Goal: Task Accomplishment & Management: Manage account settings

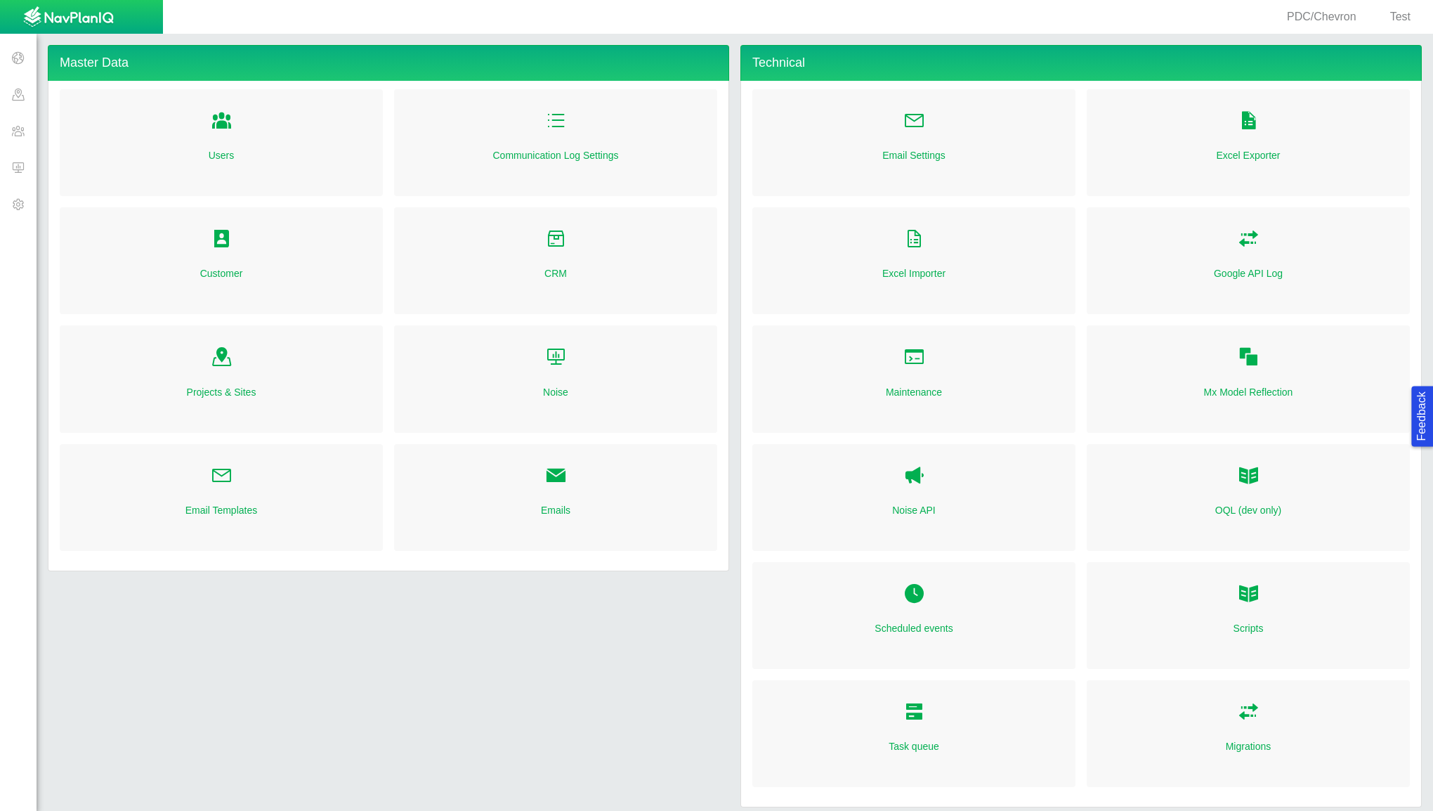
click at [1404, 13] on span "Test" at bounding box center [1400, 17] width 20 height 12
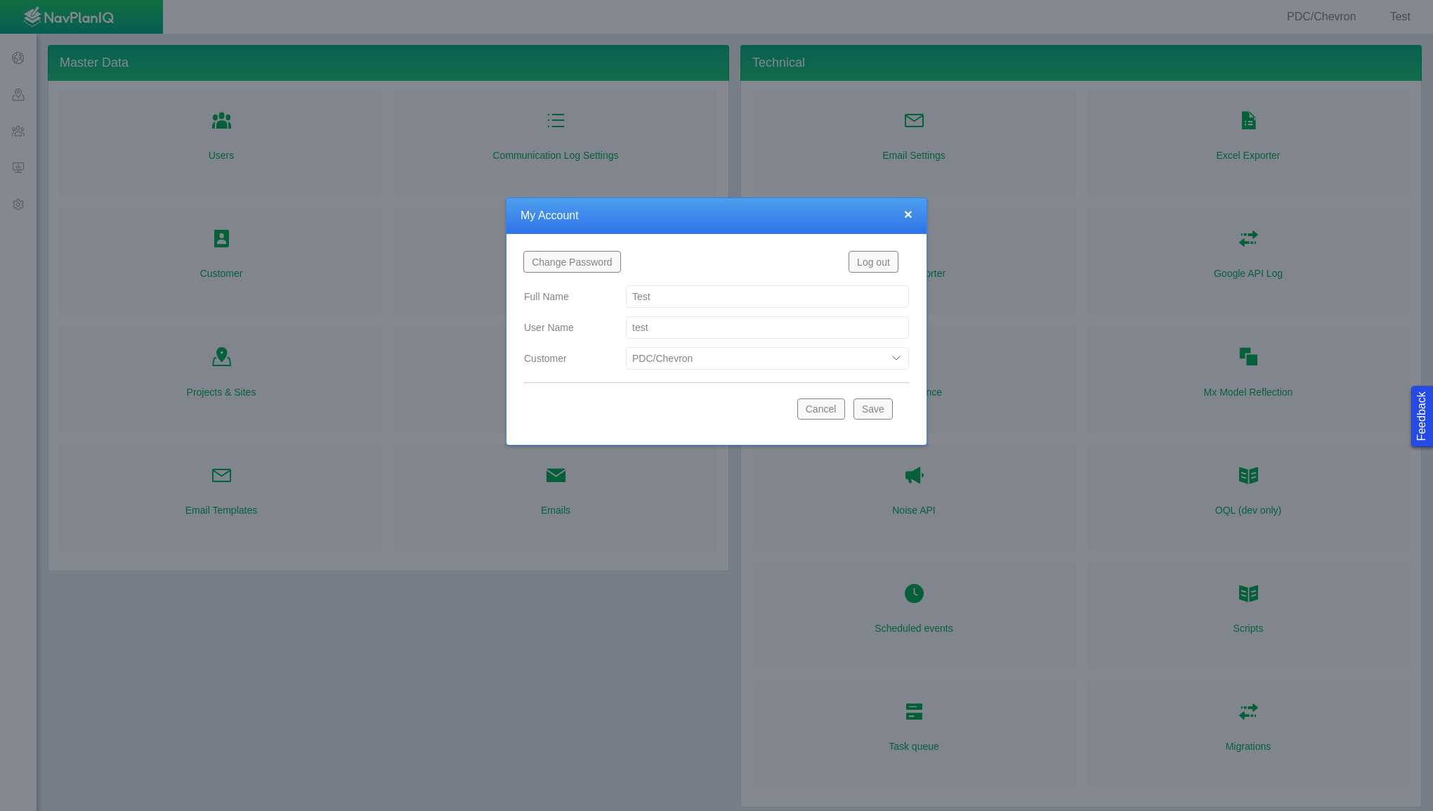
click at [773, 362] on select "Bison Blue Green Solutions Chevron Civitas Koloma Oxy PDC/Chevron Prairie OC Ur…" at bounding box center [767, 358] width 283 height 22
click at [626, 347] on select "Bison Blue Green Solutions Chevron Civitas Koloma Oxy PDC/Chevron Prairie OC Ur…" at bounding box center [767, 358] width 283 height 22
select select "42784196460033095"
click at [870, 408] on button "Save" at bounding box center [872, 408] width 39 height 21
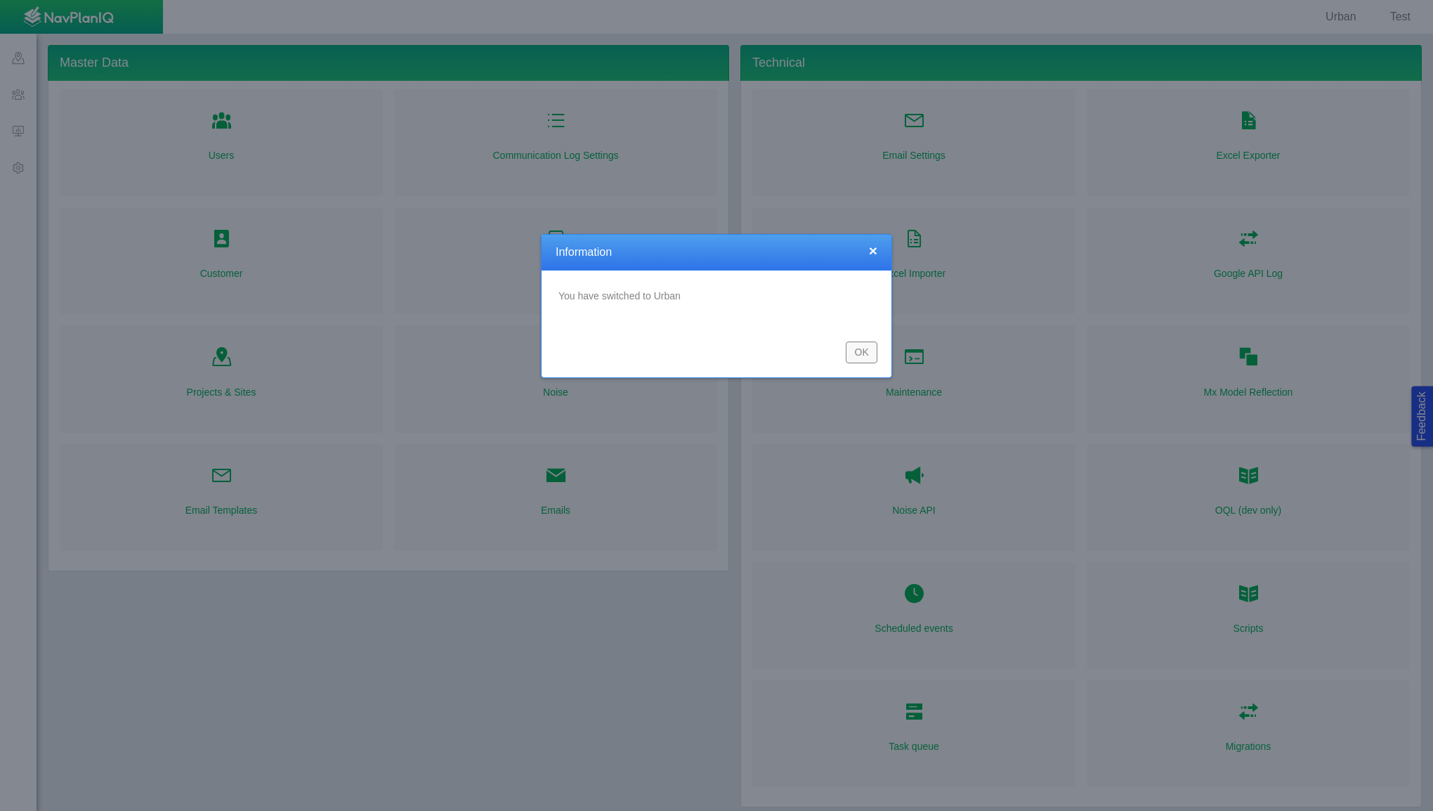
click at [868, 349] on button "OK" at bounding box center [862, 351] width 32 height 21
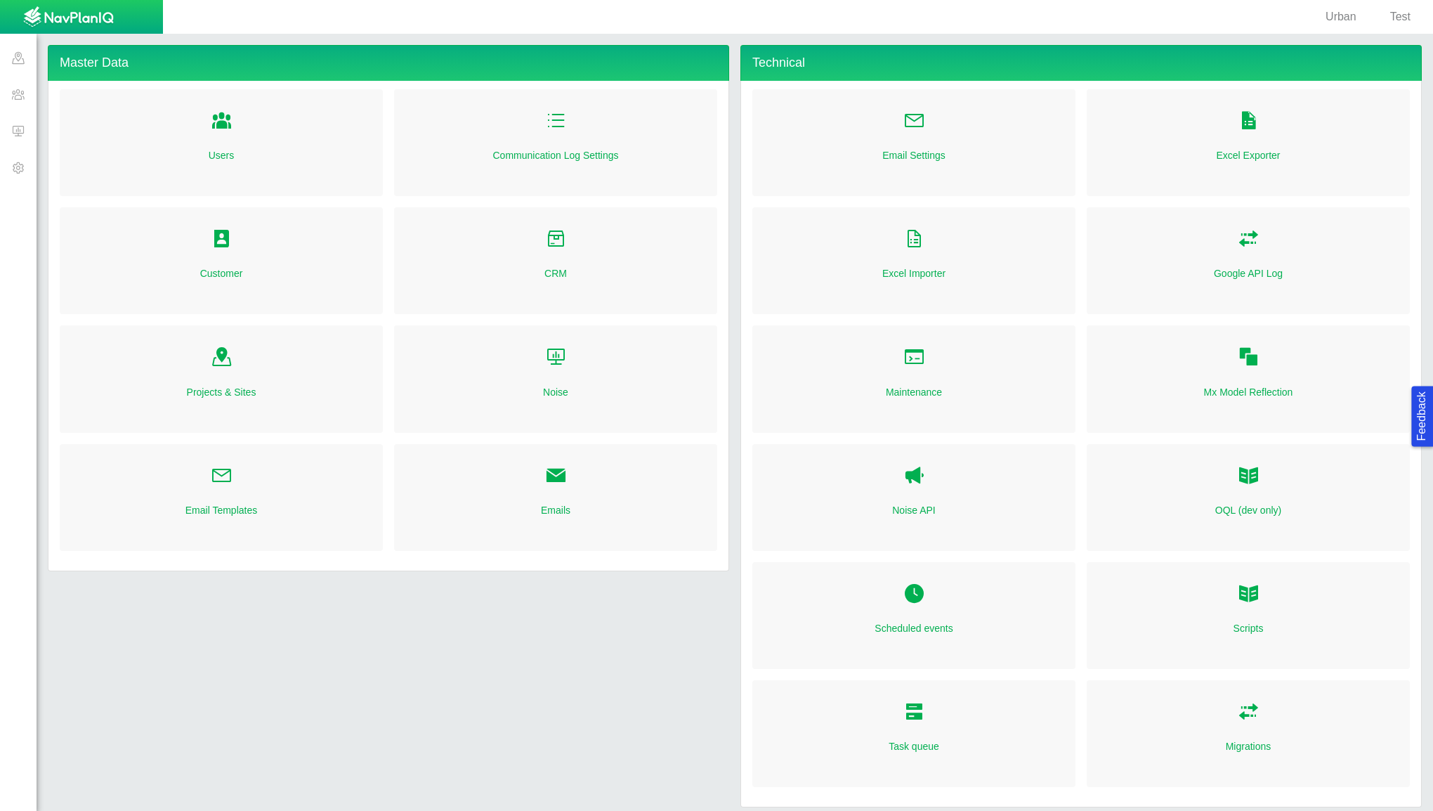
click at [218, 233] on span "Folder Open Icon" at bounding box center [222, 239] width 22 height 22
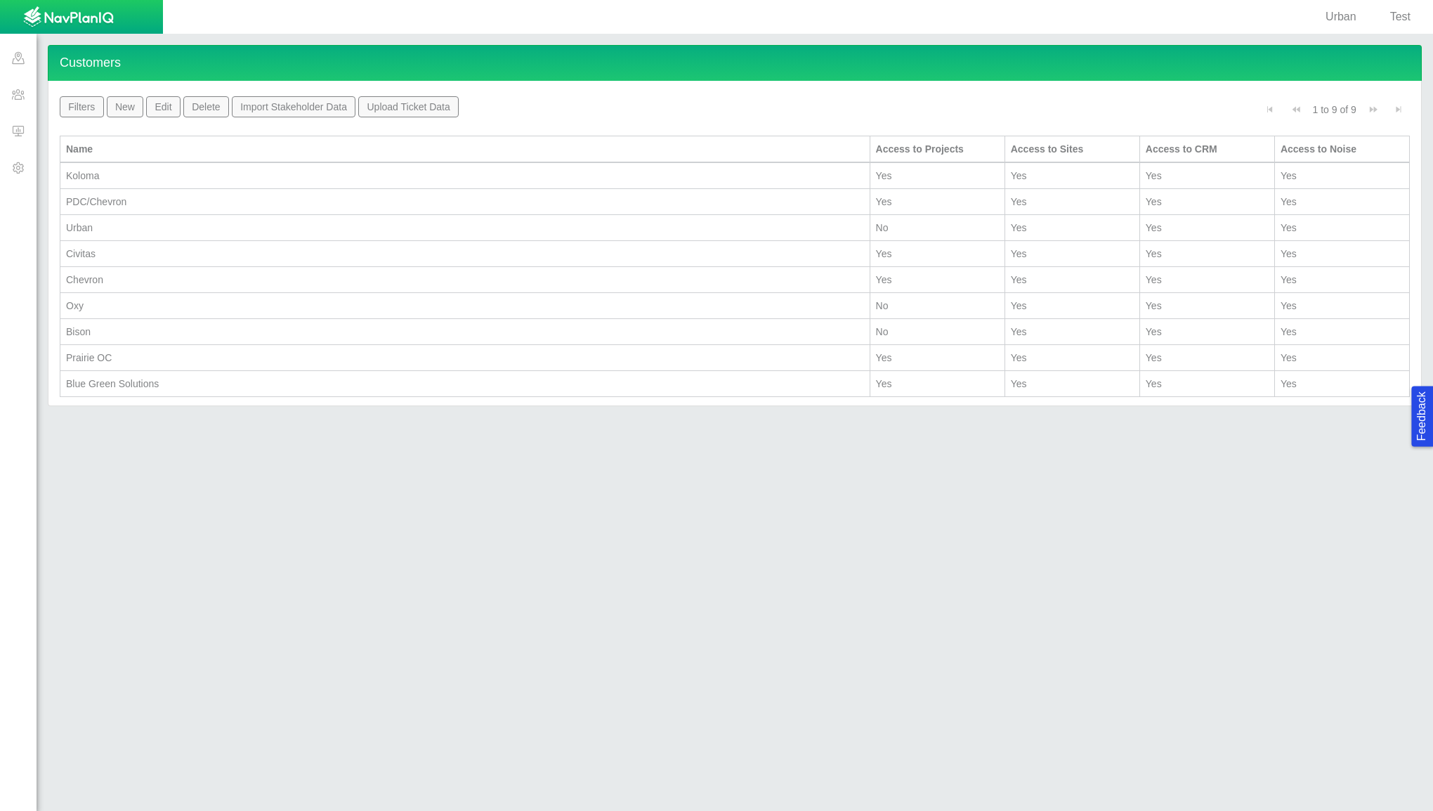
click at [103, 222] on div "Urban" at bounding box center [465, 228] width 798 height 14
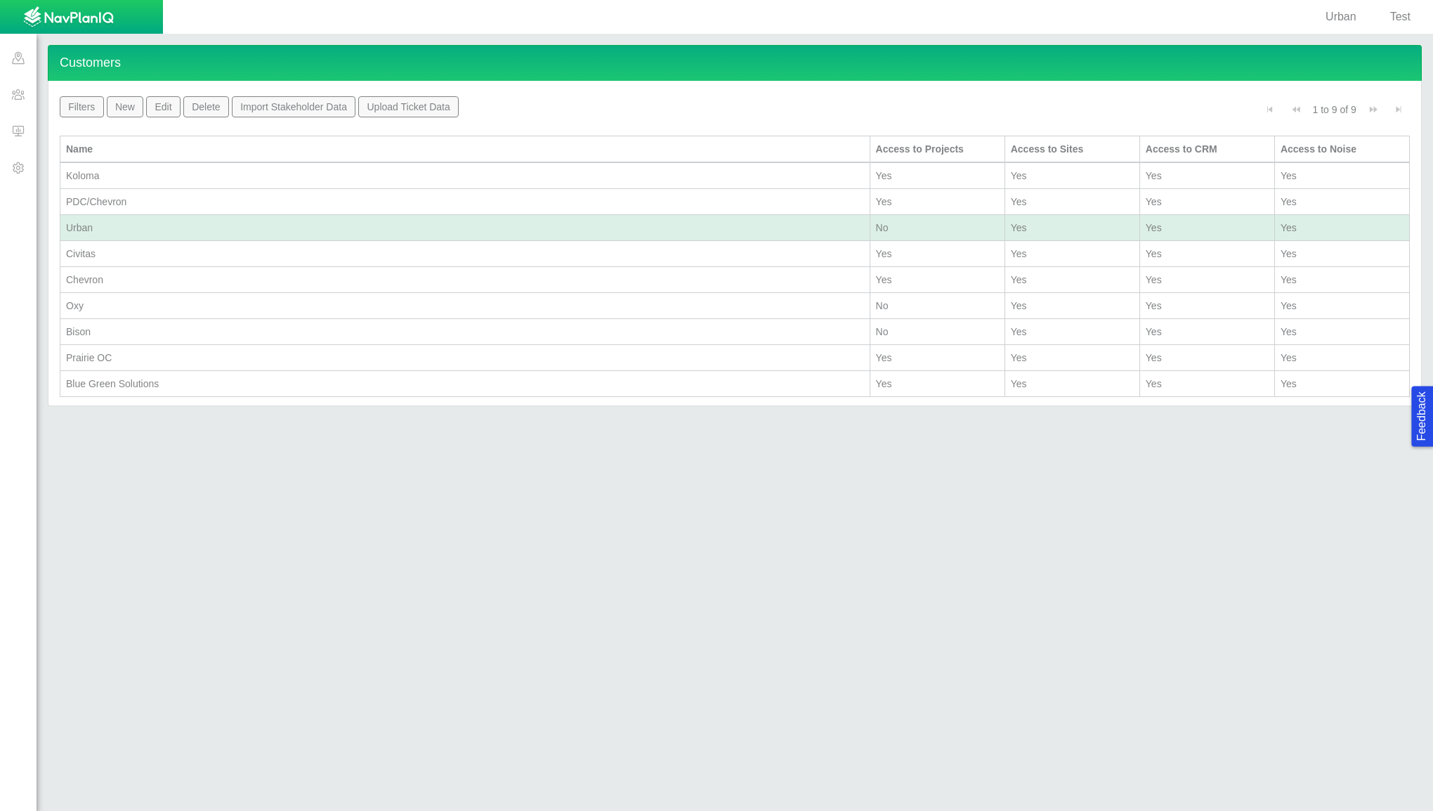
click at [103, 222] on div "Urban" at bounding box center [465, 228] width 798 height 14
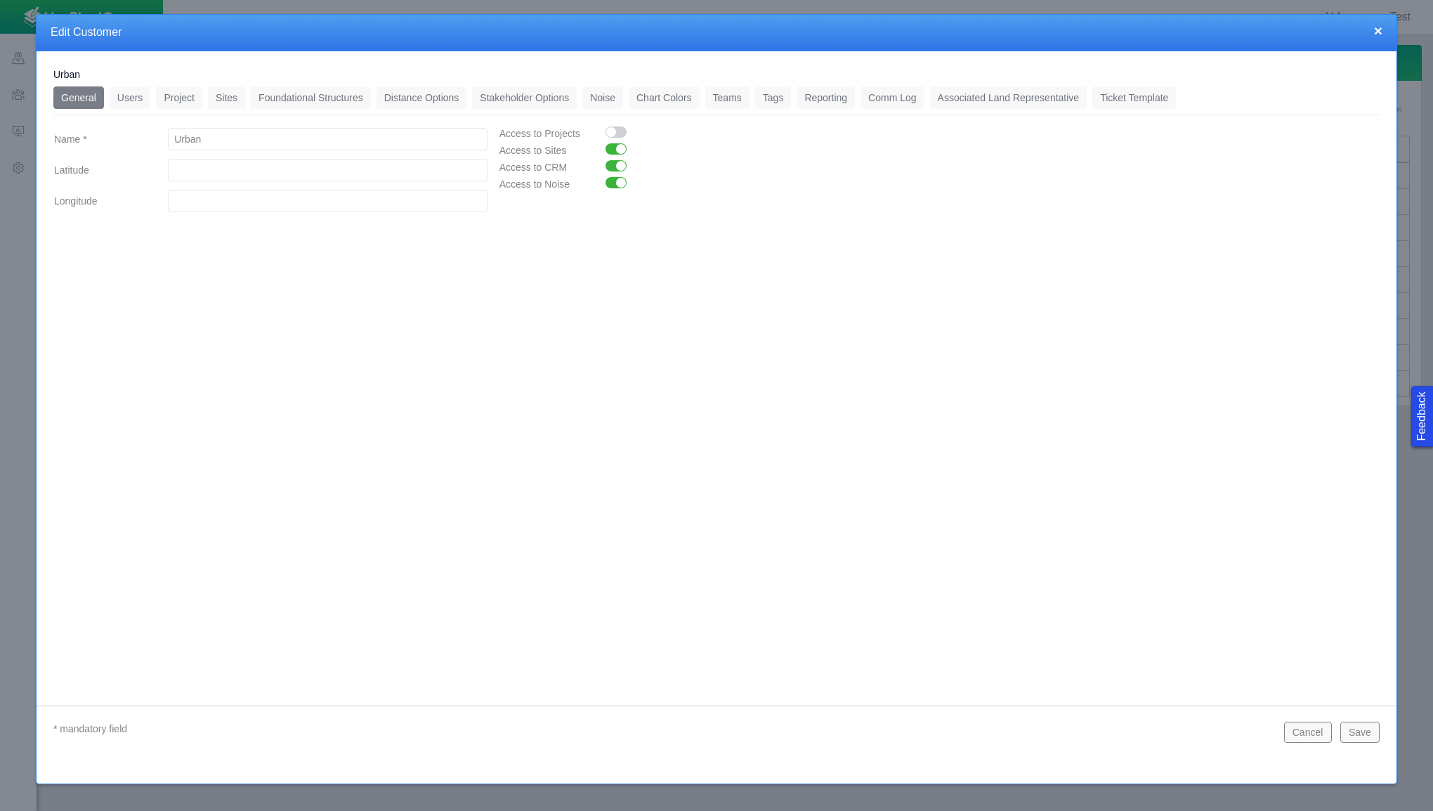
click at [128, 98] on link "Users" at bounding box center [130, 97] width 41 height 22
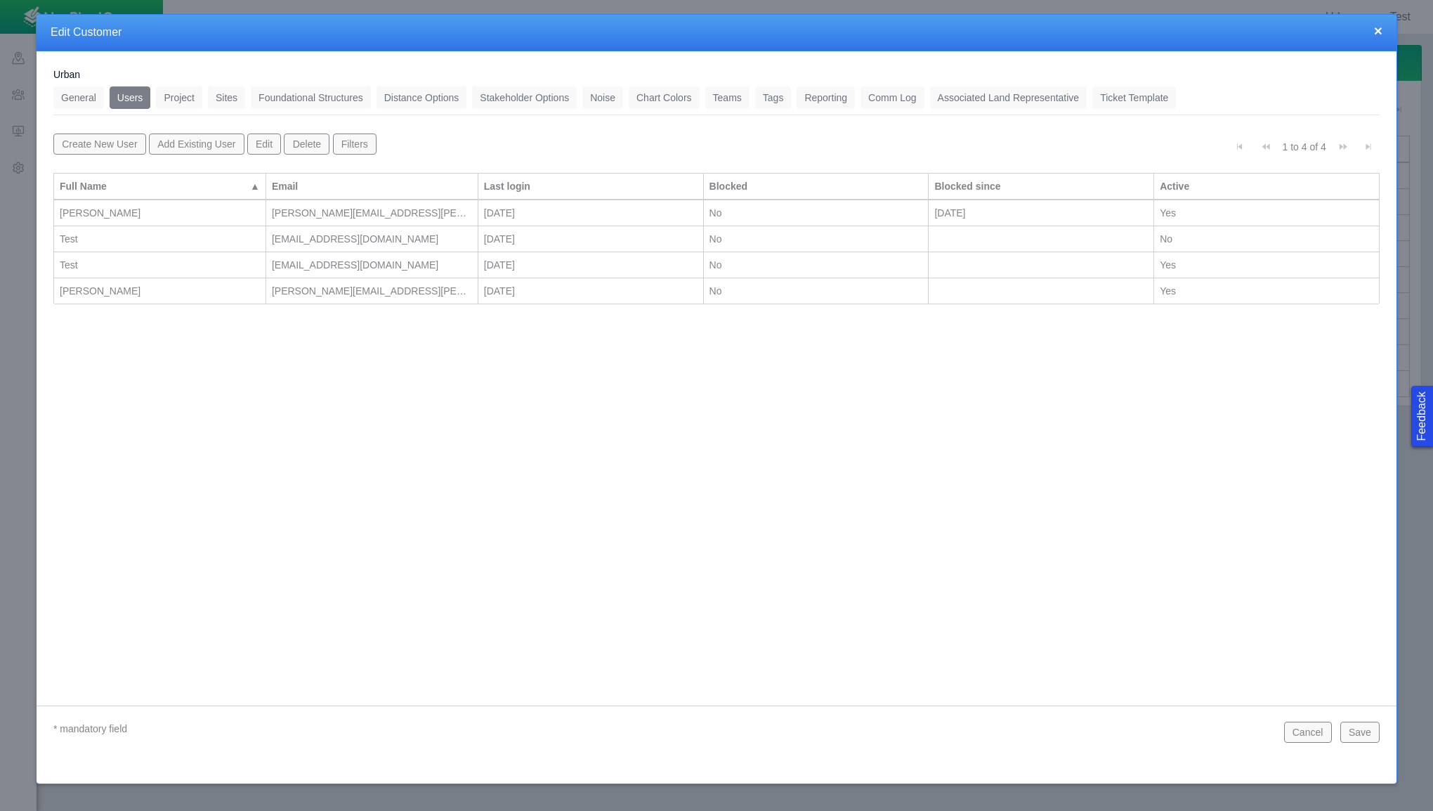
click at [211, 286] on div "[PERSON_NAME]" at bounding box center [160, 291] width 200 height 14
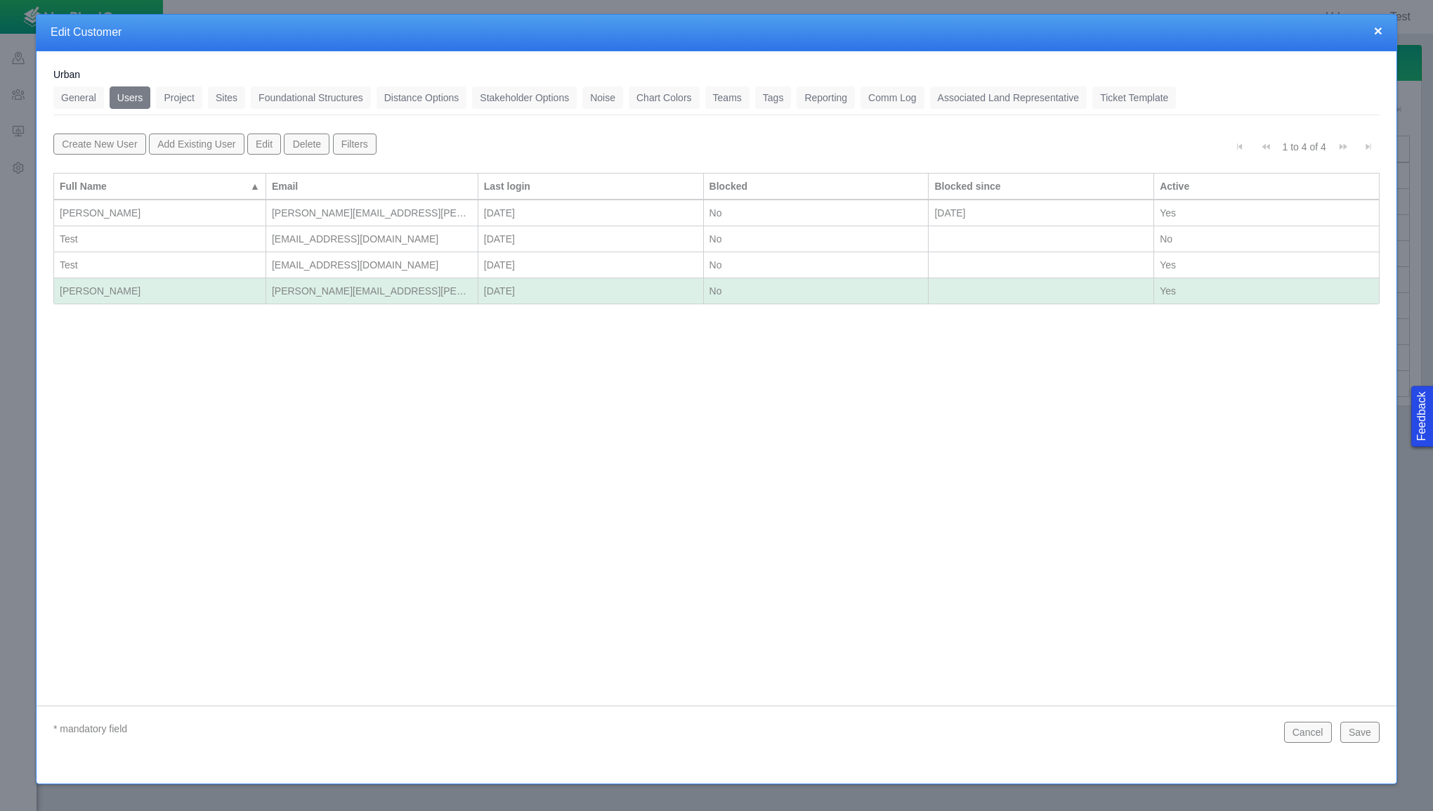
click at [264, 136] on button "Edit" at bounding box center [264, 143] width 34 height 21
select select "42784196460033095"
select select "101049516639125752"
select select "124411939706123591"
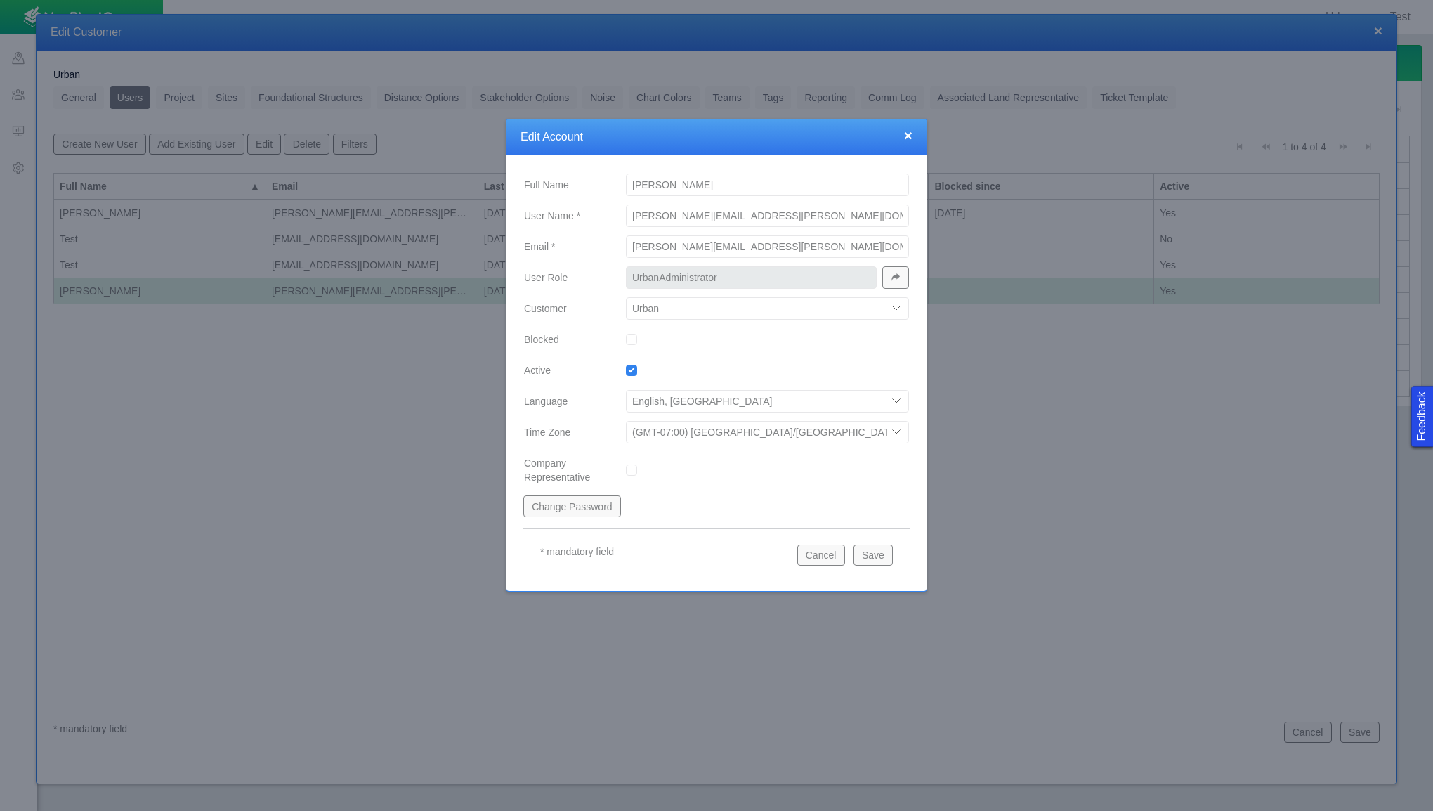
click at [876, 557] on button "Save" at bounding box center [872, 554] width 39 height 21
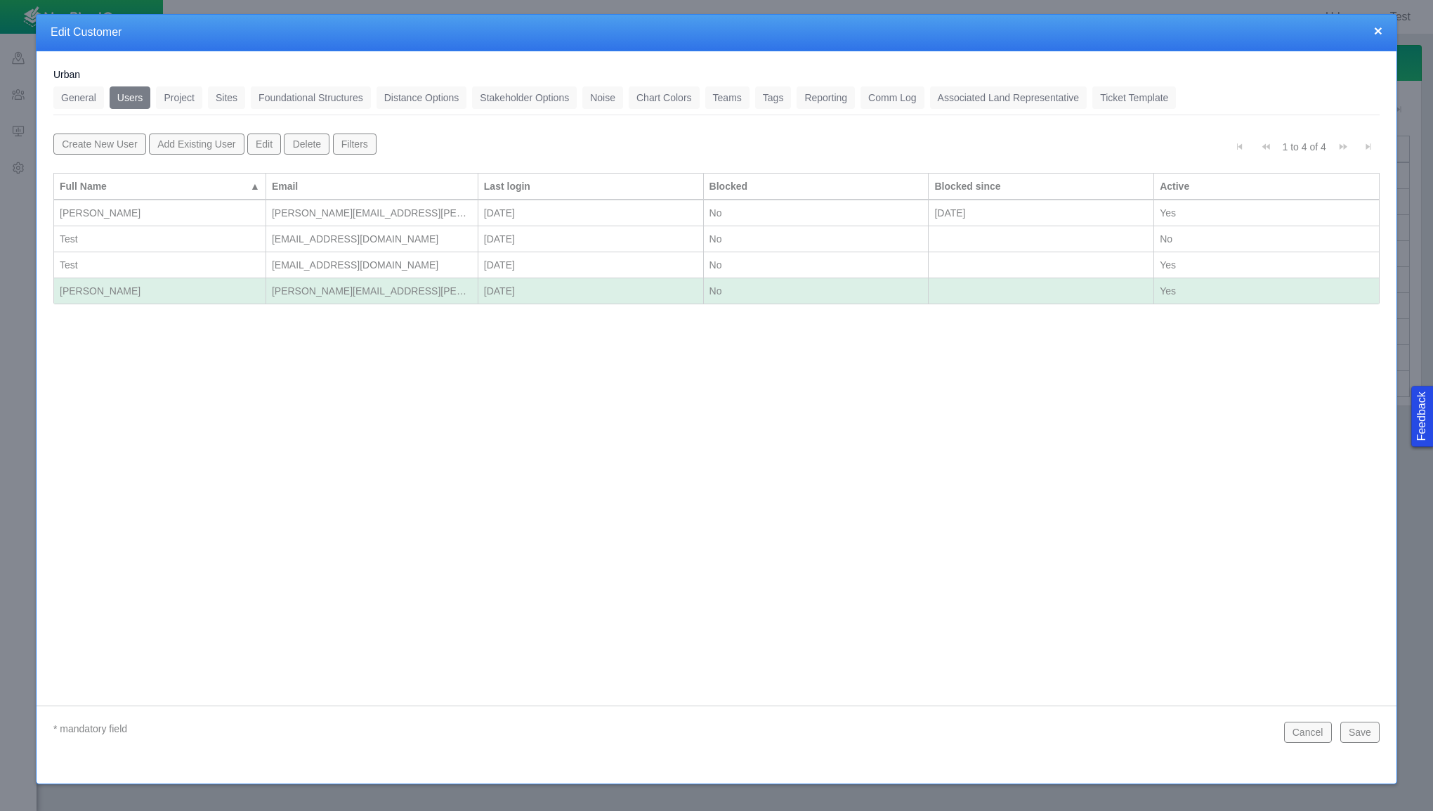
click at [317, 145] on button "Delete" at bounding box center [307, 143] width 46 height 21
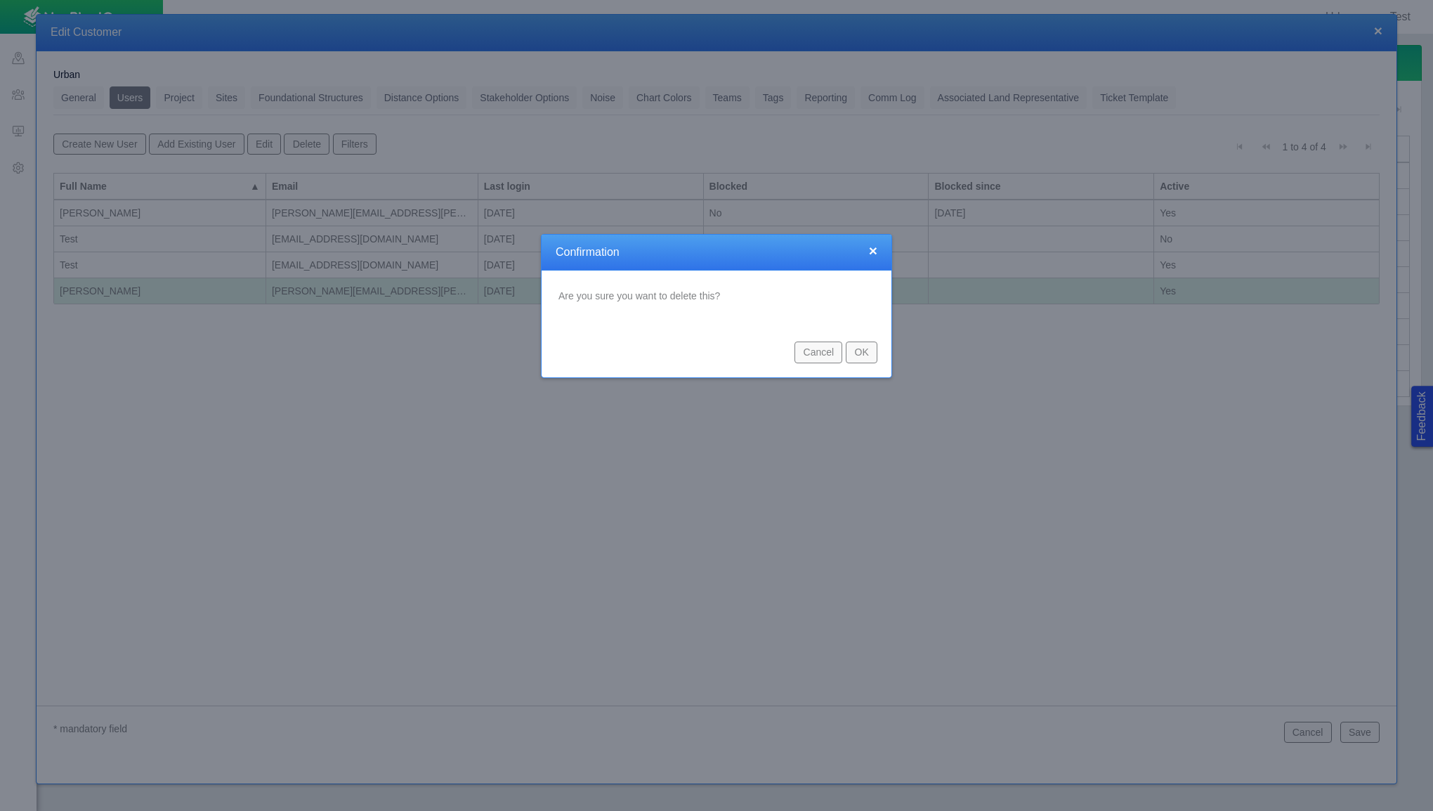
click at [860, 353] on button "OK" at bounding box center [862, 351] width 32 height 21
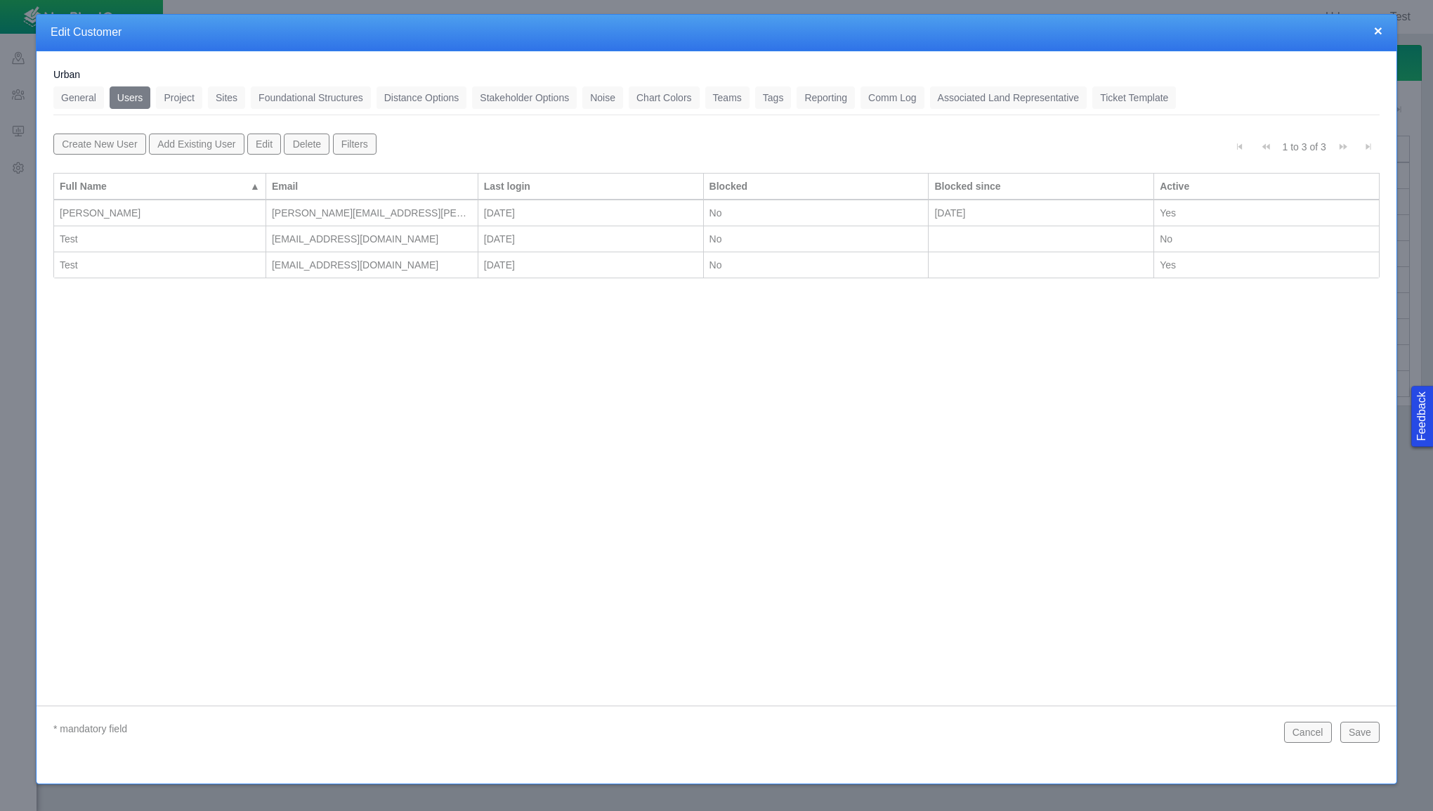
click at [301, 214] on div "[PERSON_NAME][EMAIL_ADDRESS][PERSON_NAME][DOMAIN_NAME]" at bounding box center [372, 213] width 200 height 14
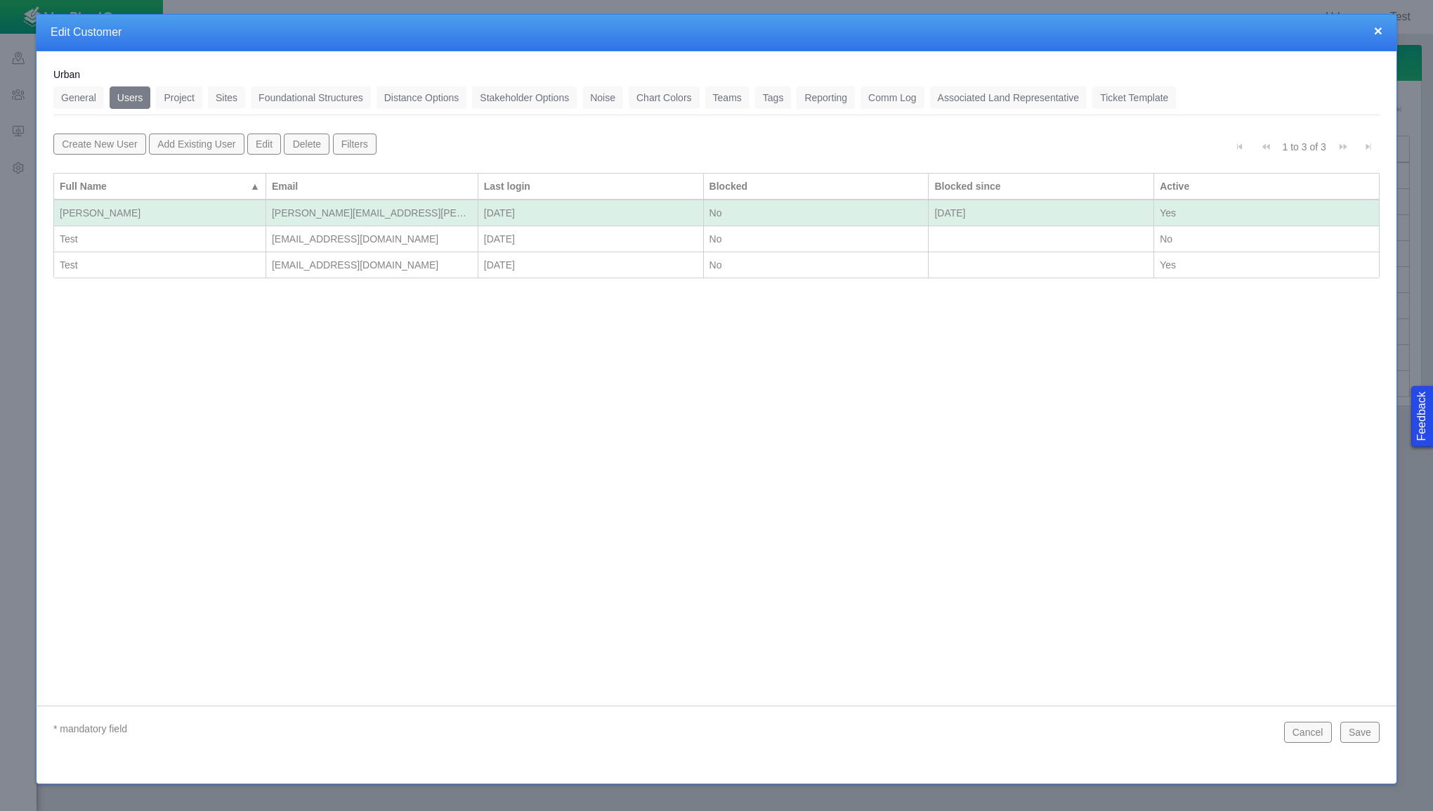
click at [309, 140] on button "Delete" at bounding box center [307, 143] width 46 height 21
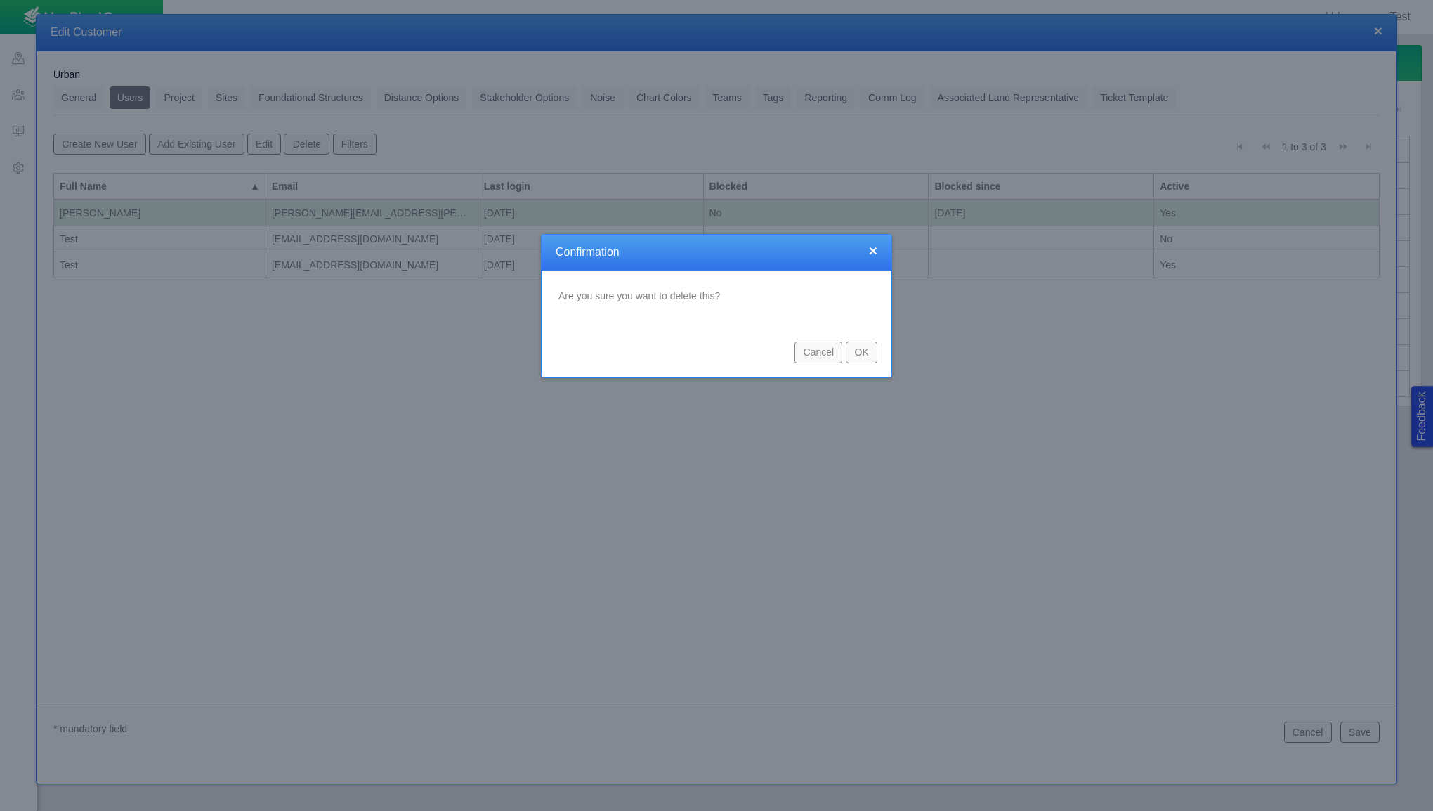
click at [856, 355] on button "OK" at bounding box center [862, 351] width 32 height 21
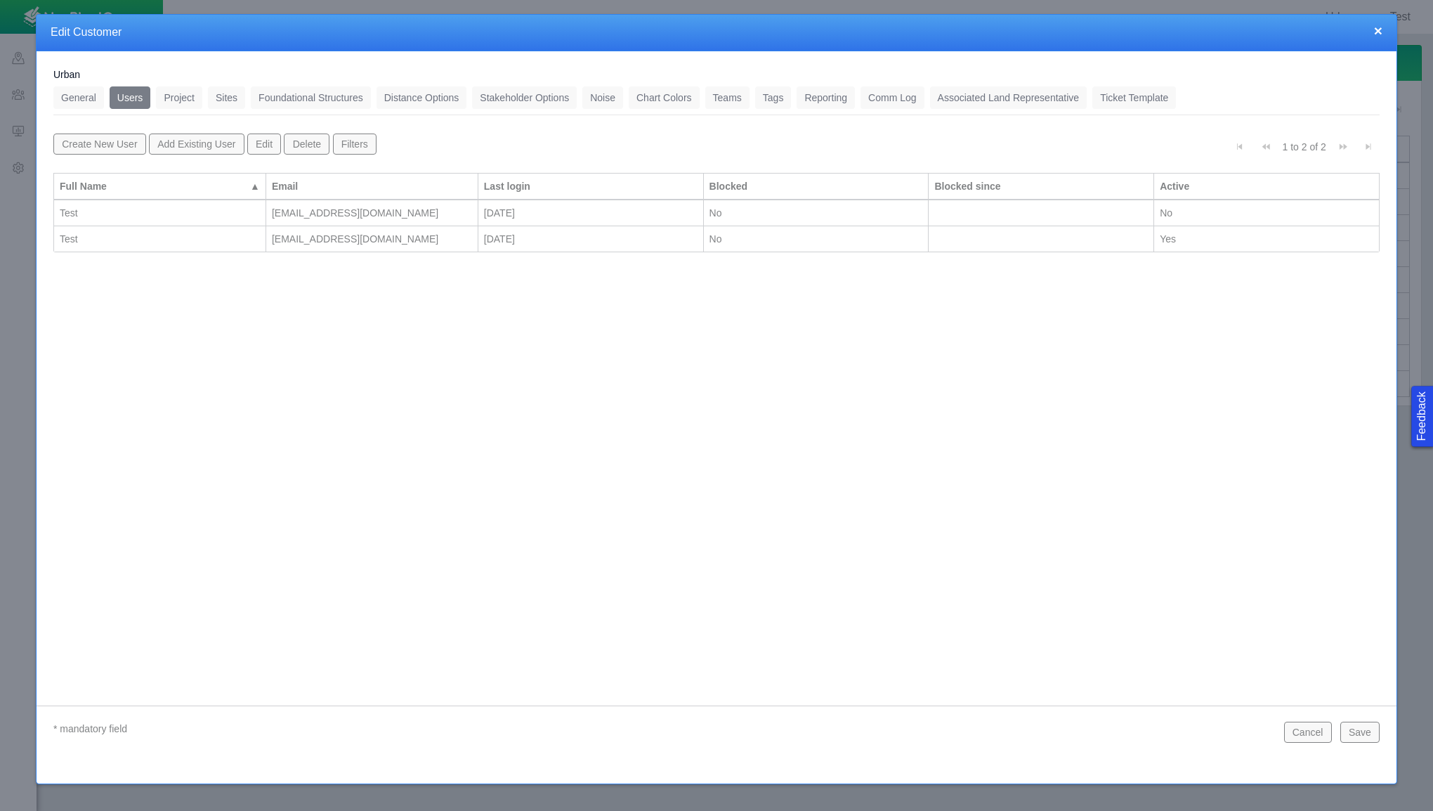
click at [386, 220] on td "[EMAIL_ADDRESS][DOMAIN_NAME]" at bounding box center [372, 213] width 212 height 26
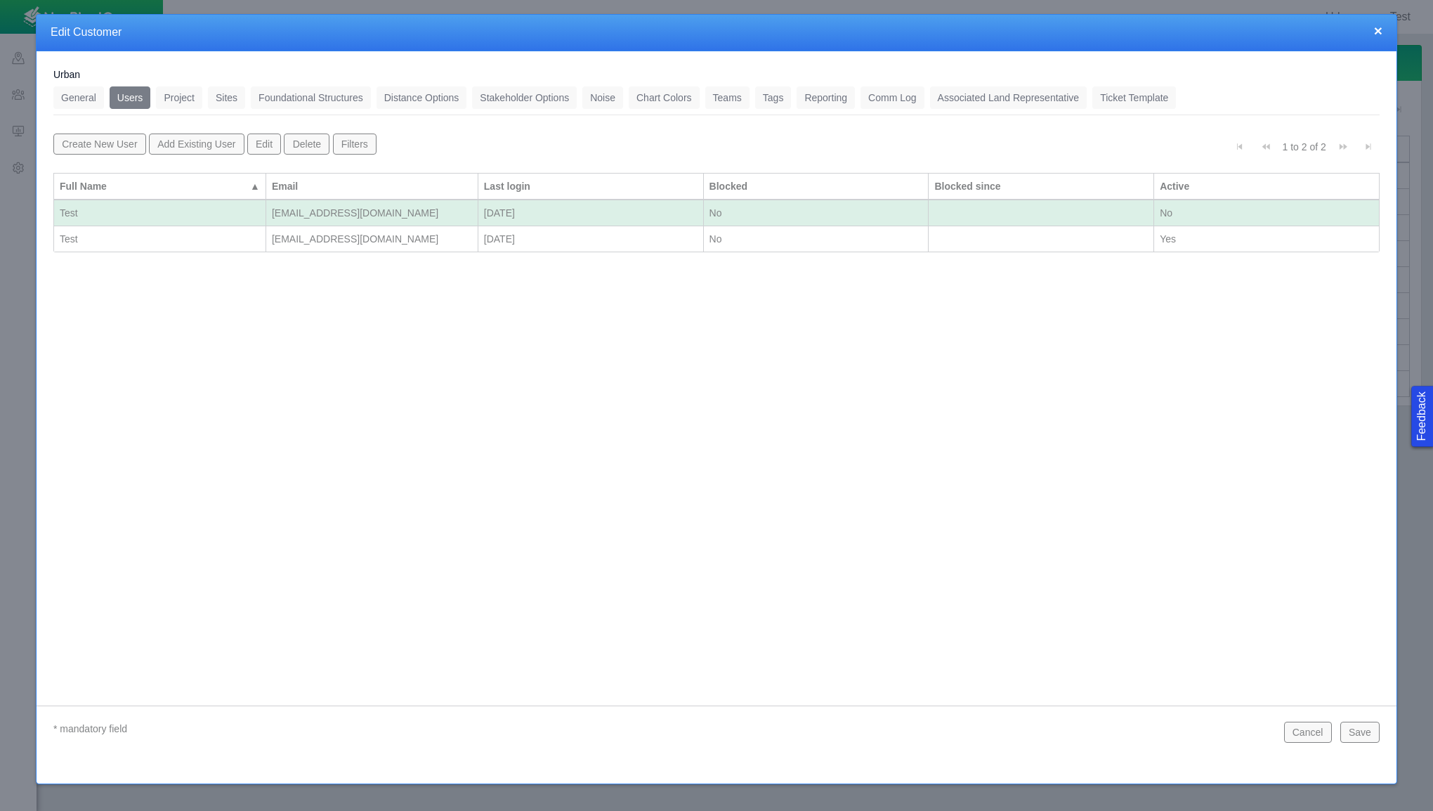
click at [307, 142] on button "Delete" at bounding box center [307, 143] width 46 height 21
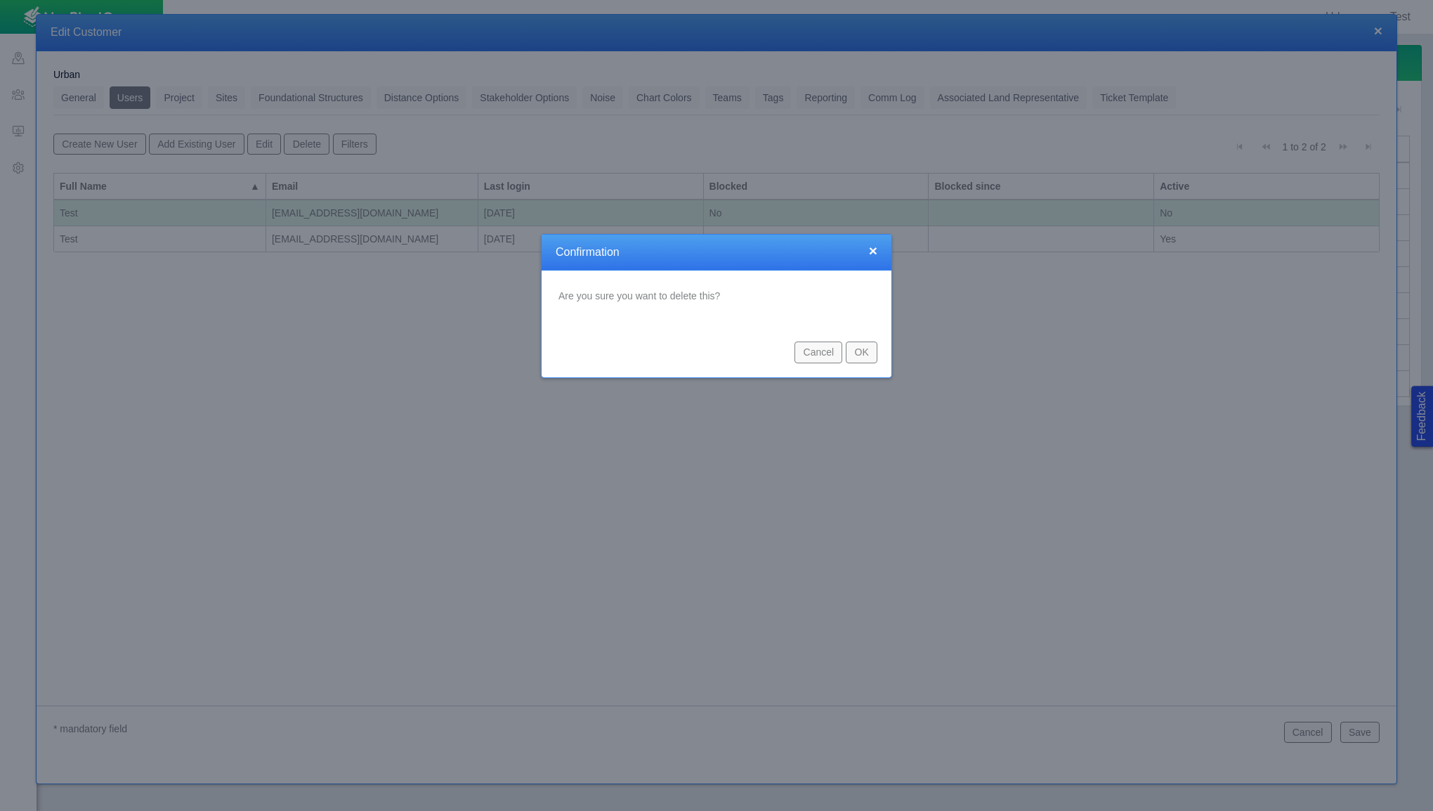
click at [858, 353] on button "OK" at bounding box center [862, 351] width 32 height 21
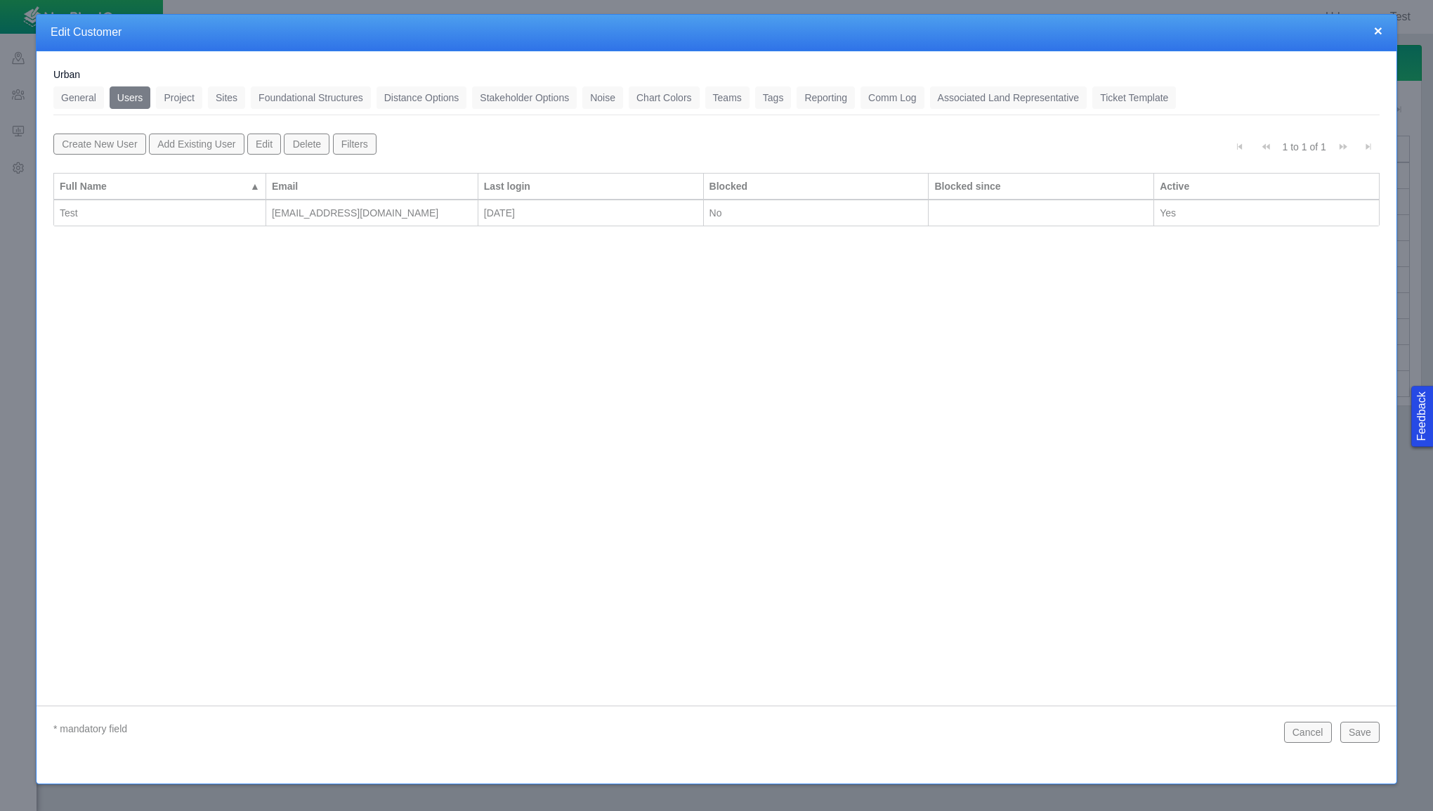
click at [110, 148] on button "Create New User" at bounding box center [99, 143] width 93 height 21
select select "42784196460033095"
select select "124411939706123591"
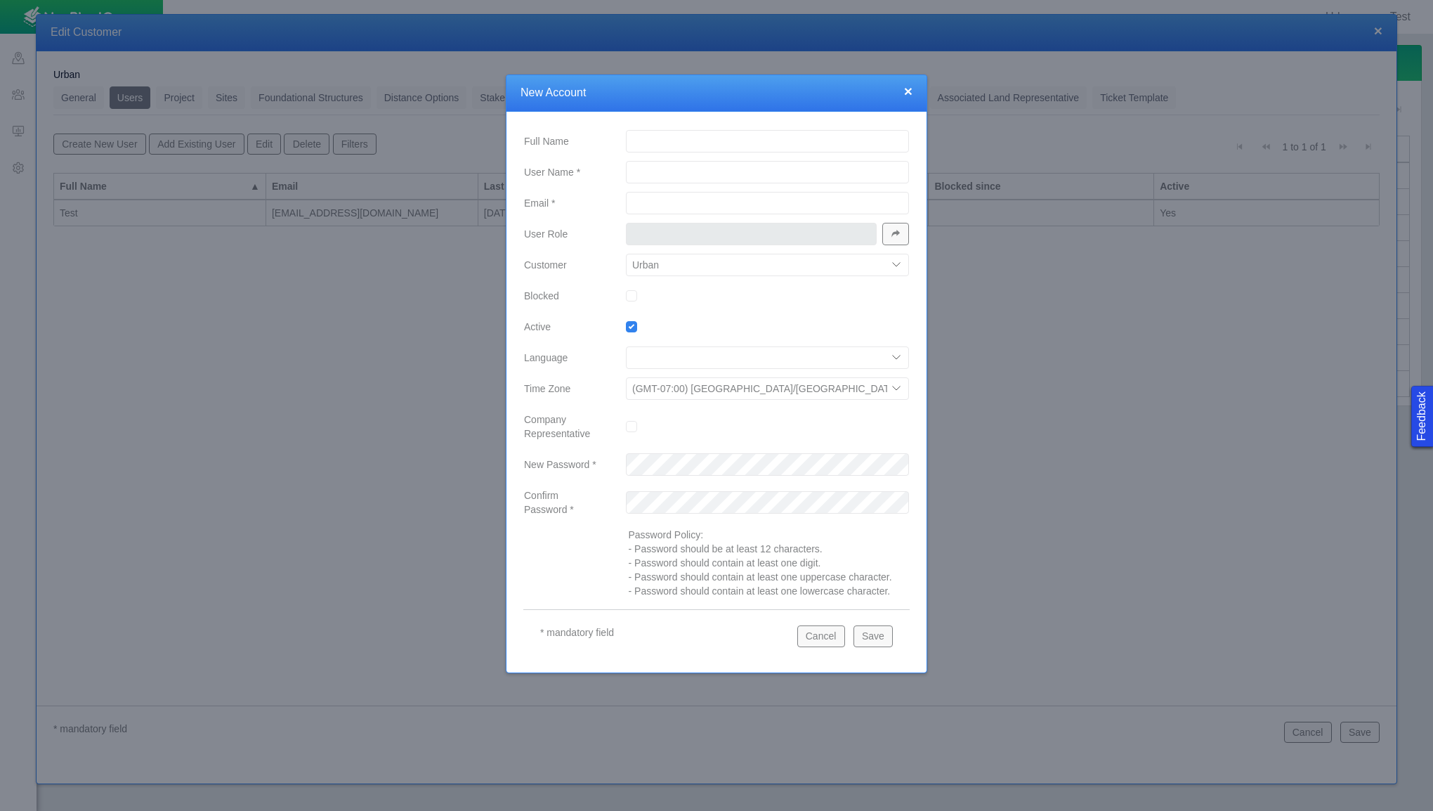
click at [667, 136] on input "Full Name" at bounding box center [767, 141] width 283 height 22
type input "[PERSON_NAME]"
click at [688, 177] on input "User Name *" at bounding box center [767, 172] width 283 height 22
type input "justinmyrick"
type input "[PERSON_NAME][EMAIL_ADDRESS][PERSON_NAME][DOMAIN_NAME]"
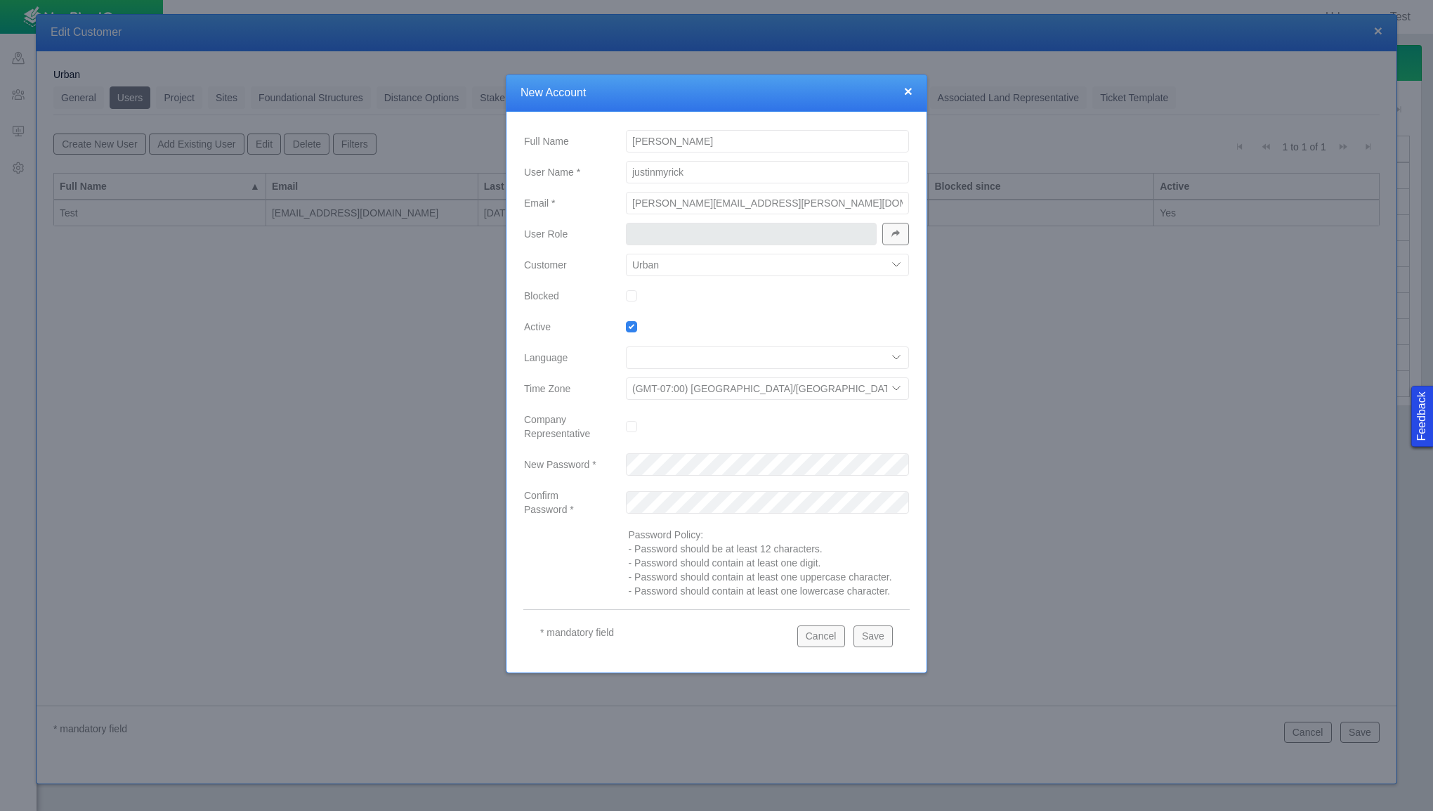
click at [895, 237] on span "button" at bounding box center [896, 234] width 10 height 10
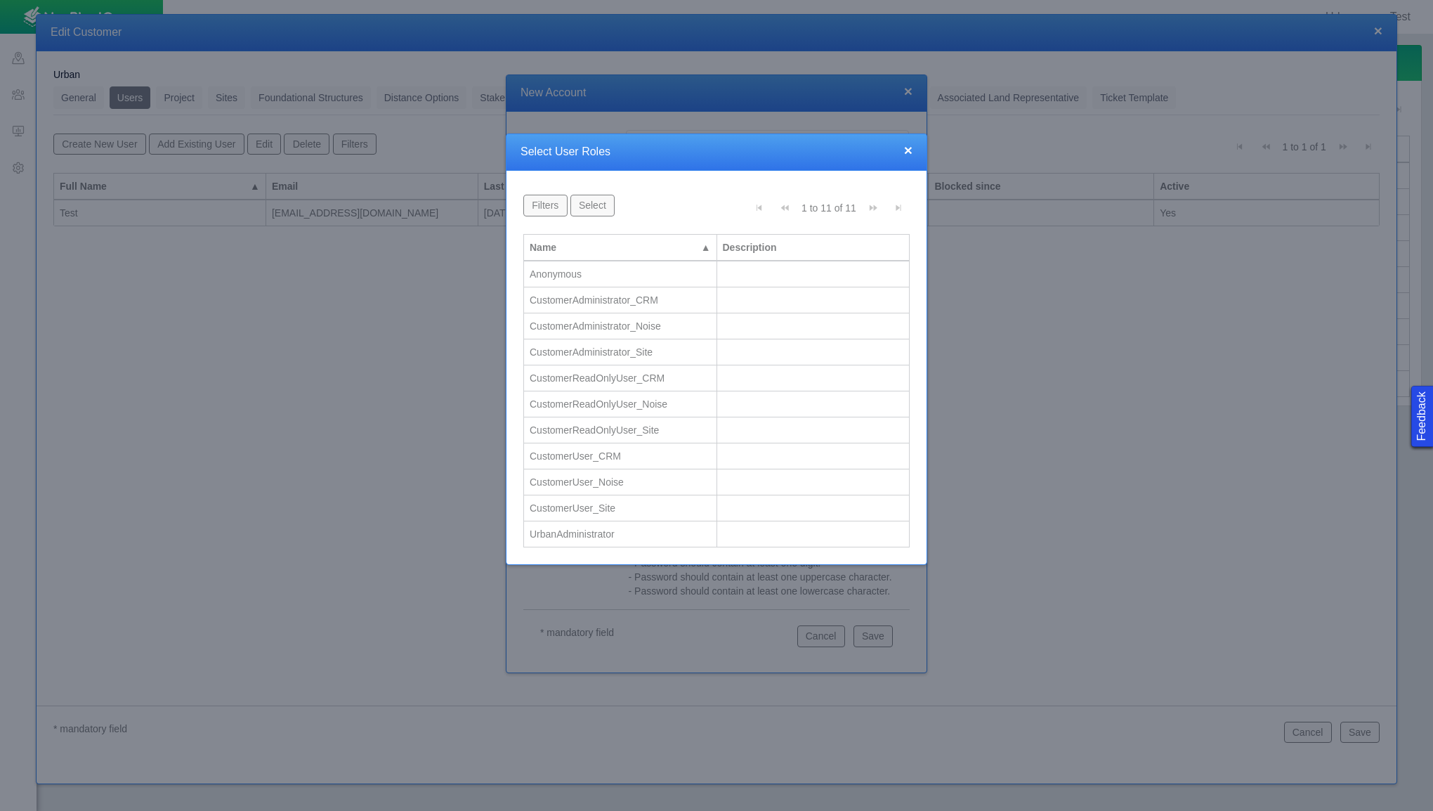
click at [610, 524] on td "UrbanAdministrator" at bounding box center [620, 534] width 193 height 26
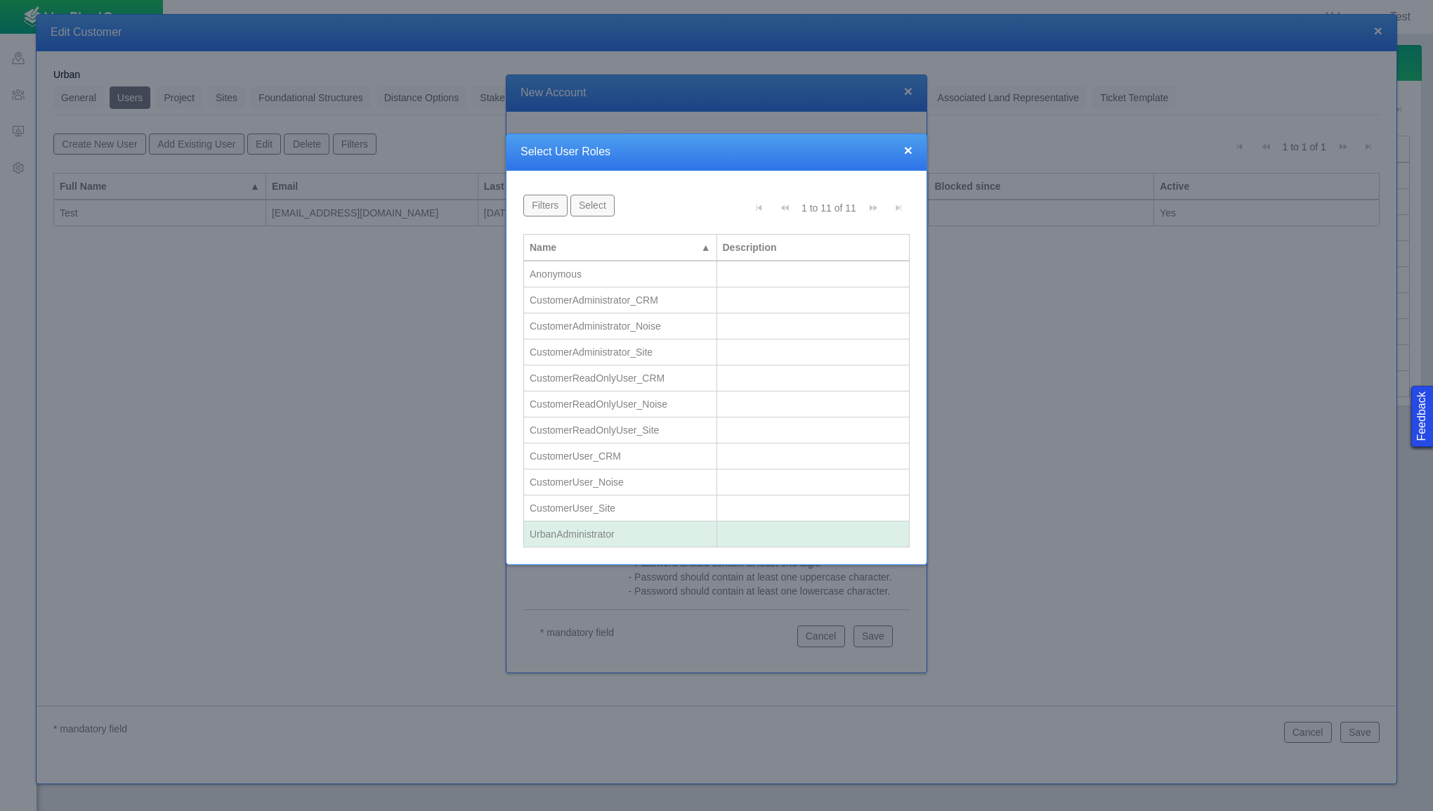
click at [622, 507] on div "CustomerUser_Site" at bounding box center [620, 508] width 181 height 14
click at [632, 479] on div "CustomerUser_Noise" at bounding box center [620, 482] width 181 height 14
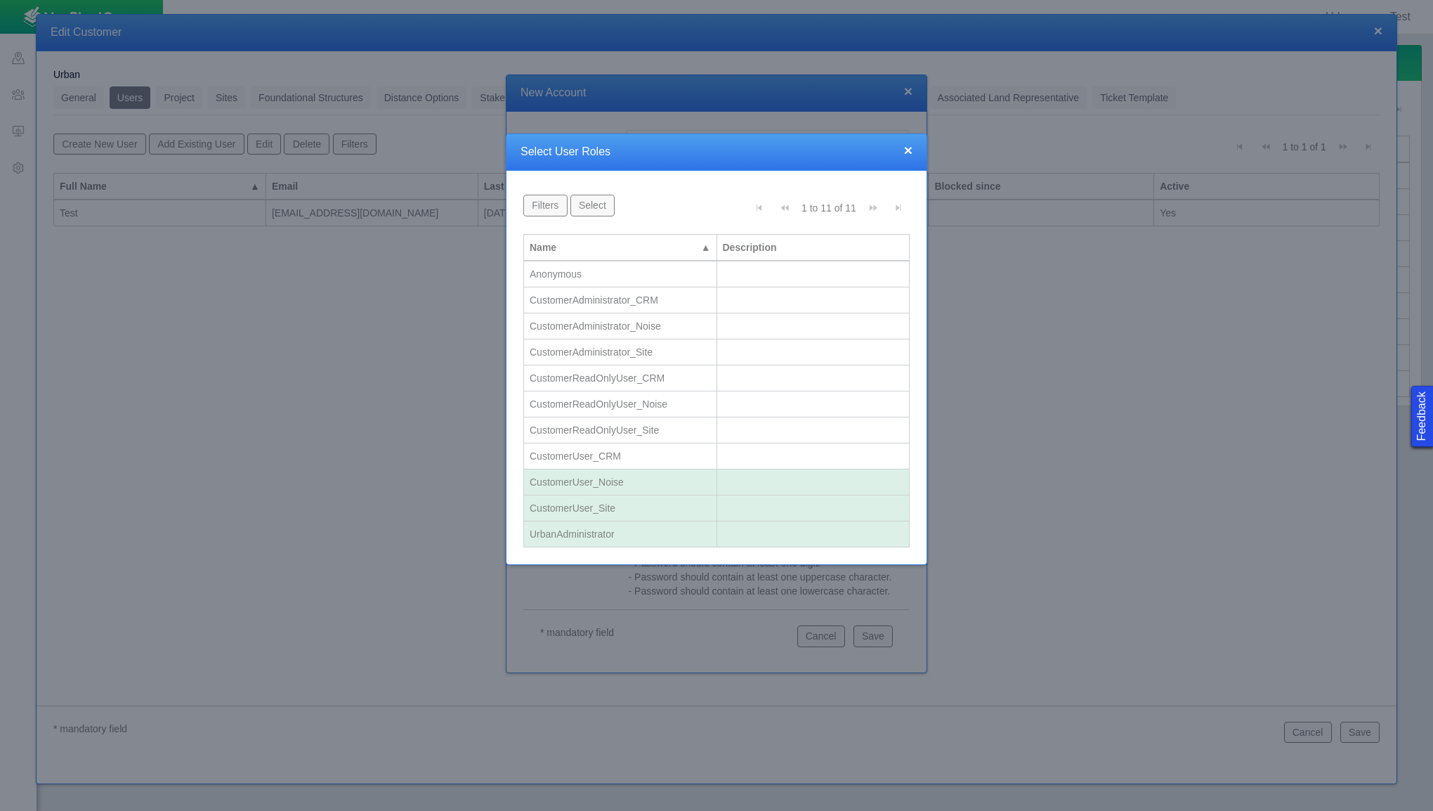
click at [641, 461] on td "CustomerUser_CRM" at bounding box center [620, 456] width 193 height 26
click at [588, 204] on button "Select" at bounding box center [592, 205] width 44 height 21
type input "UrbanAdministrator, CustomerUser_CRM, CustomerUser_Noise, CustomerUser_Site"
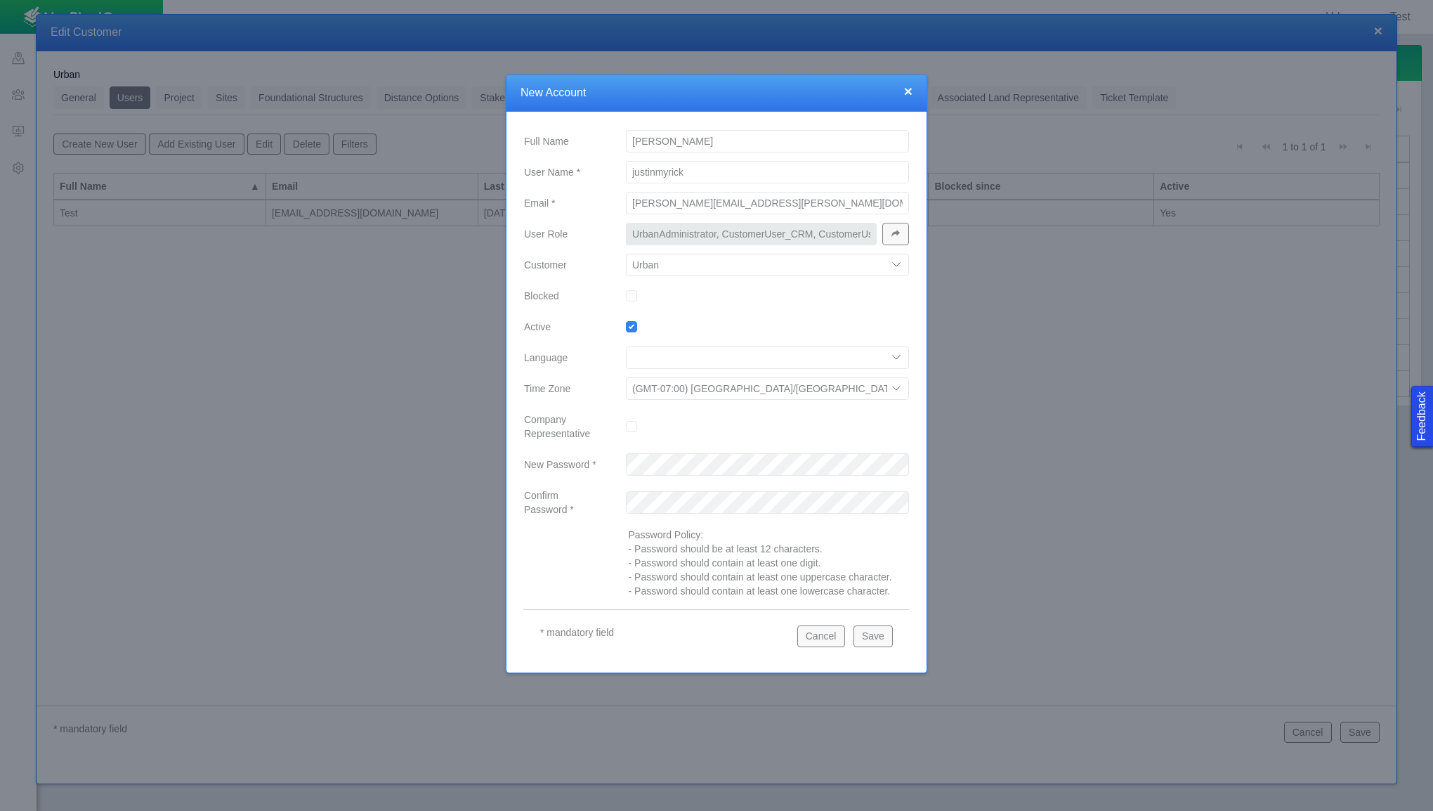
click at [697, 364] on select "English, [GEOGRAPHIC_DATA]" at bounding box center [767, 357] width 283 height 22
select select "101049516639125752"
click at [626, 346] on select "English, [GEOGRAPHIC_DATA]" at bounding box center [767, 357] width 283 height 22
click at [1016, 528] on div at bounding box center [716, 405] width 1433 height 811
click at [875, 639] on button "Save" at bounding box center [872, 635] width 39 height 21
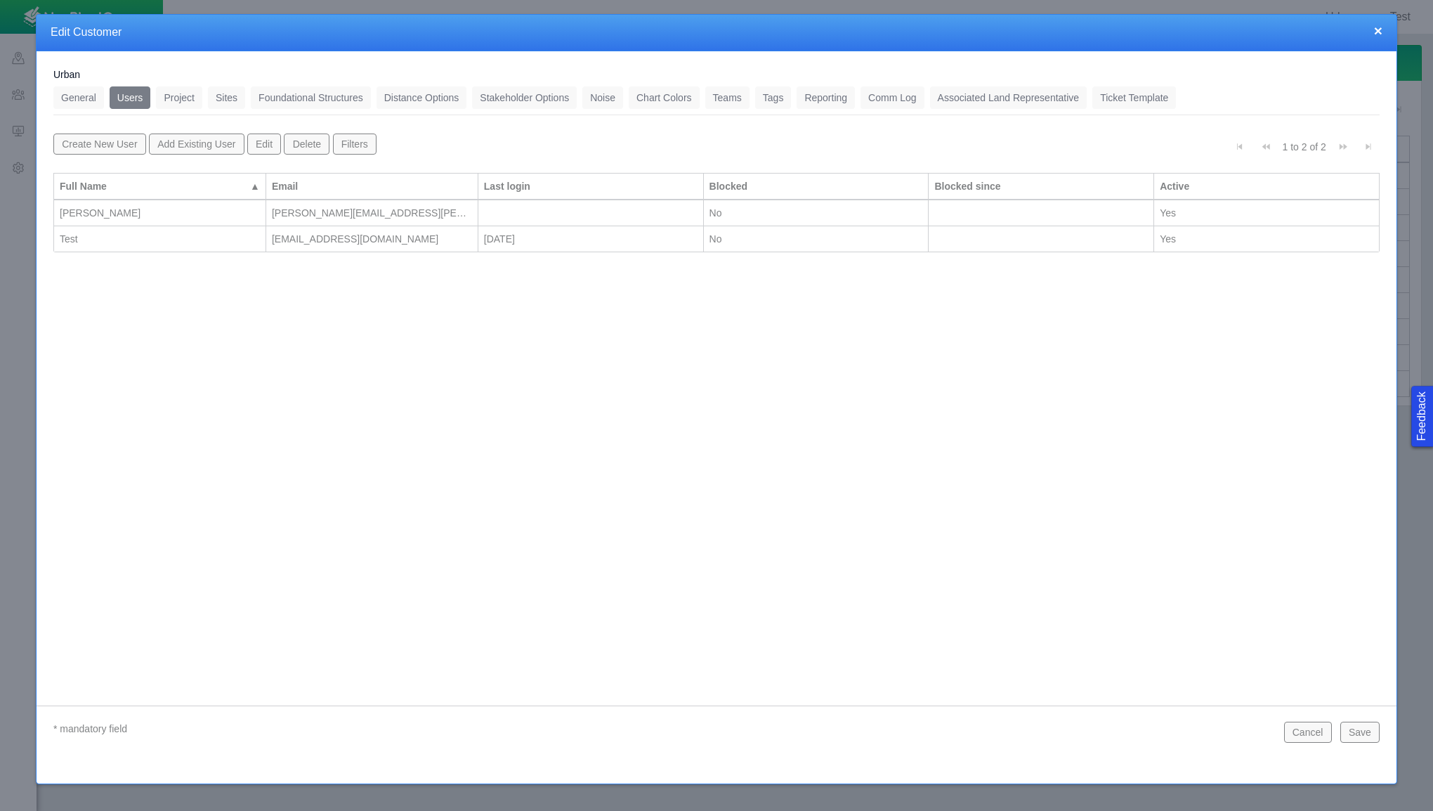
click at [1371, 732] on button "Save" at bounding box center [1359, 731] width 39 height 21
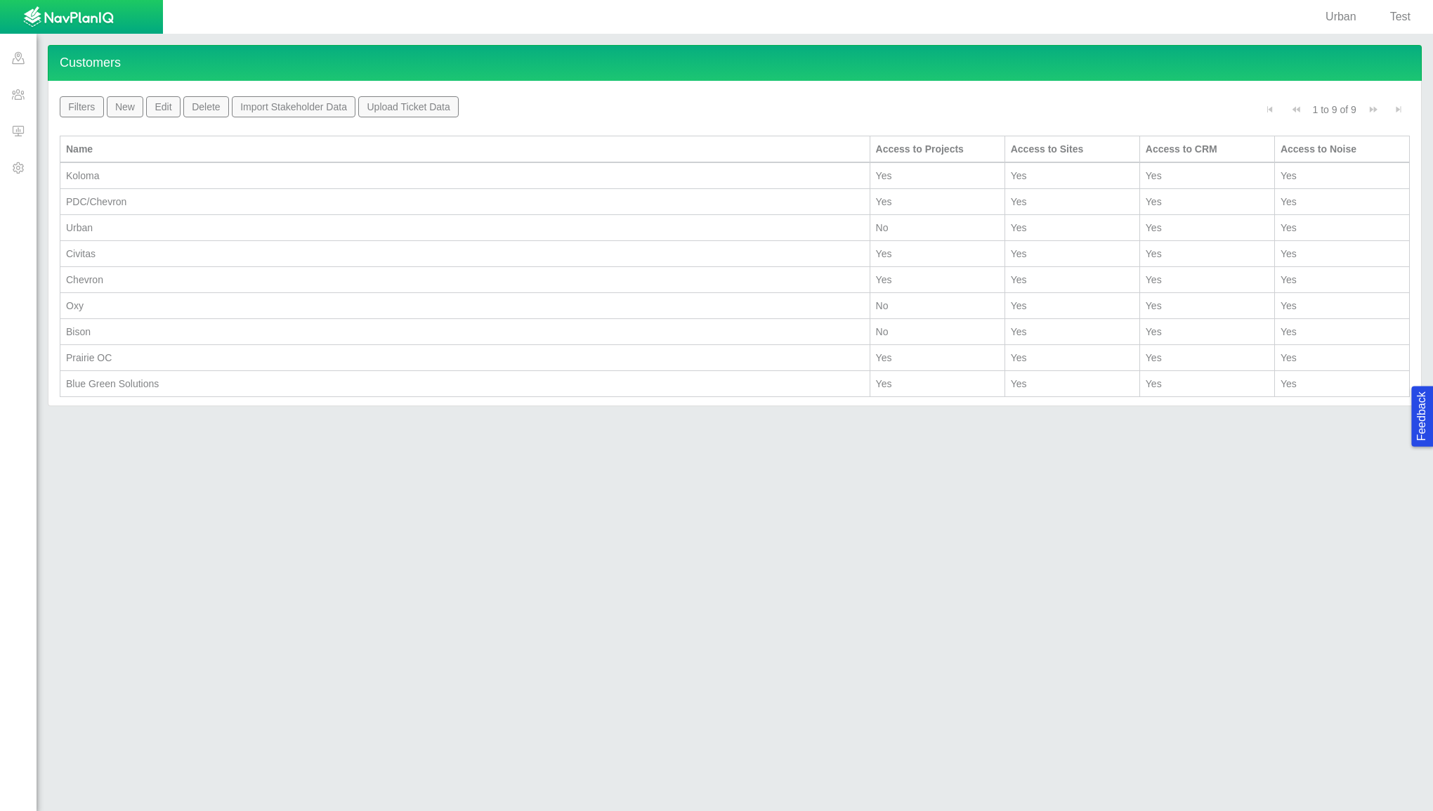
click at [93, 221] on div "Urban" at bounding box center [465, 228] width 798 height 14
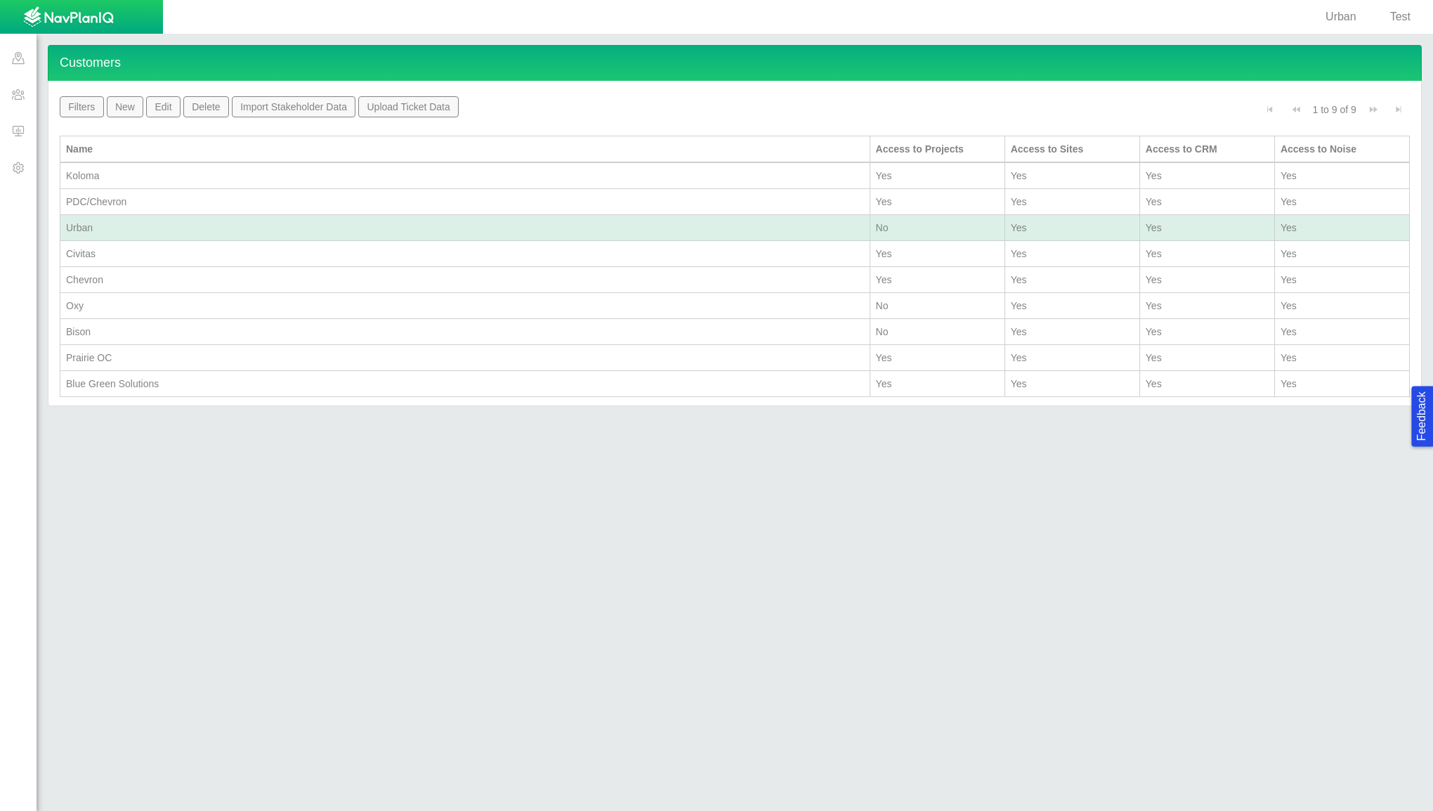
click at [93, 221] on div "Urban" at bounding box center [465, 228] width 798 height 14
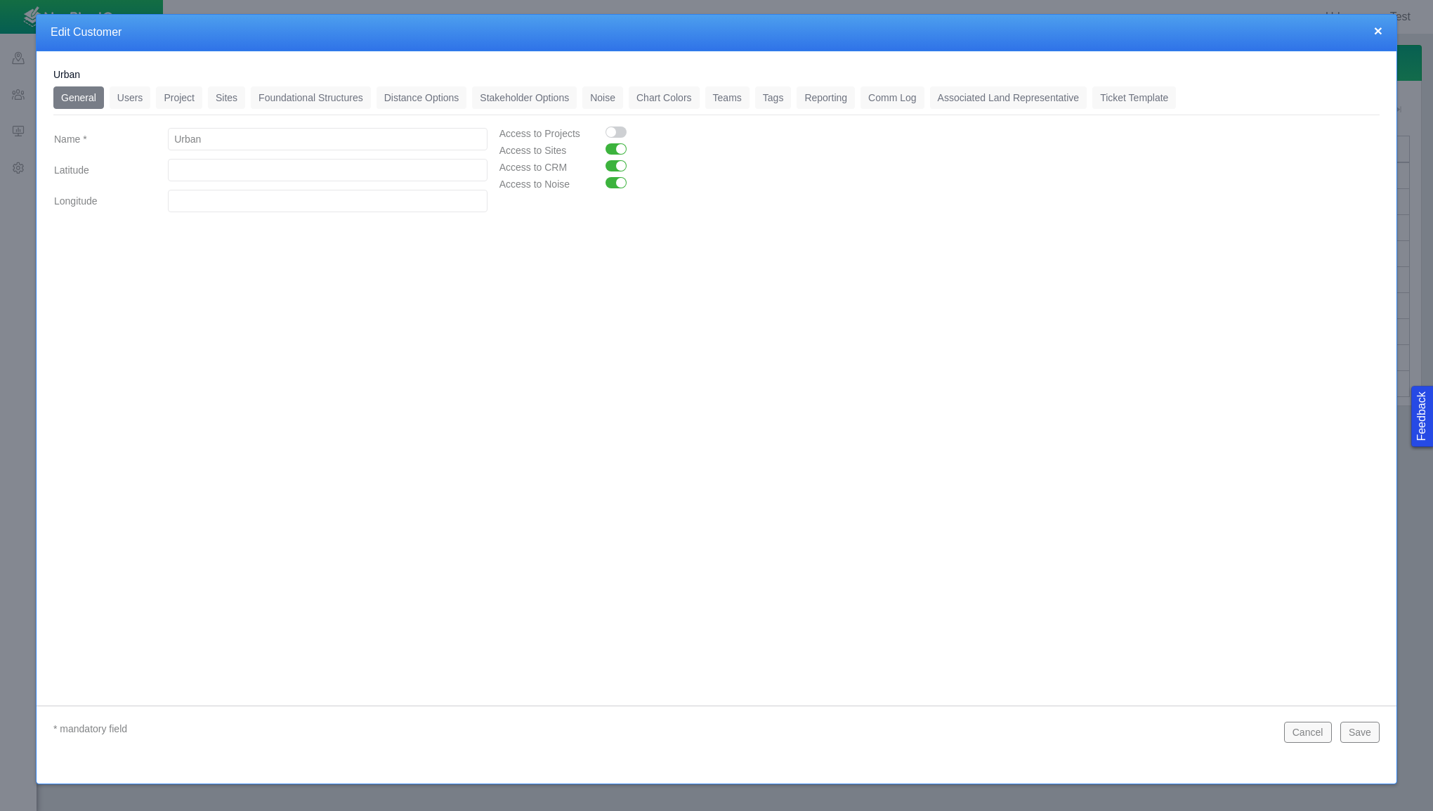
click at [136, 100] on link "Users" at bounding box center [130, 97] width 41 height 22
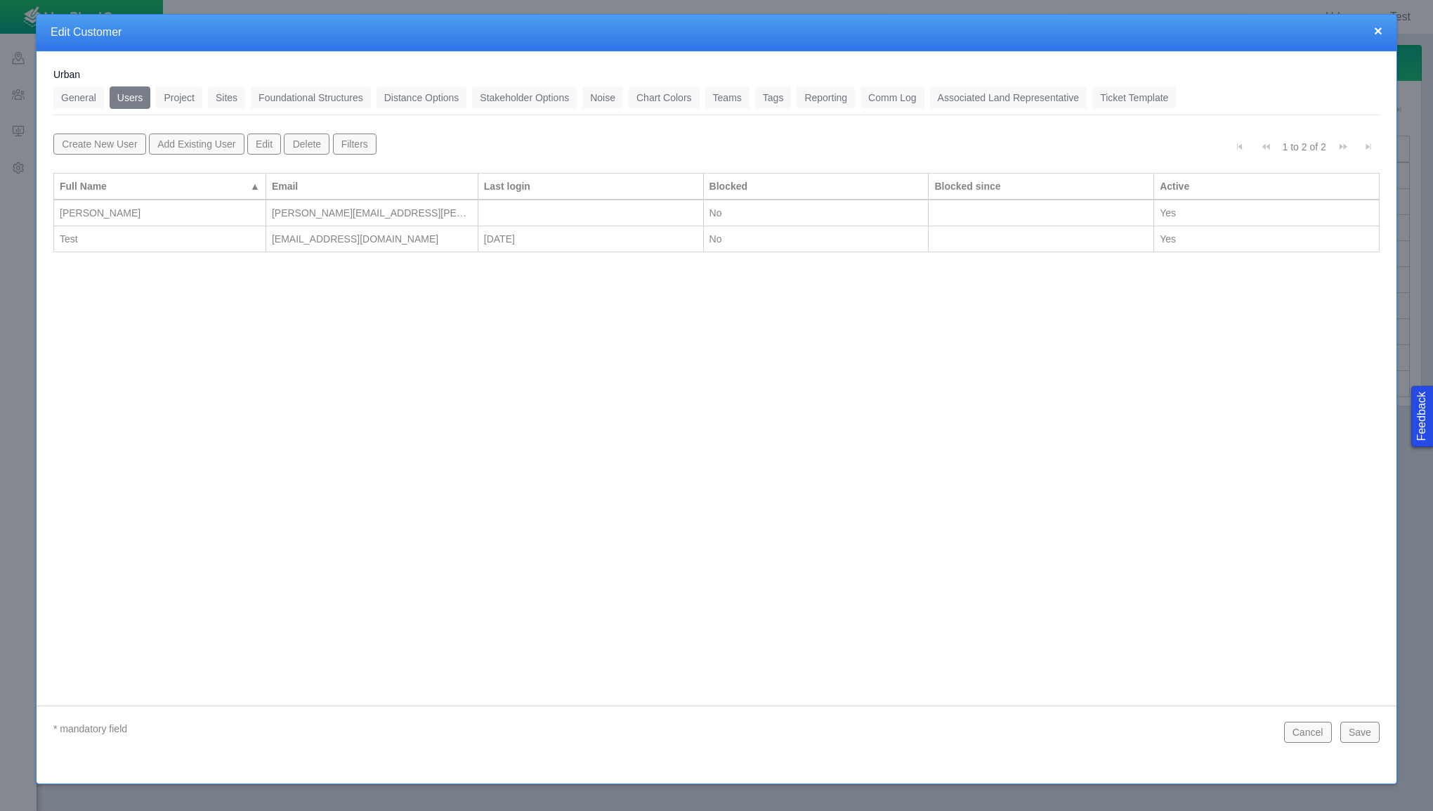
click at [583, 93] on link "Noise" at bounding box center [602, 97] width 41 height 22
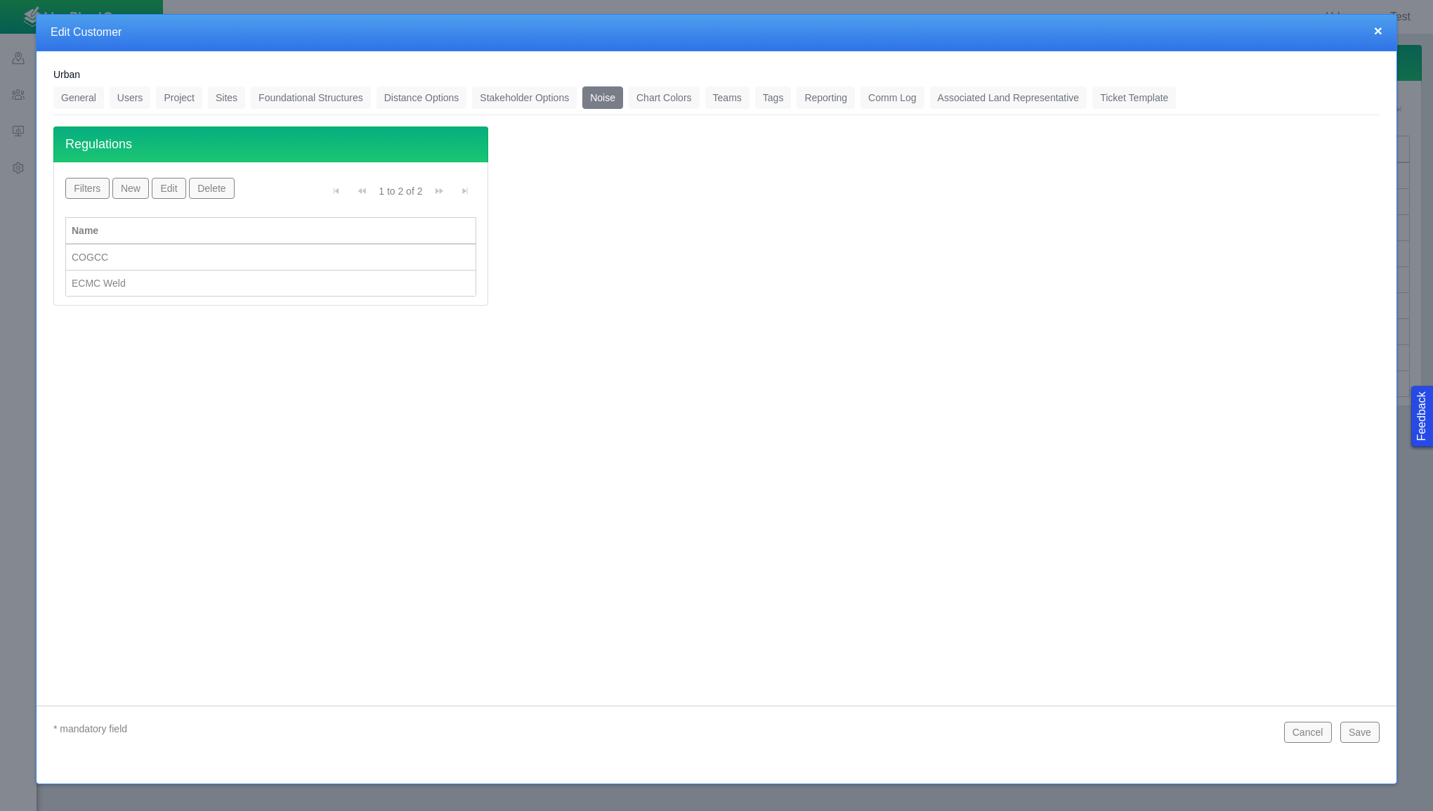
click at [124, 250] on div "COGCC" at bounding box center [271, 257] width 398 height 14
click at [174, 185] on button "Edit" at bounding box center [169, 188] width 34 height 21
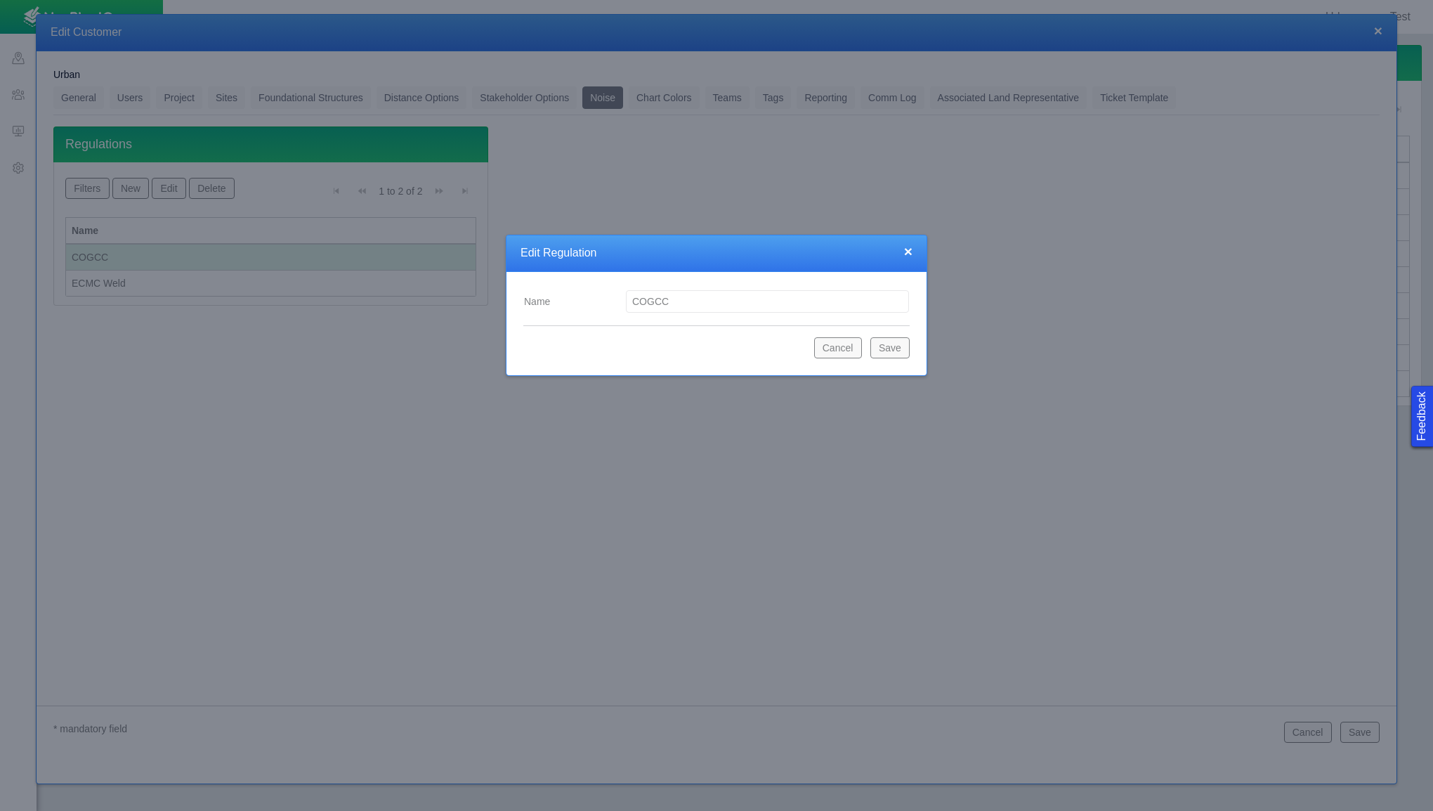
click at [842, 351] on button "Cancel" at bounding box center [838, 347] width 48 height 21
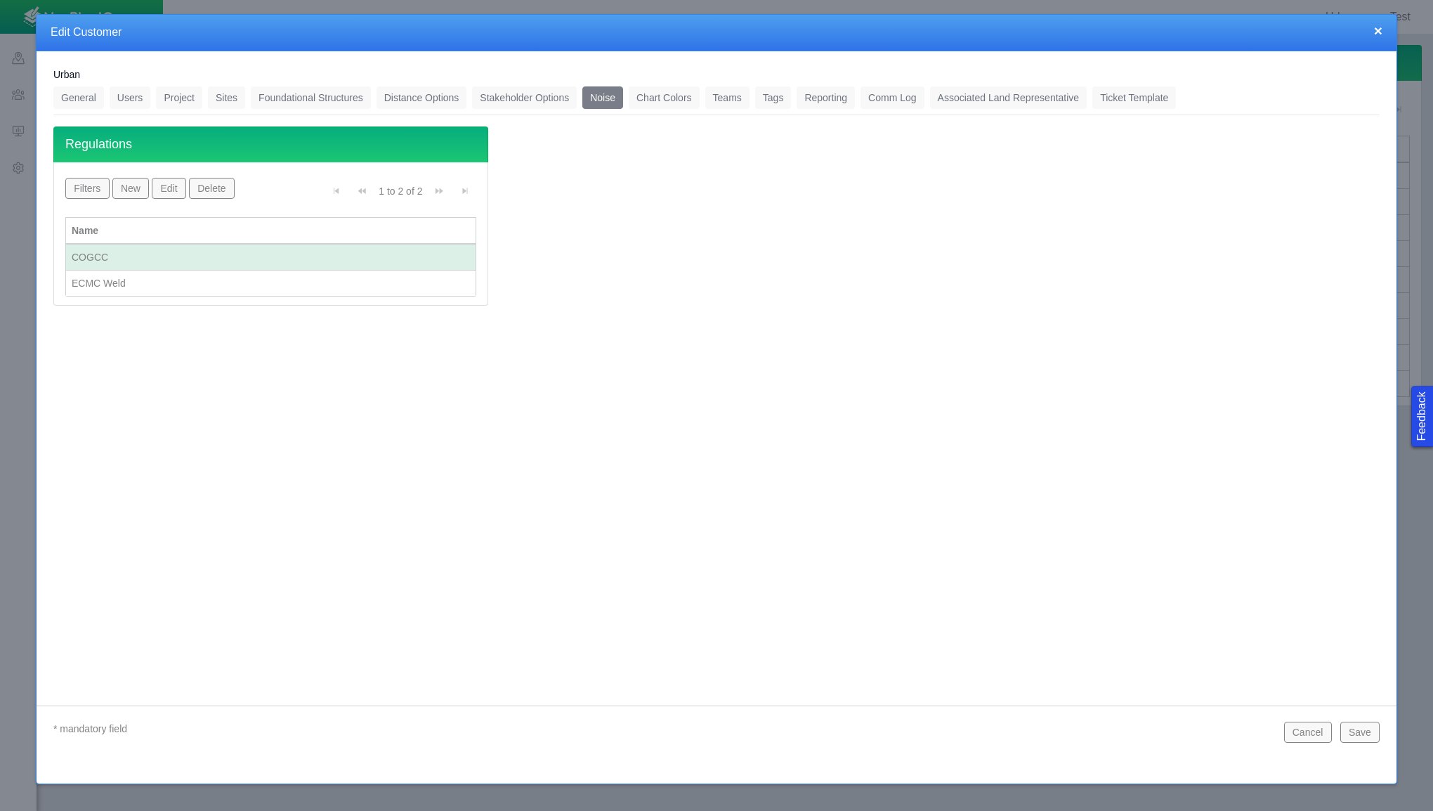
click at [1363, 725] on button "Save" at bounding box center [1359, 731] width 39 height 21
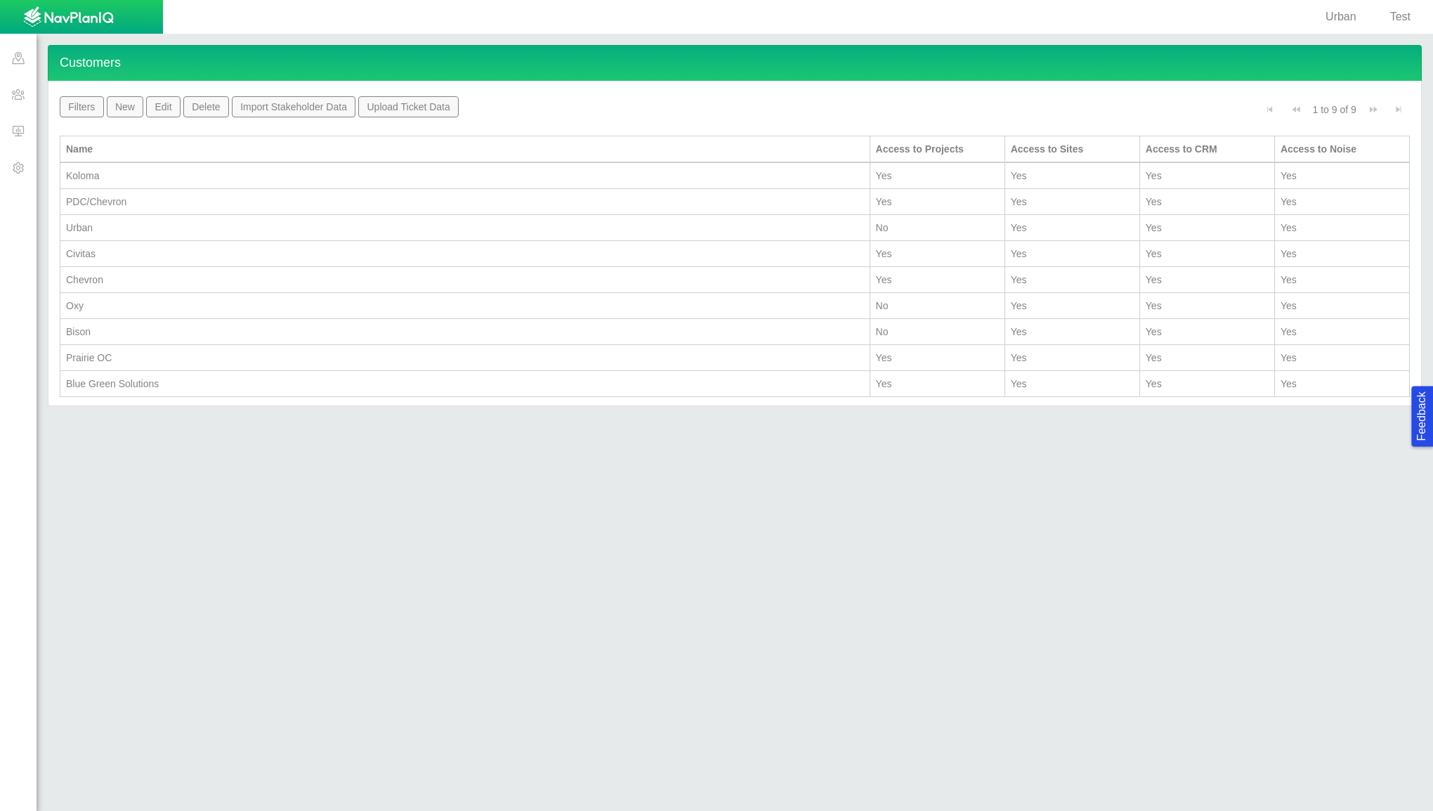
click at [20, 99] on span at bounding box center [18, 94] width 37 height 37
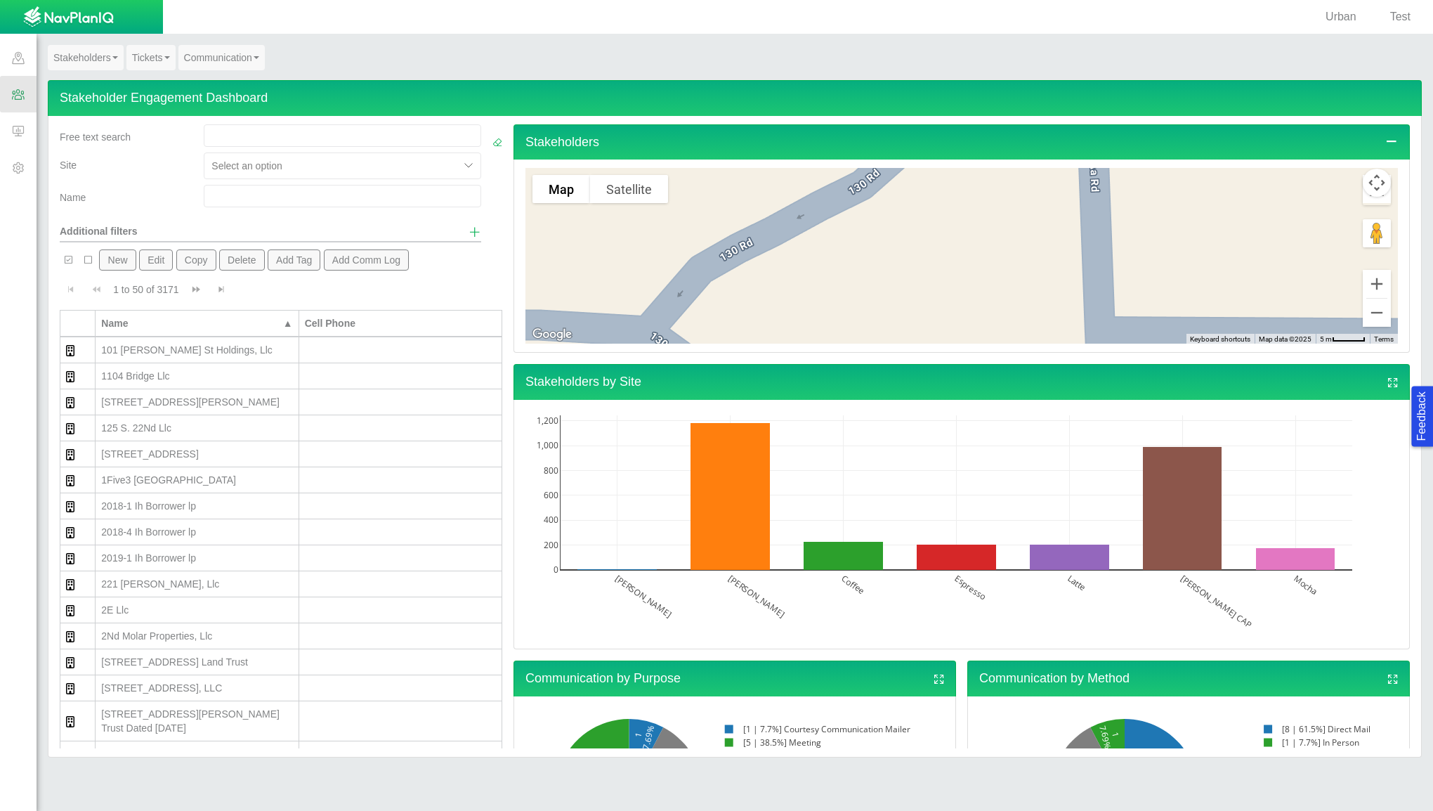
click at [459, 169] on div at bounding box center [469, 165] width 21 height 21
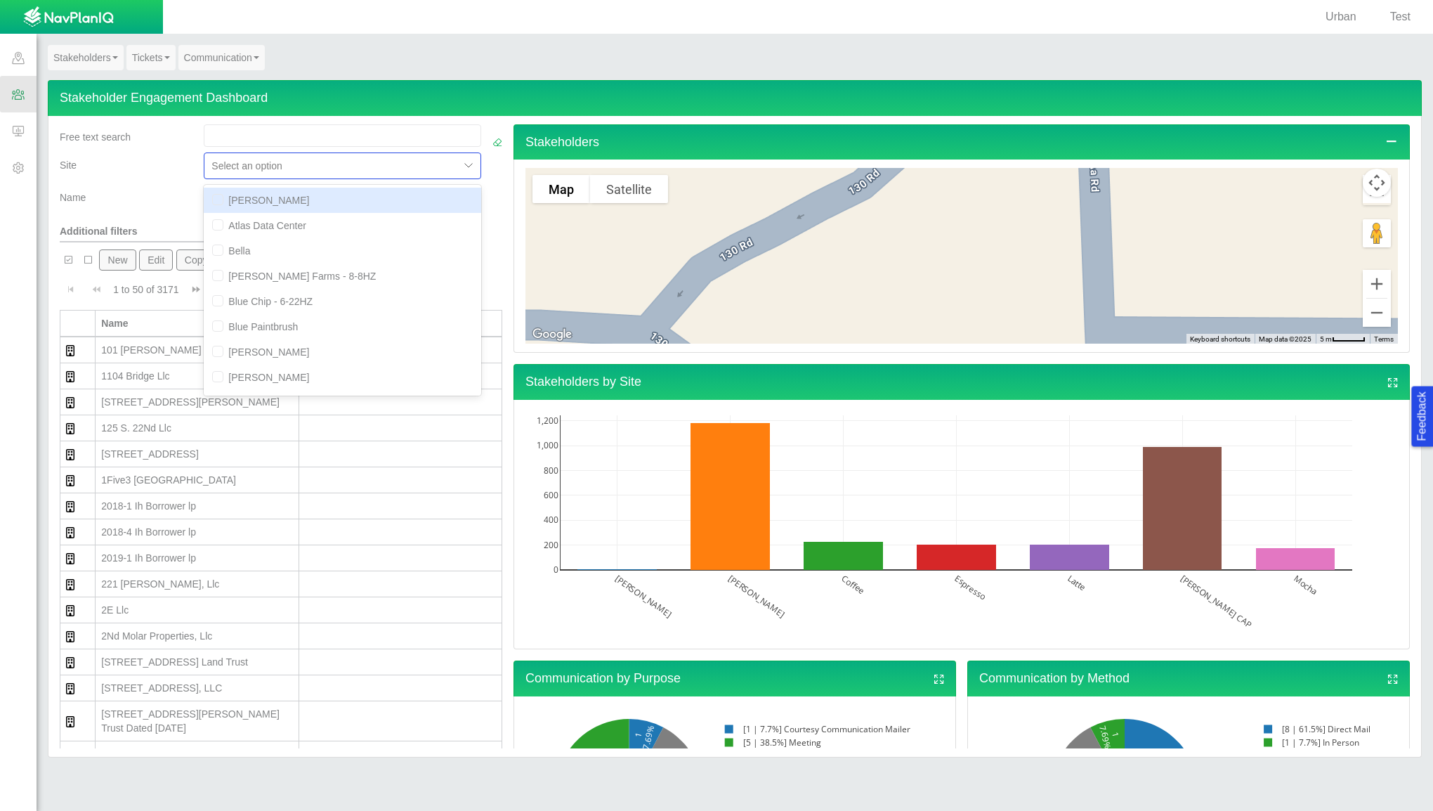
click at [216, 142] on input "text" at bounding box center [342, 135] width 277 height 22
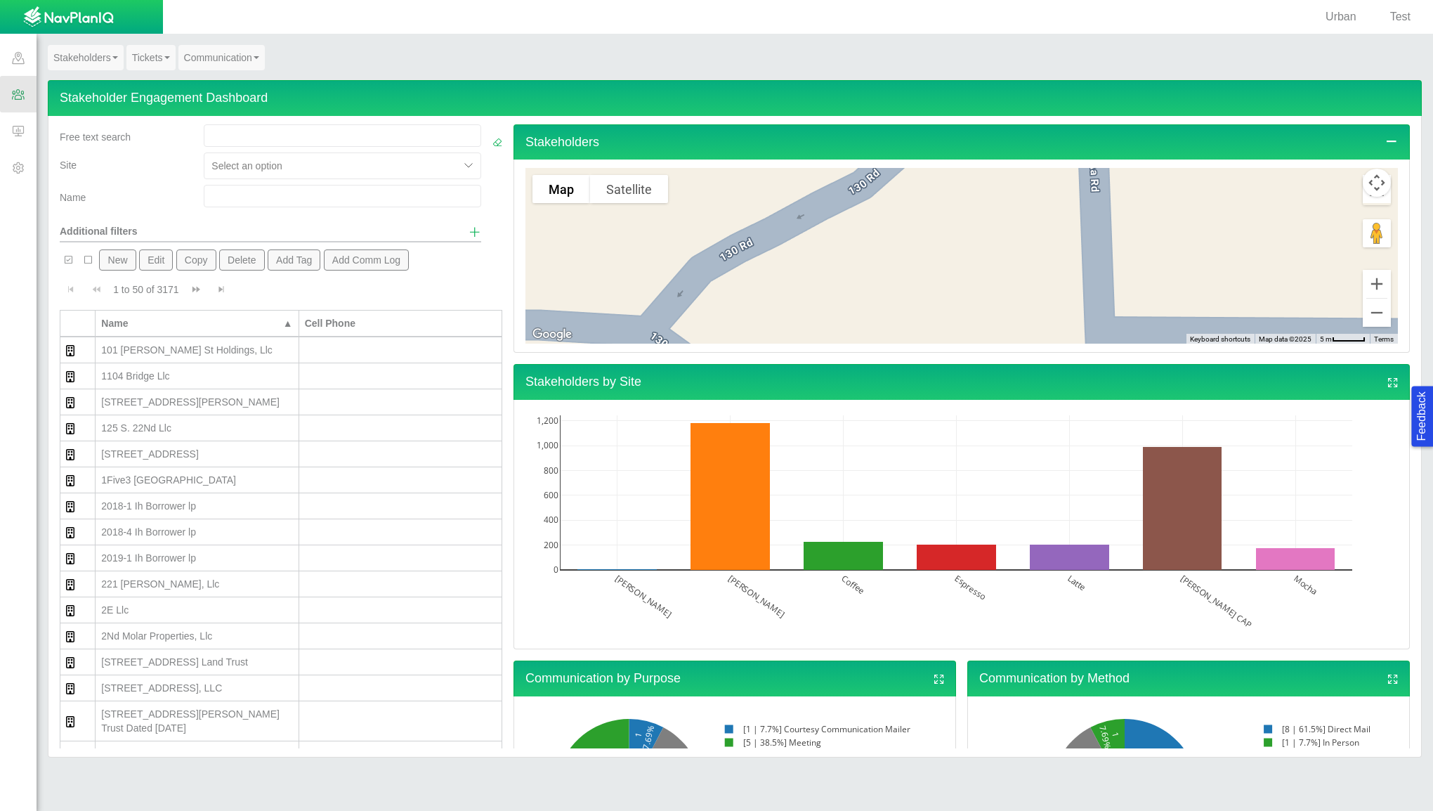
click at [207, 351] on div "101 [PERSON_NAME] St Holdings, Llc" at bounding box center [196, 350] width 191 height 14
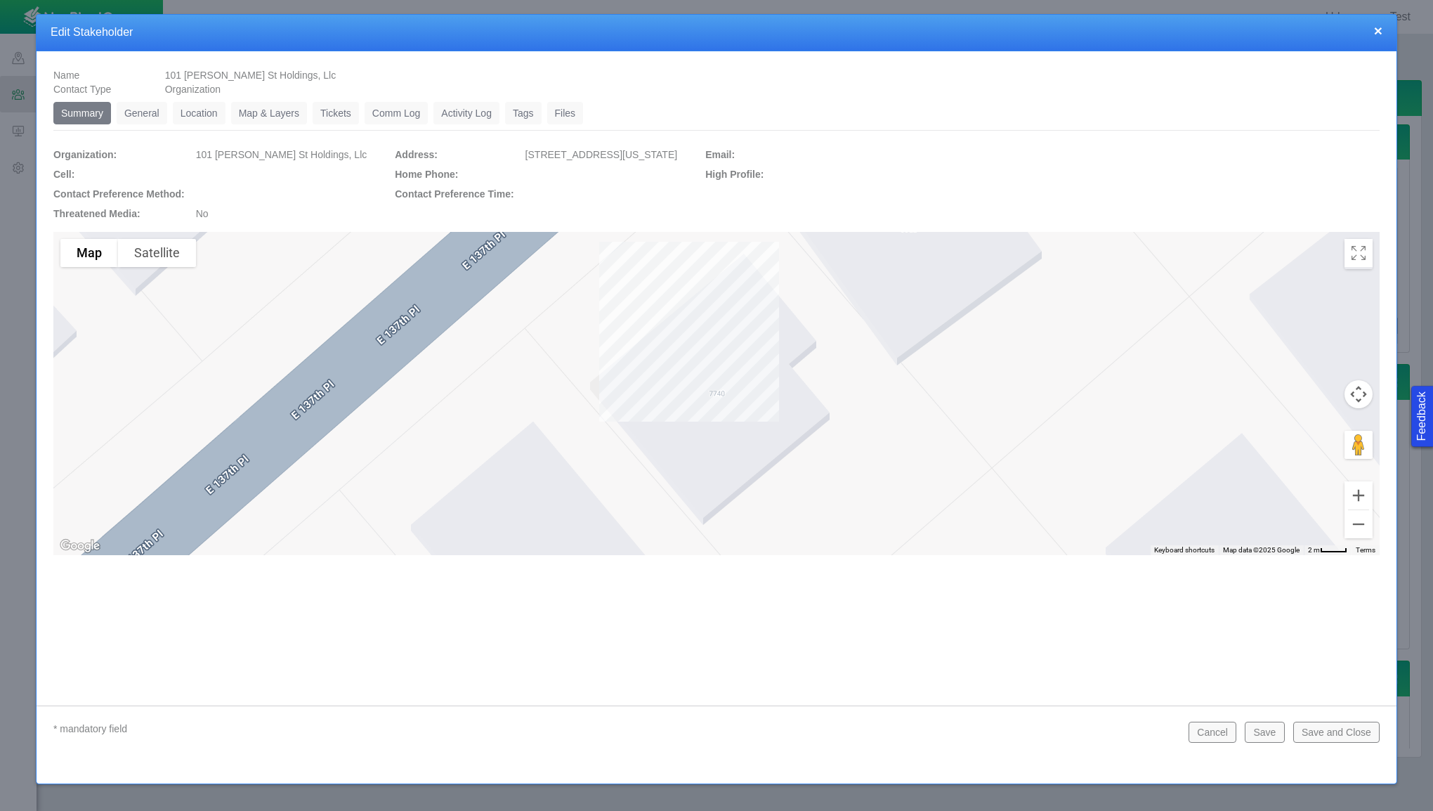
click at [1380, 30] on button "×" at bounding box center [1378, 30] width 8 height 15
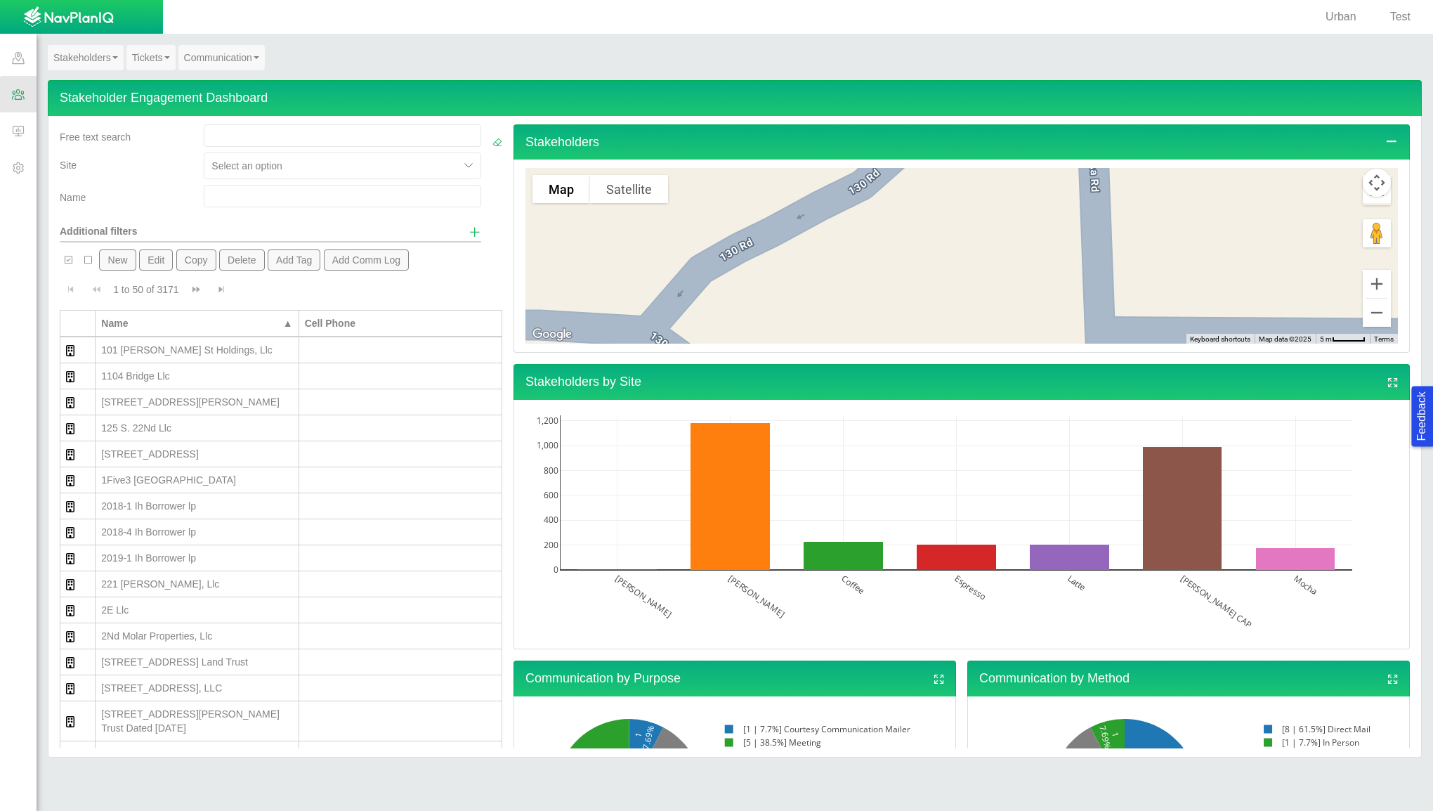
click at [17, 132] on span at bounding box center [18, 130] width 37 height 37
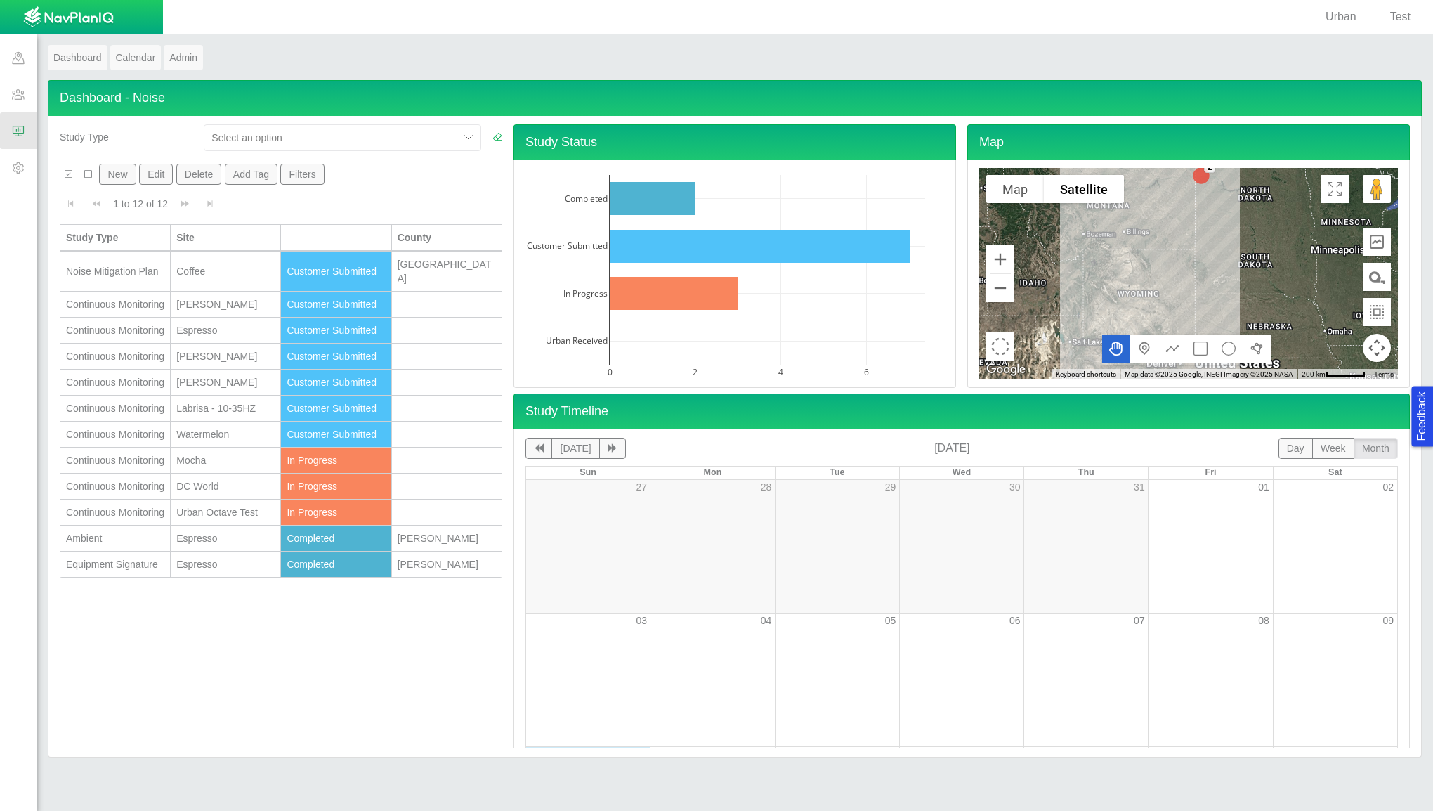
click at [141, 269] on div "Noise Mitigation Plan" at bounding box center [115, 271] width 98 height 14
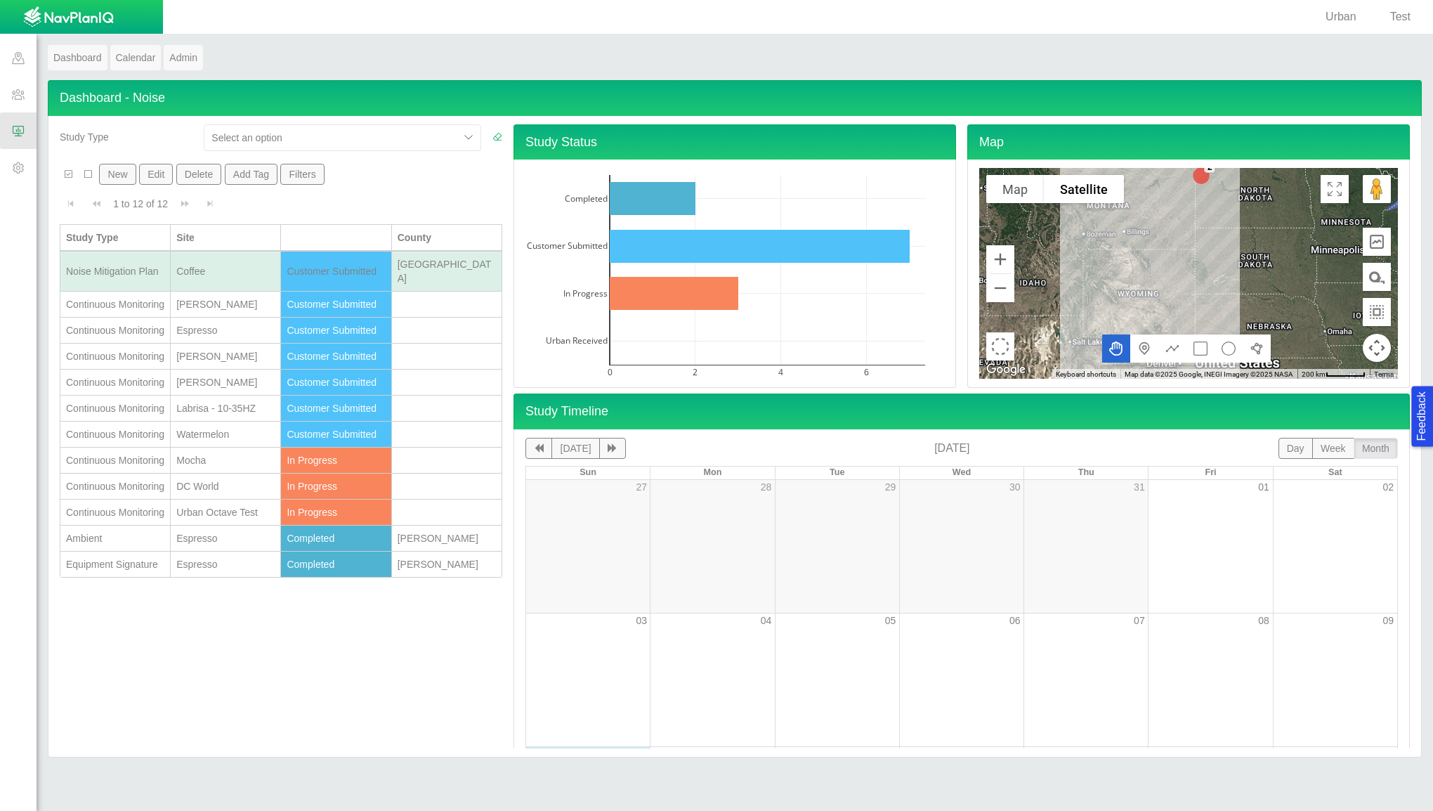
click at [144, 297] on div "Continuous Monitoring" at bounding box center [115, 304] width 98 height 14
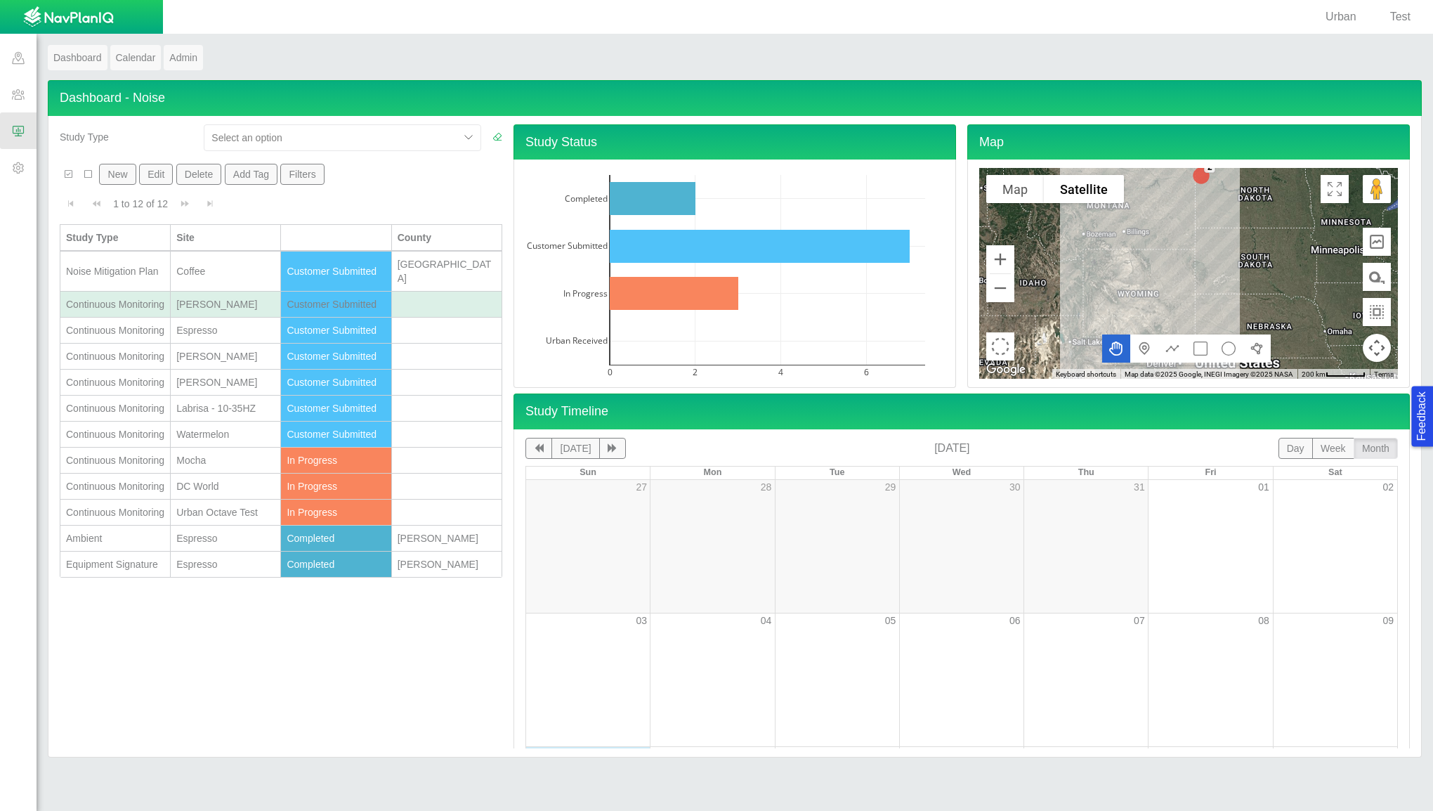
click at [144, 297] on div "Continuous Monitoring" at bounding box center [115, 304] width 98 height 14
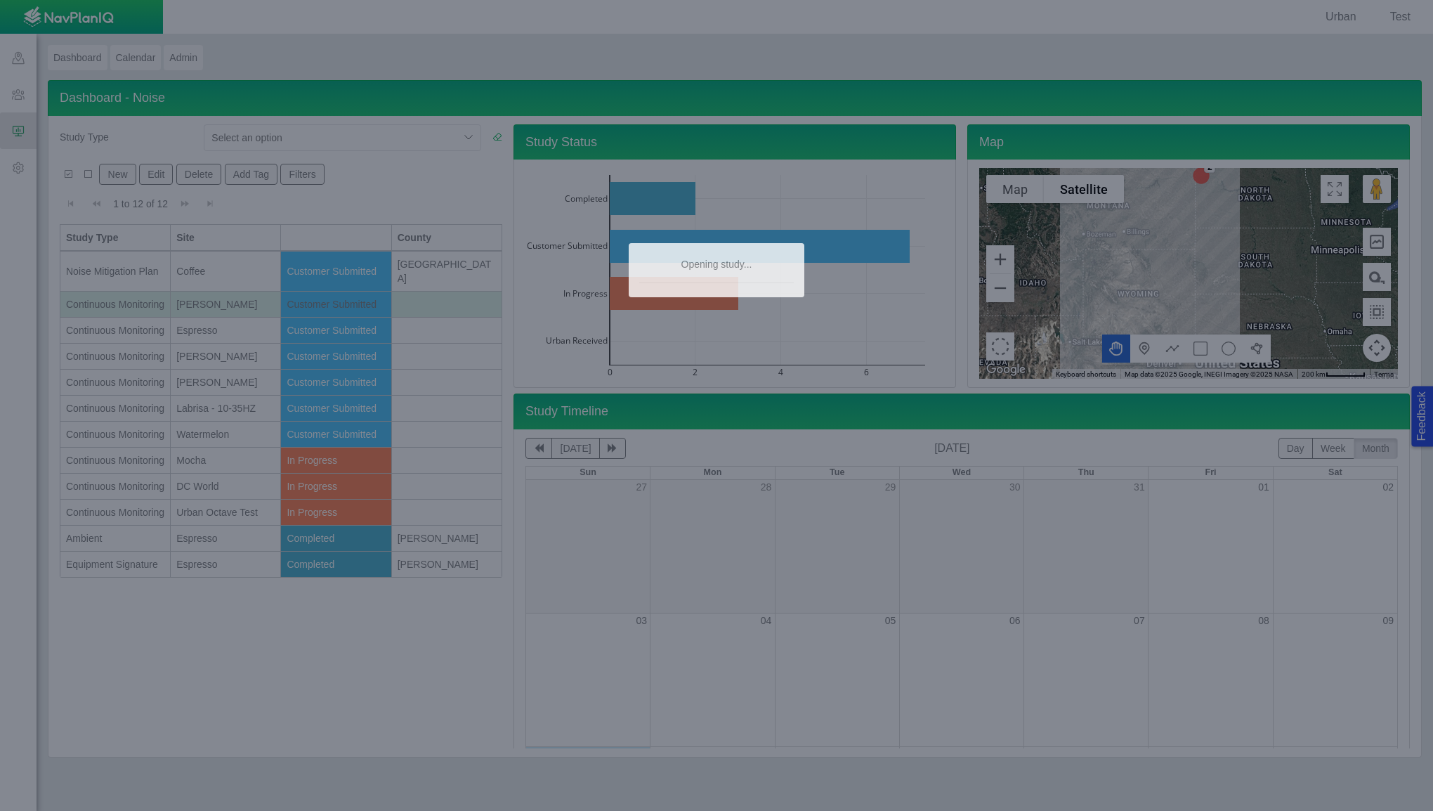
type textarea "x"
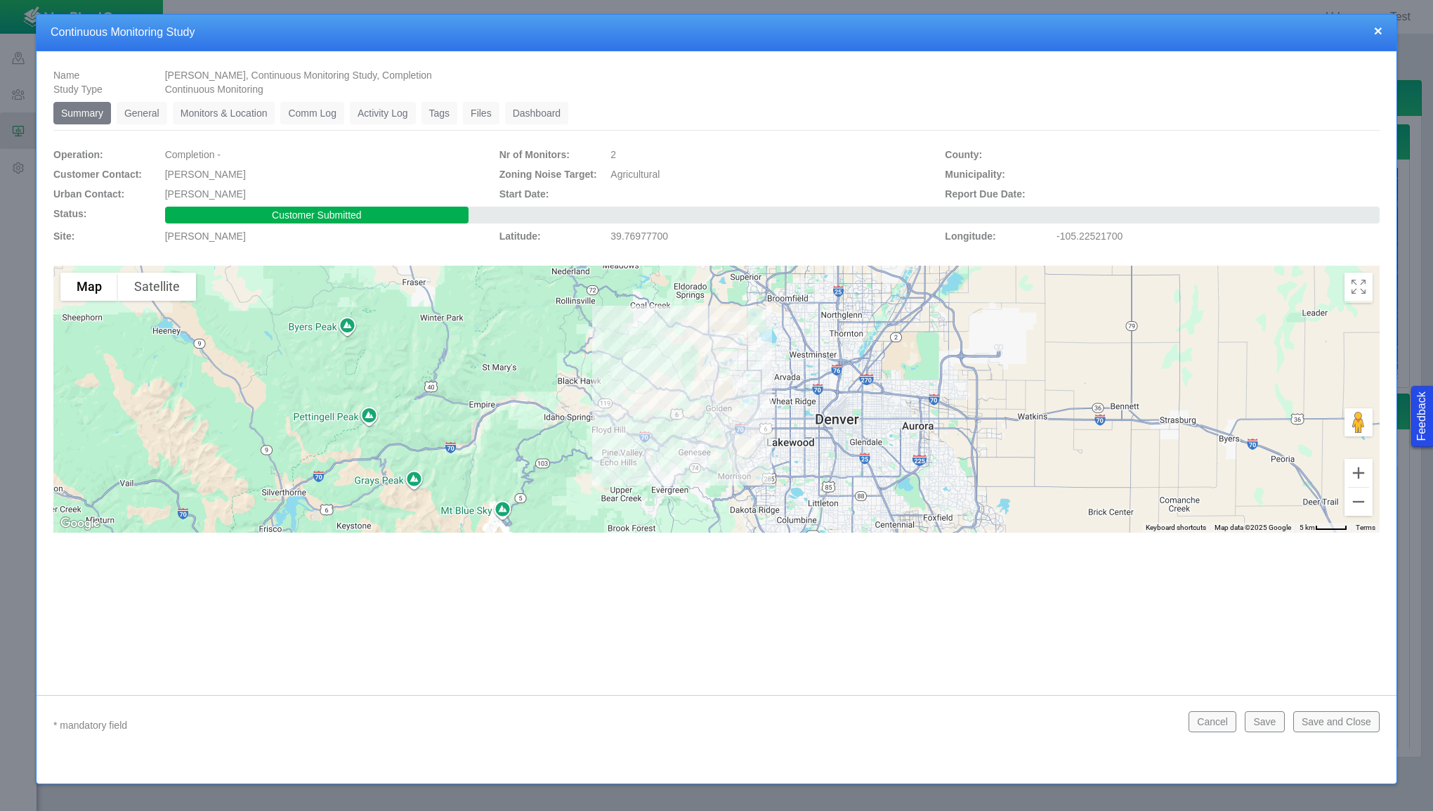
click at [119, 112] on link "General" at bounding box center [142, 113] width 51 height 22
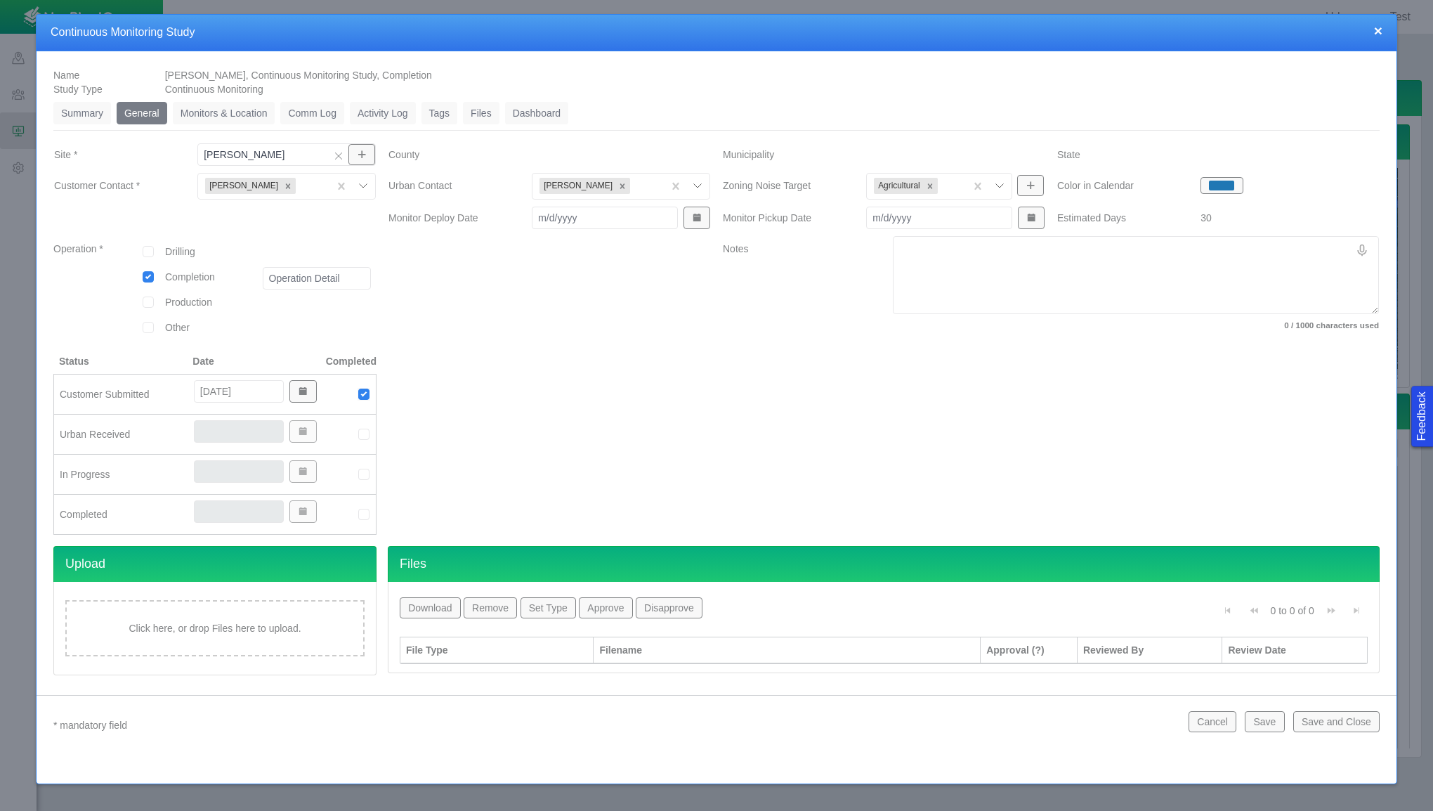
click at [222, 115] on link "Monitors & Location" at bounding box center [224, 113] width 103 height 22
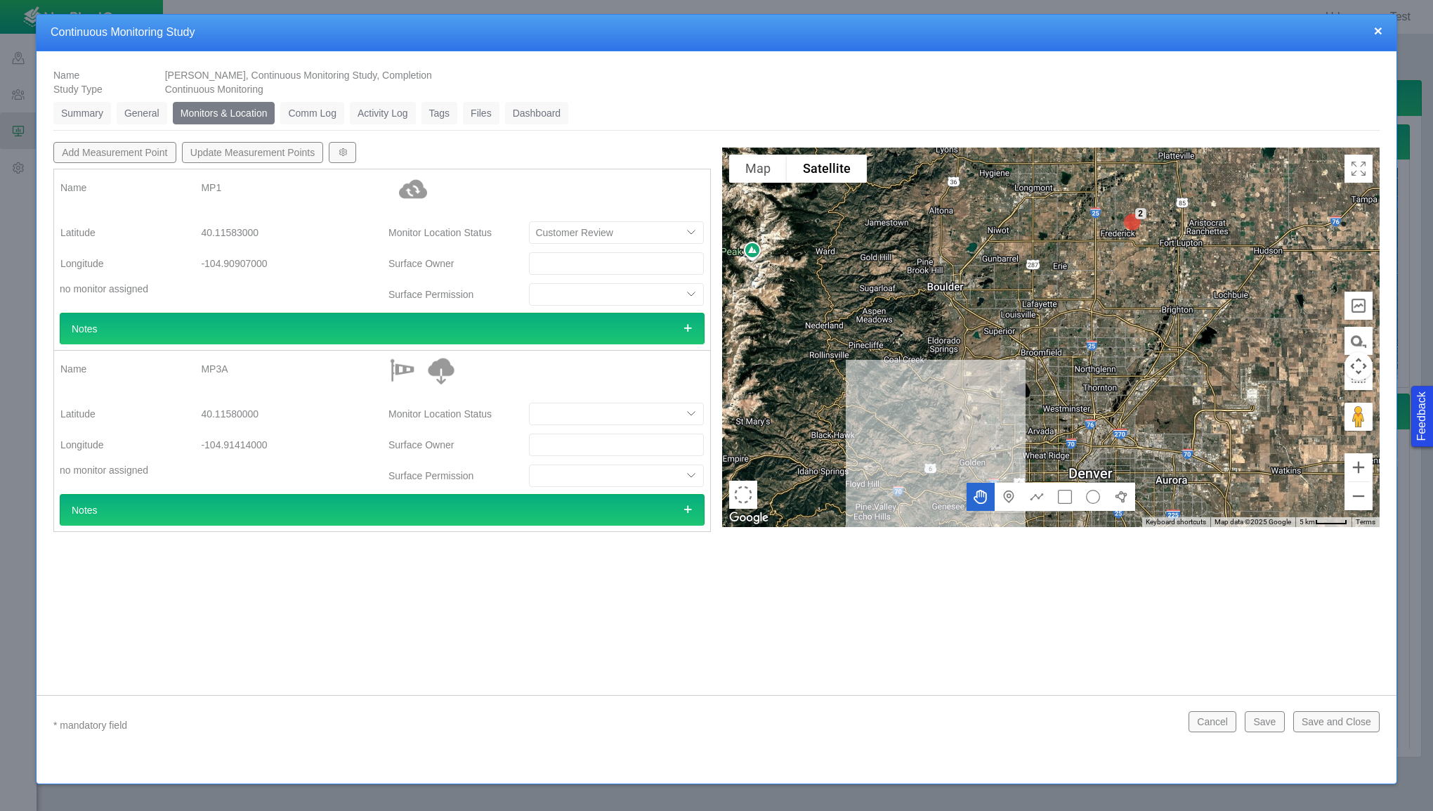
click at [318, 114] on link "Comm Log" at bounding box center [311, 113] width 63 height 22
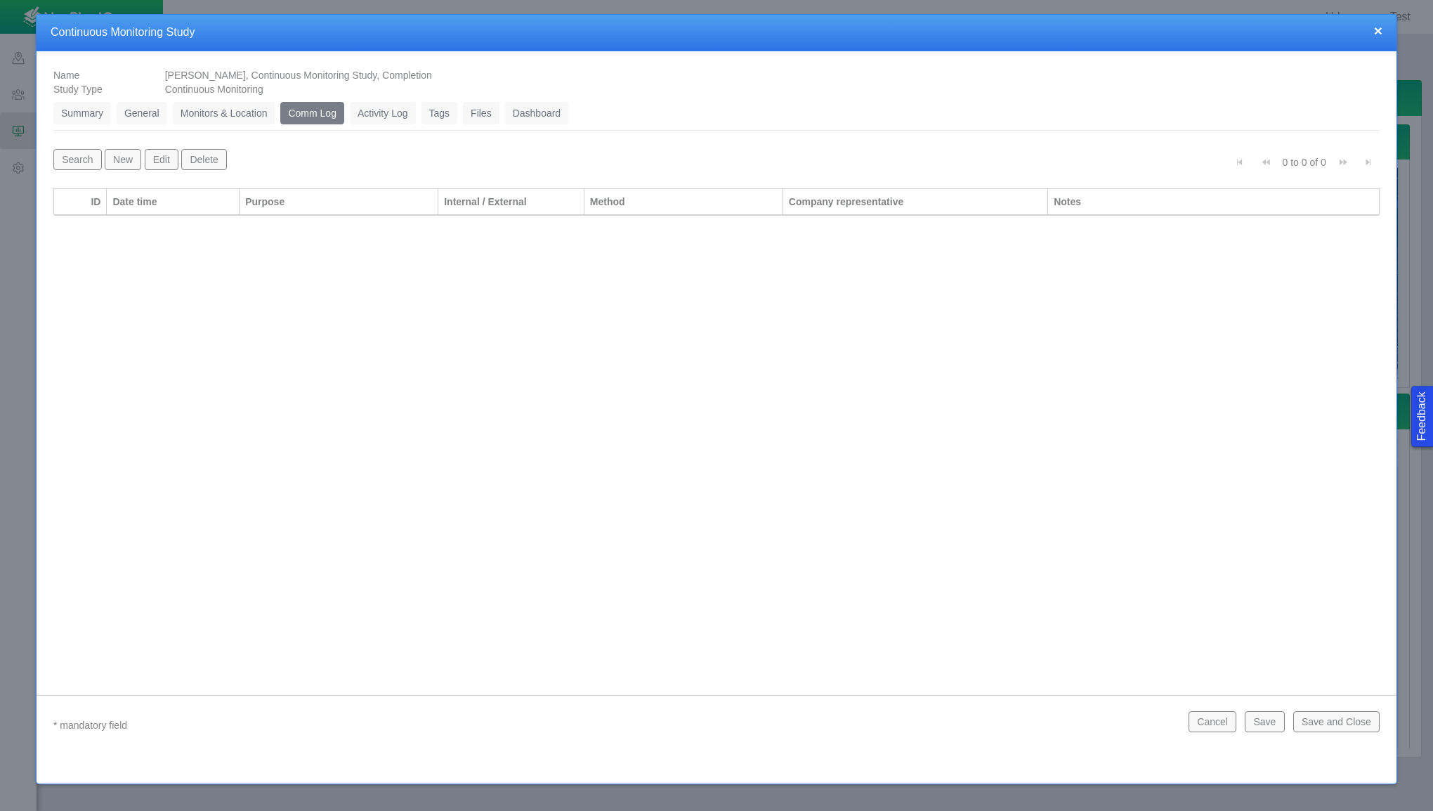
click at [241, 117] on link "Monitors & Location" at bounding box center [224, 113] width 103 height 22
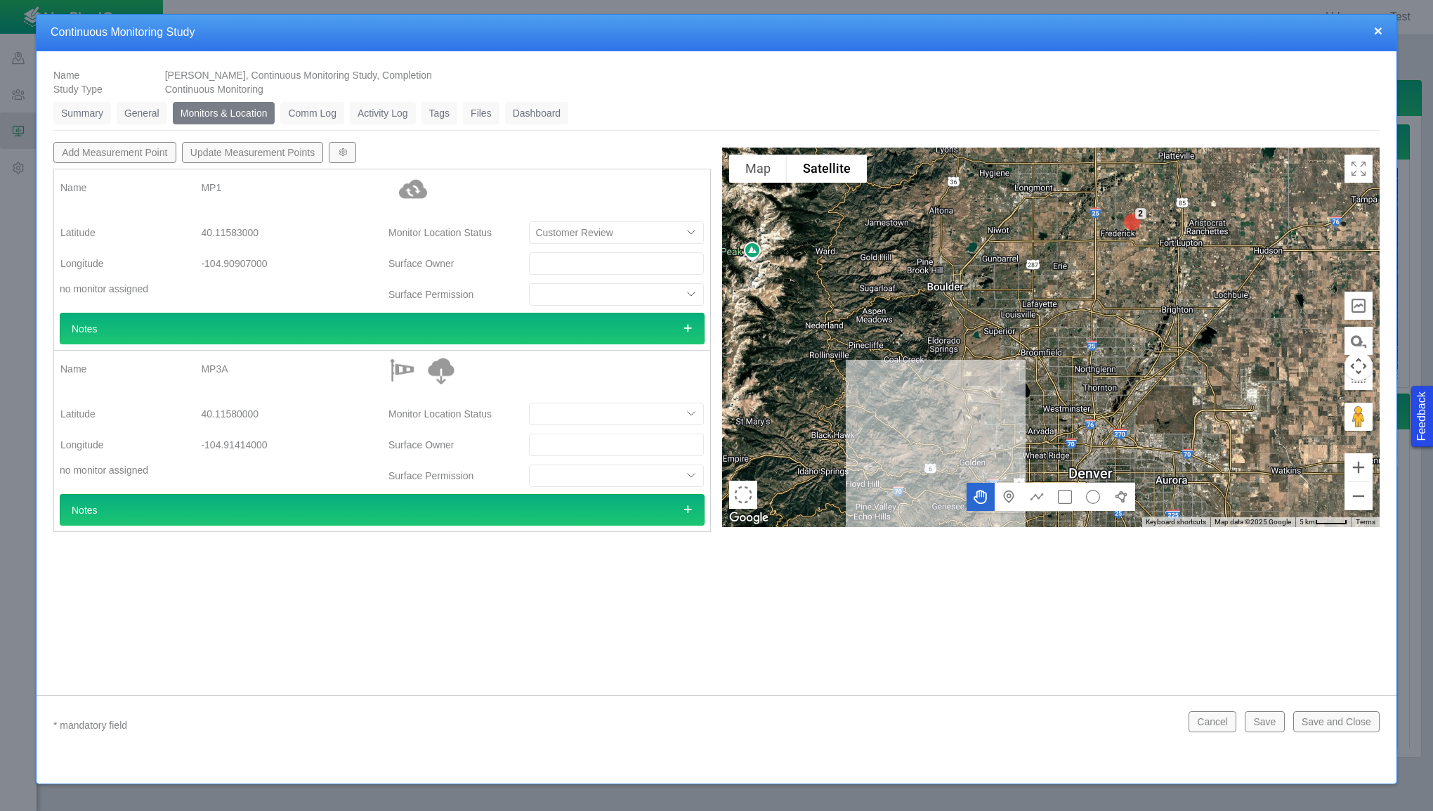
click at [694, 294] on select "Yes No" at bounding box center [616, 294] width 175 height 22
click at [1341, 722] on button "Save and Close" at bounding box center [1336, 721] width 86 height 21
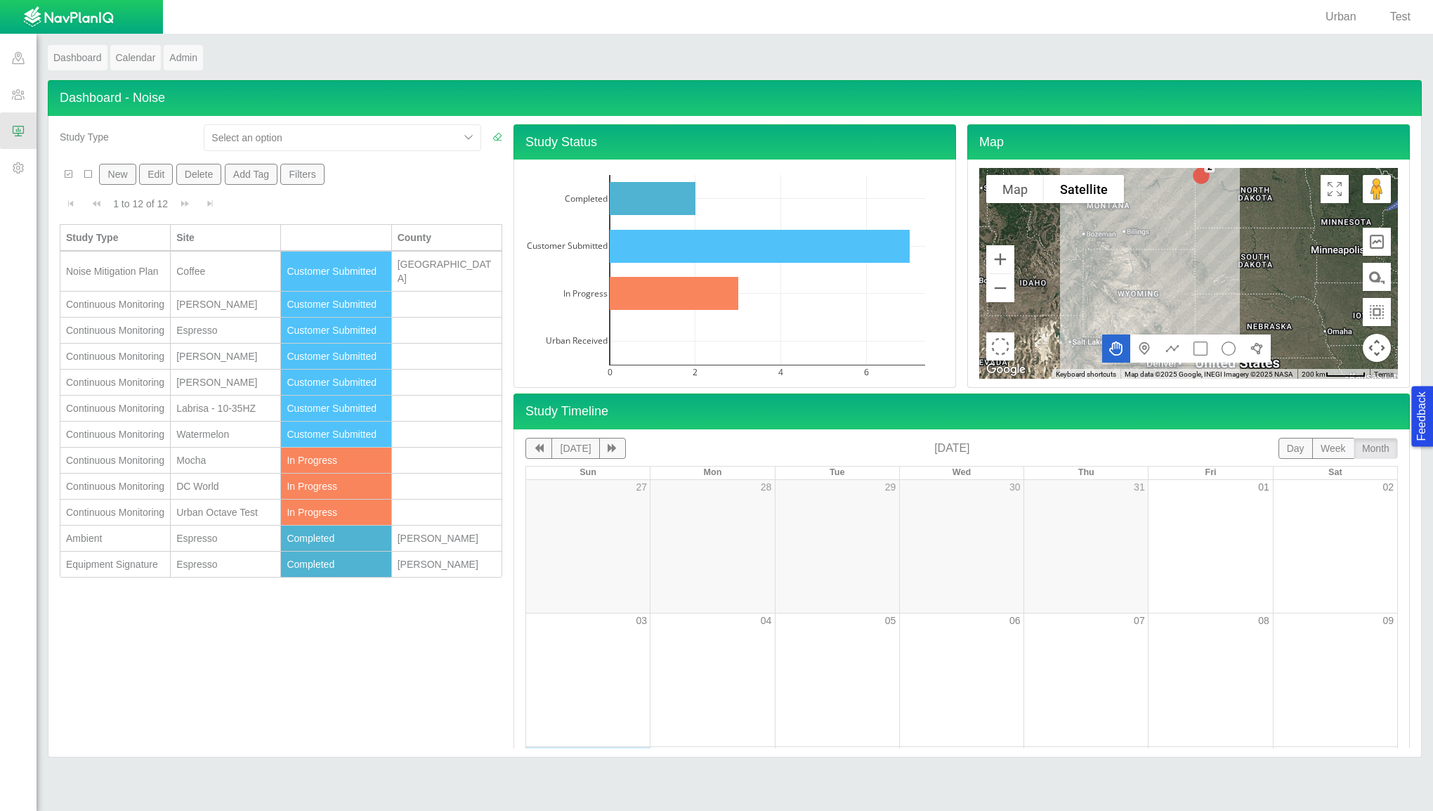
click at [17, 167] on span at bounding box center [18, 167] width 37 height 37
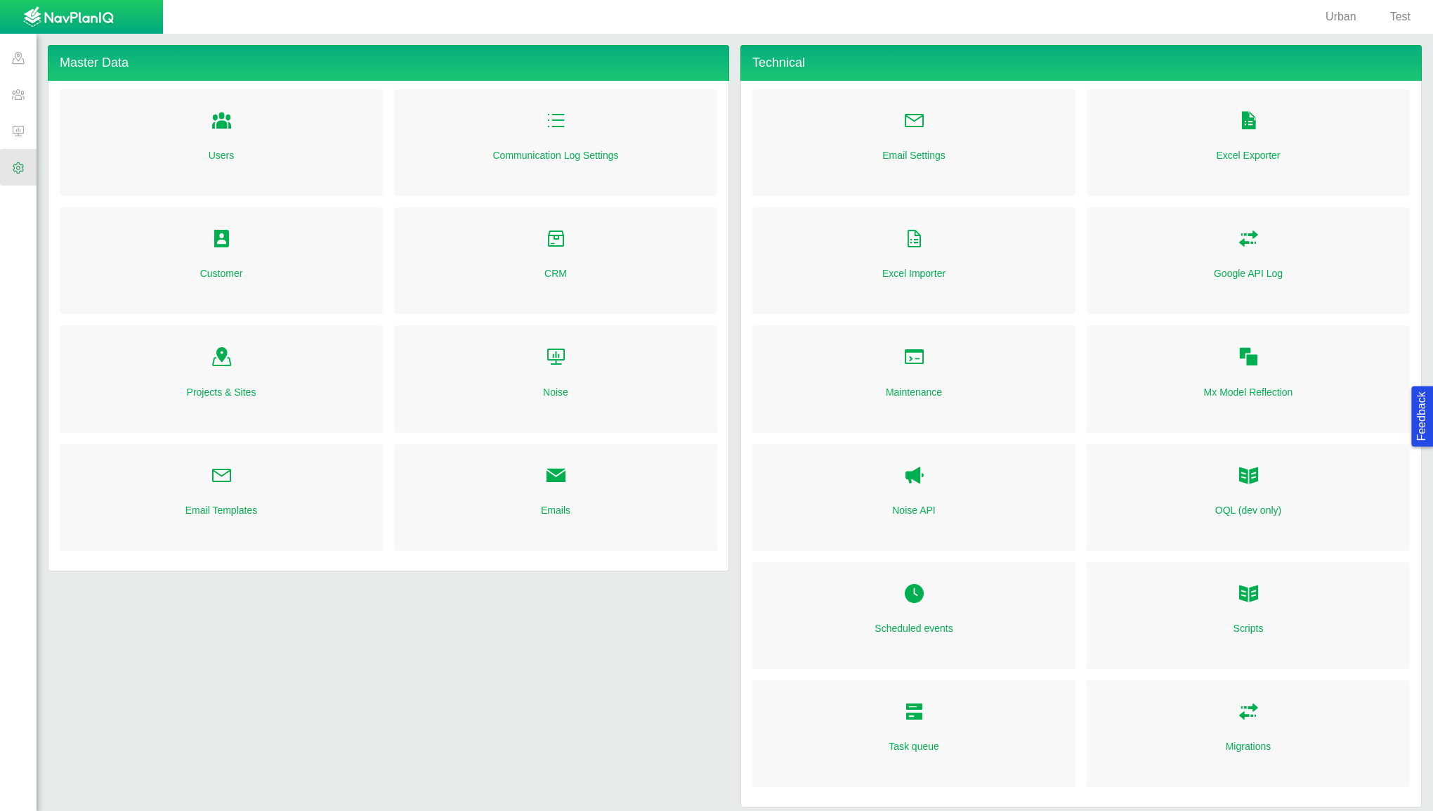
click at [258, 263] on div "Customer" at bounding box center [221, 260] width 323 height 107
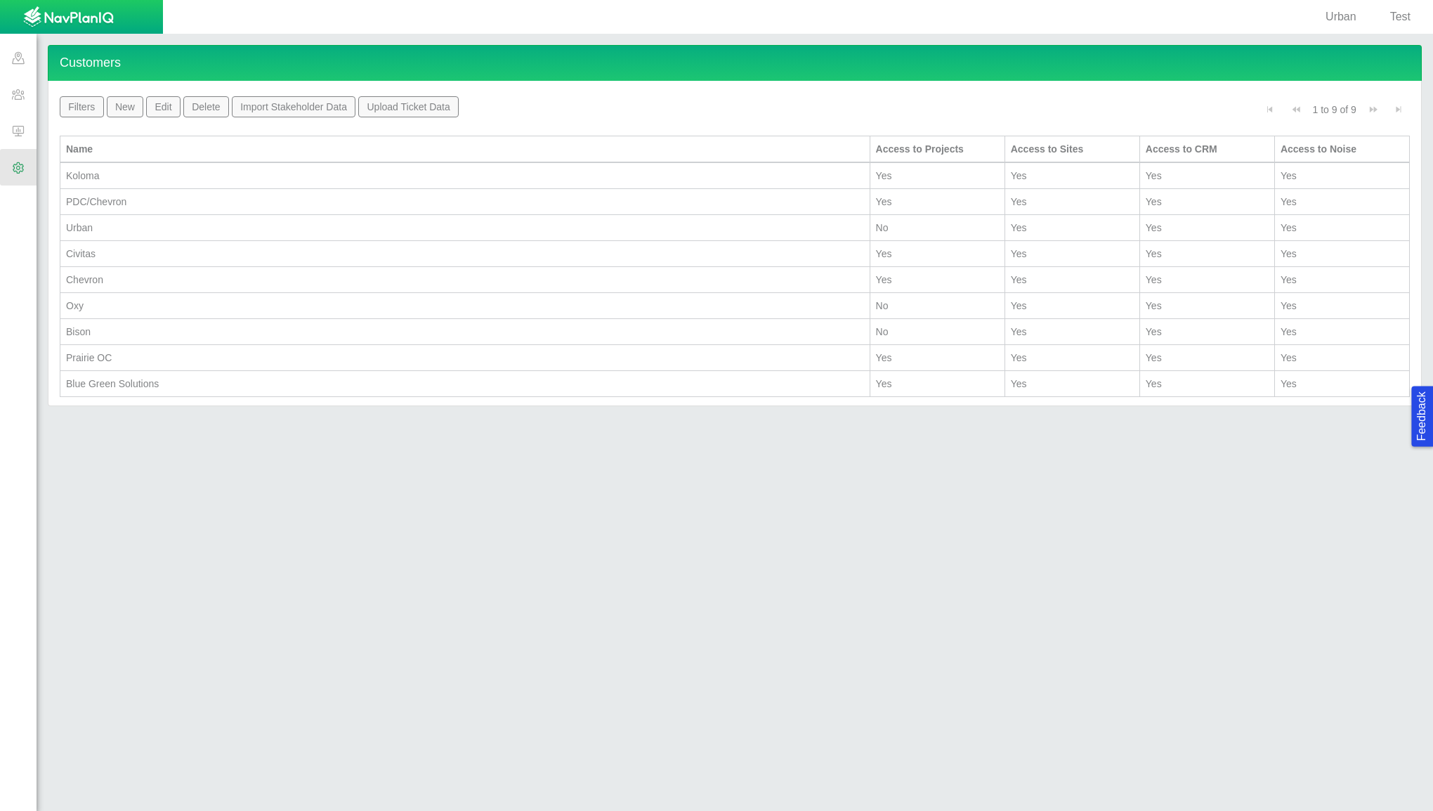
click at [6, 167] on span at bounding box center [18, 167] width 37 height 37
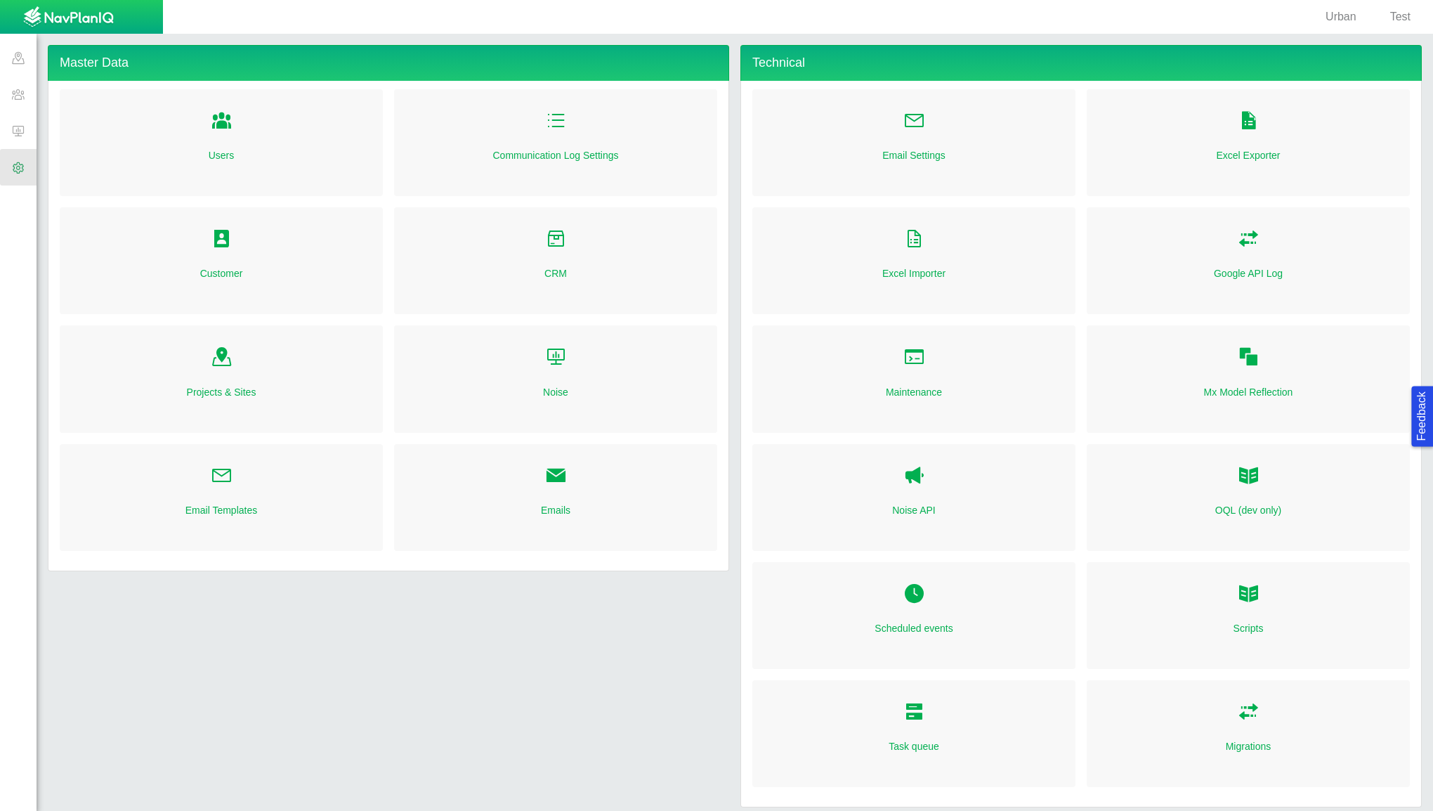
click at [573, 484] on div "Emails" at bounding box center [555, 497] width 323 height 107
radio input "true"
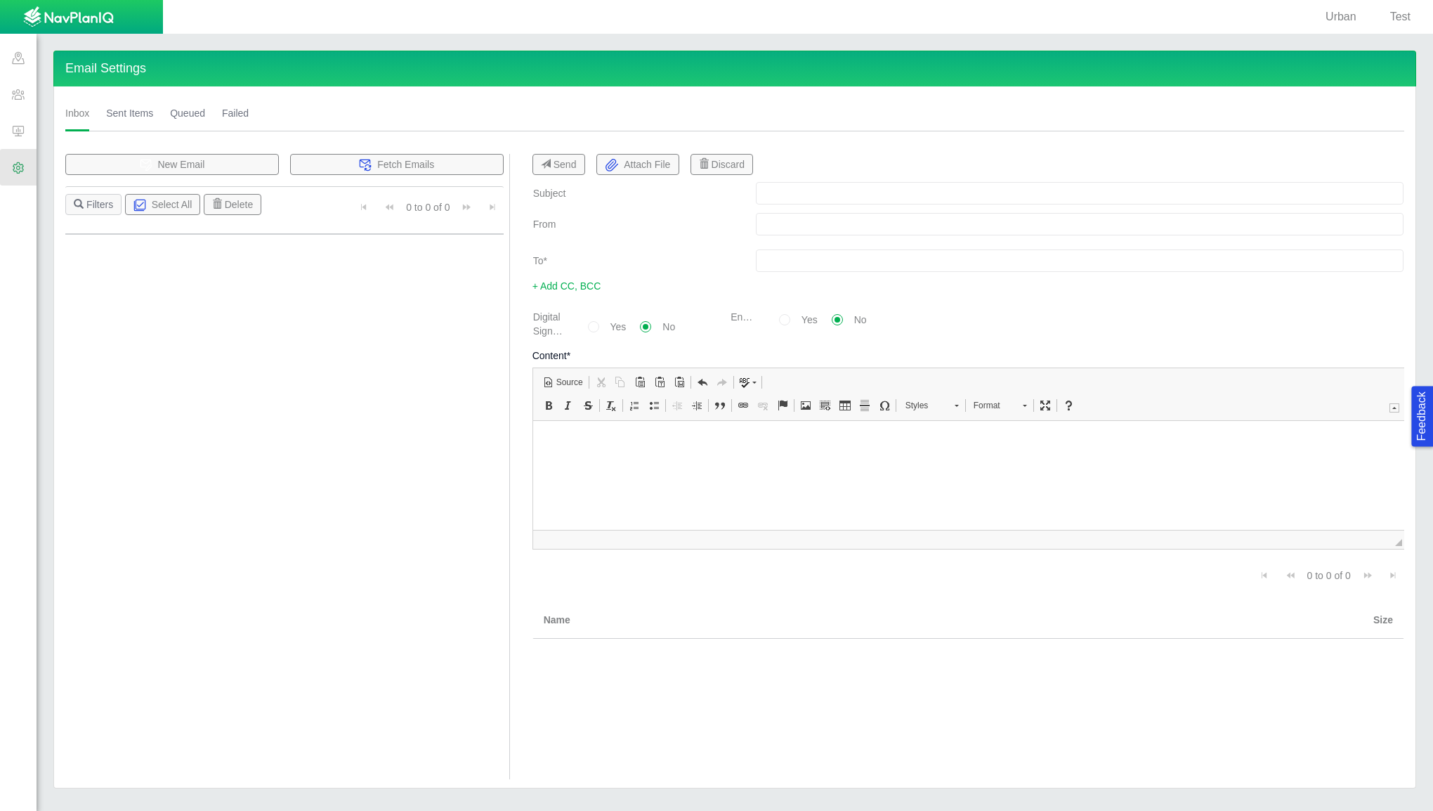
click at [135, 116] on link "Sent Items" at bounding box center [129, 113] width 47 height 37
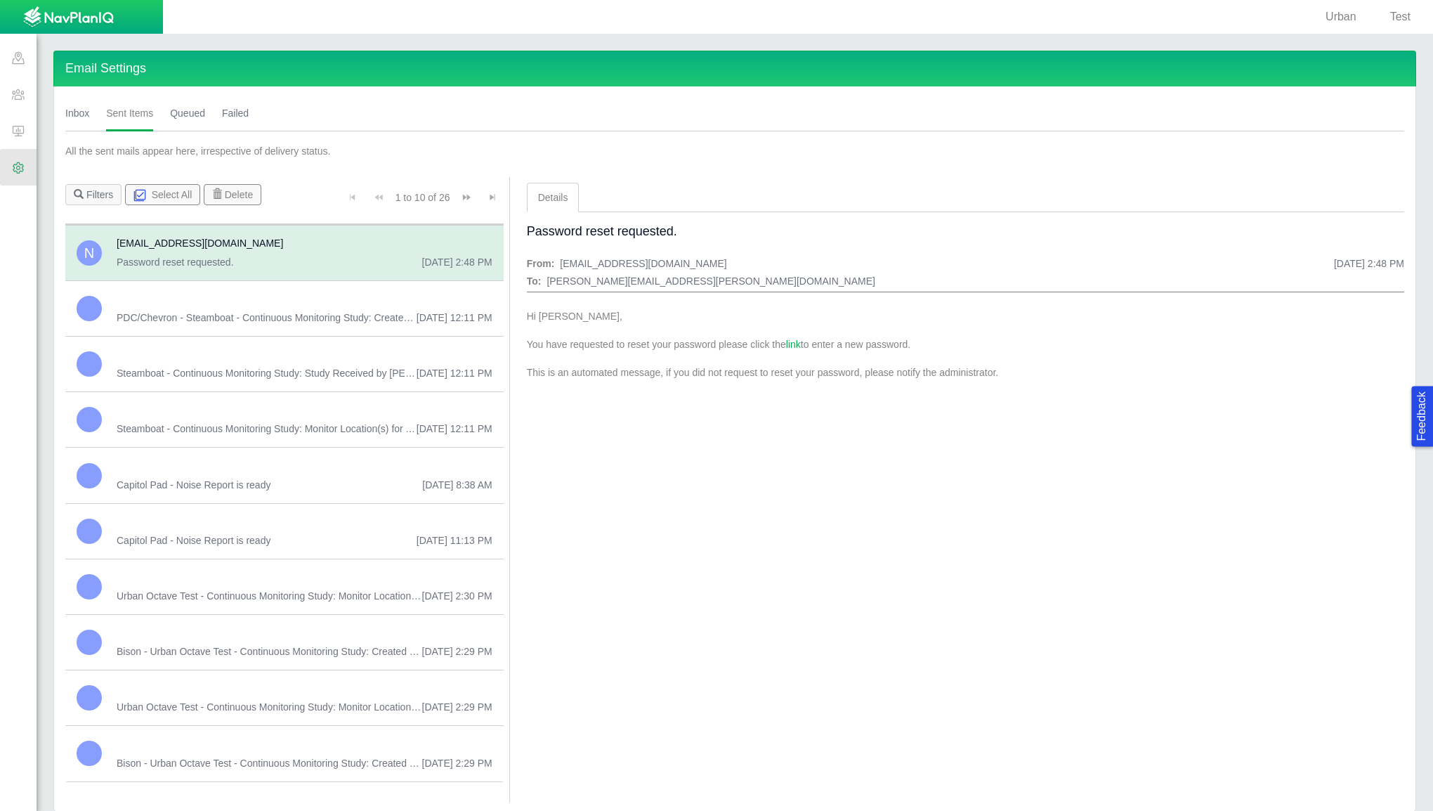
click at [77, 114] on link "Inbox" at bounding box center [77, 113] width 24 height 37
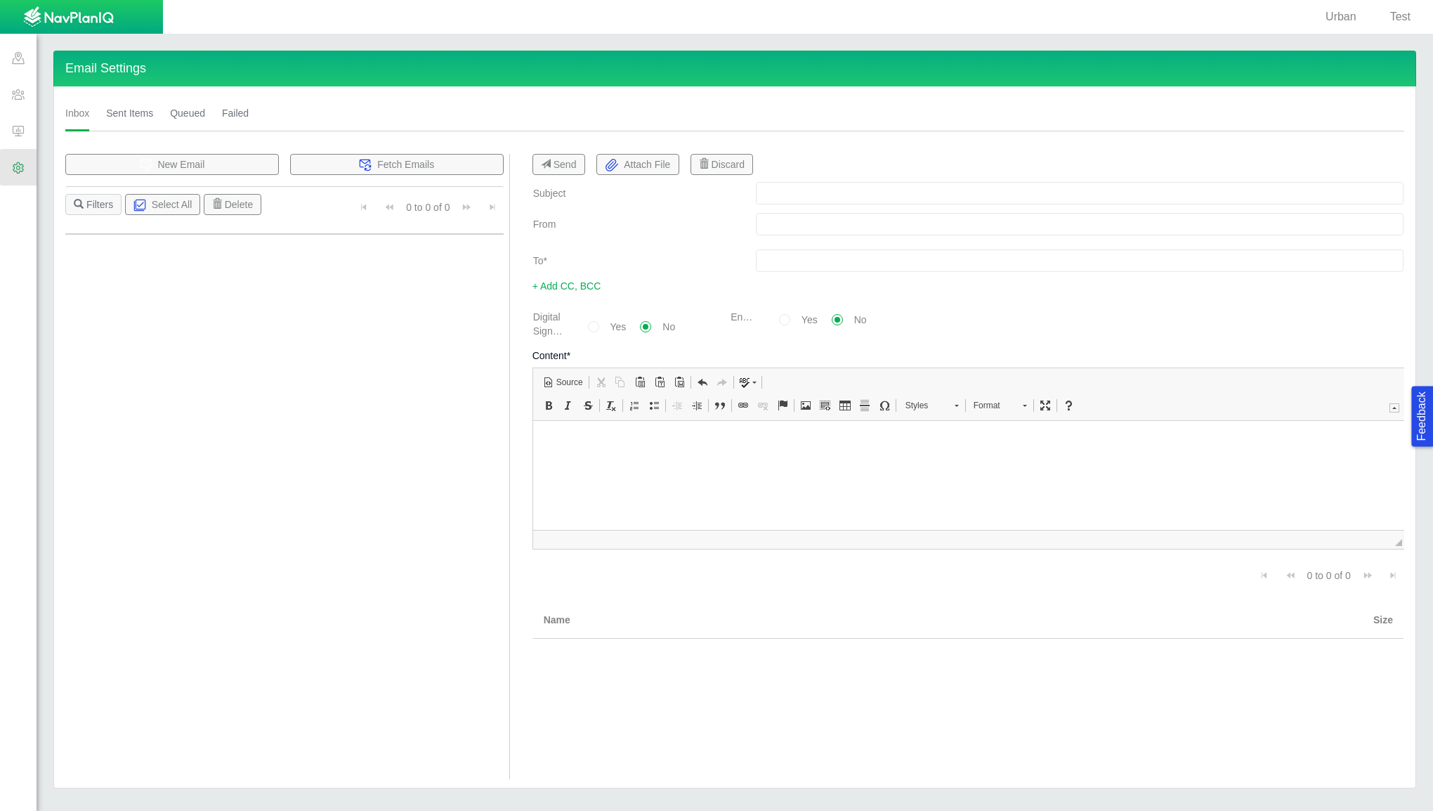
click at [202, 114] on link "Queued" at bounding box center [187, 113] width 35 height 37
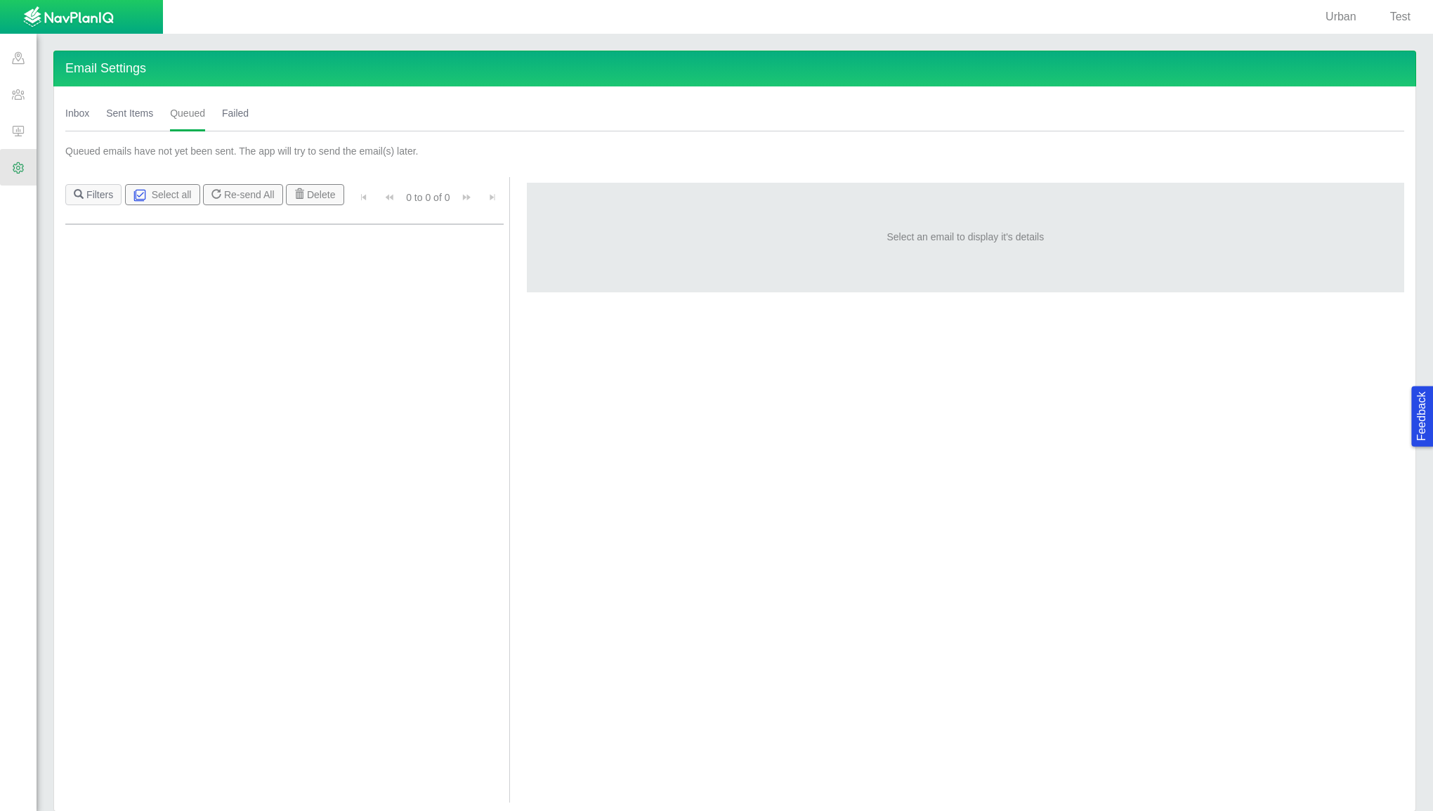
click at [233, 112] on link "Failed" at bounding box center [235, 113] width 27 height 37
click at [126, 111] on link "Sent Items" at bounding box center [129, 113] width 47 height 37
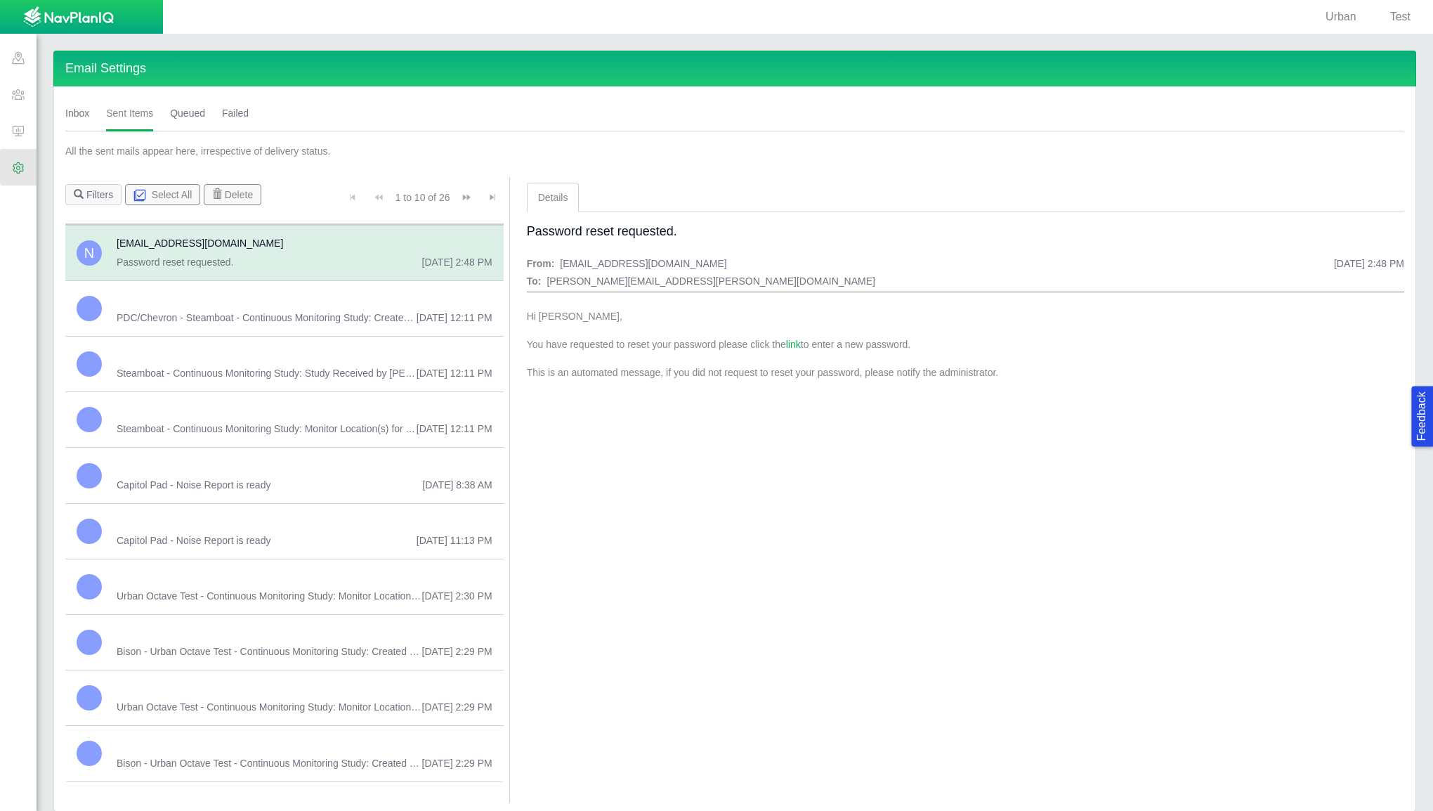
click at [72, 112] on link "Inbox" at bounding box center [77, 113] width 24 height 37
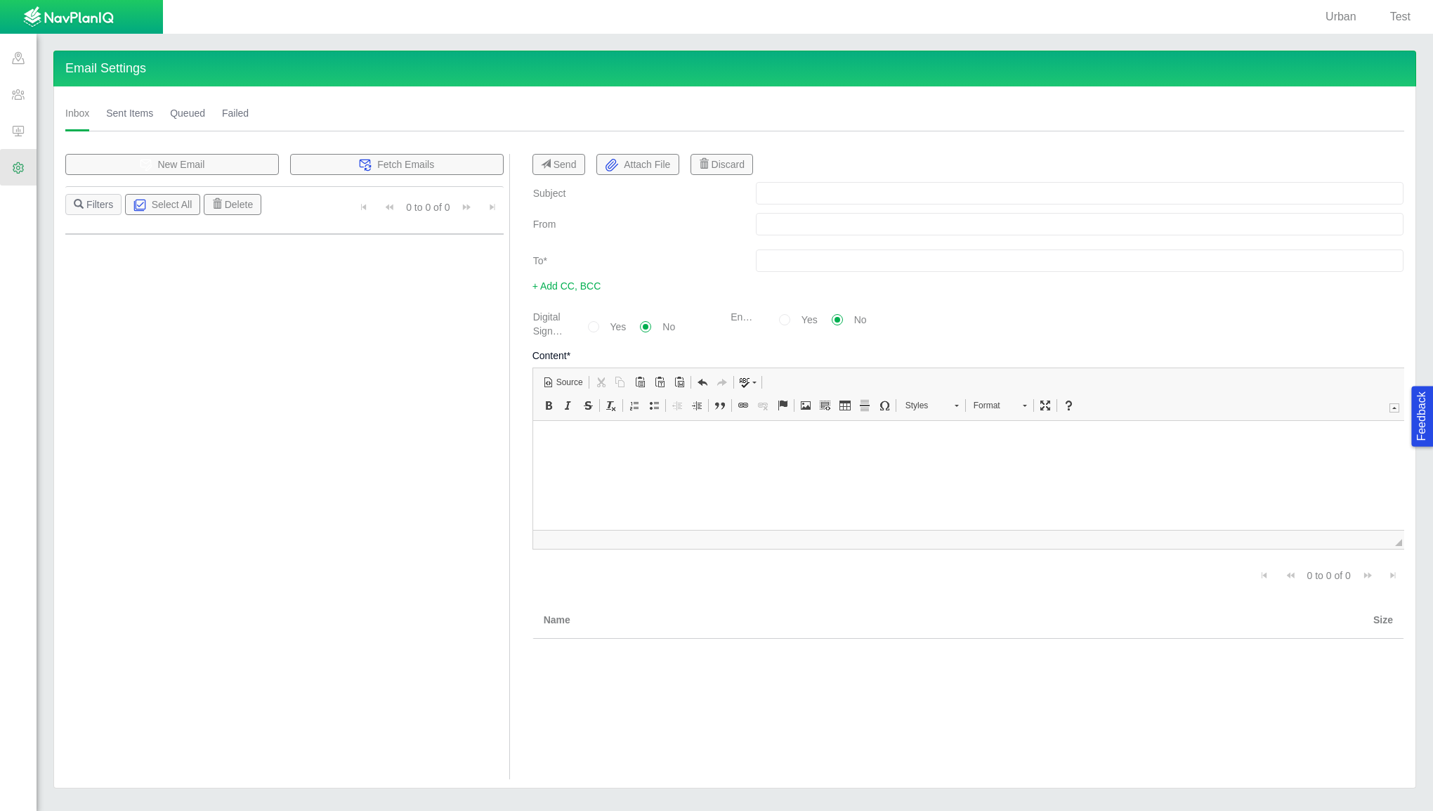
click at [132, 119] on link "Sent Items" at bounding box center [129, 113] width 47 height 37
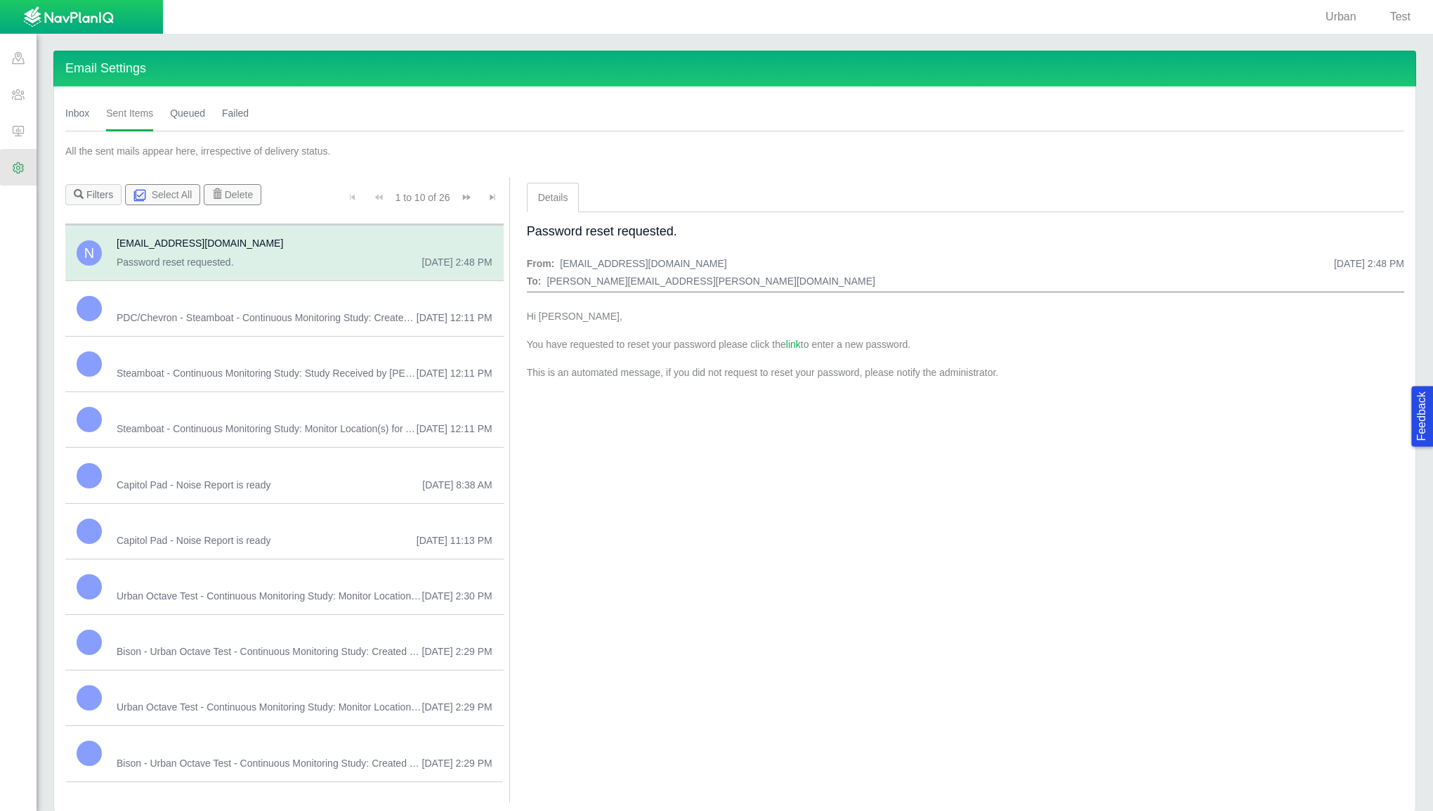
click at [498, 191] on button "Go to last page" at bounding box center [492, 197] width 22 height 27
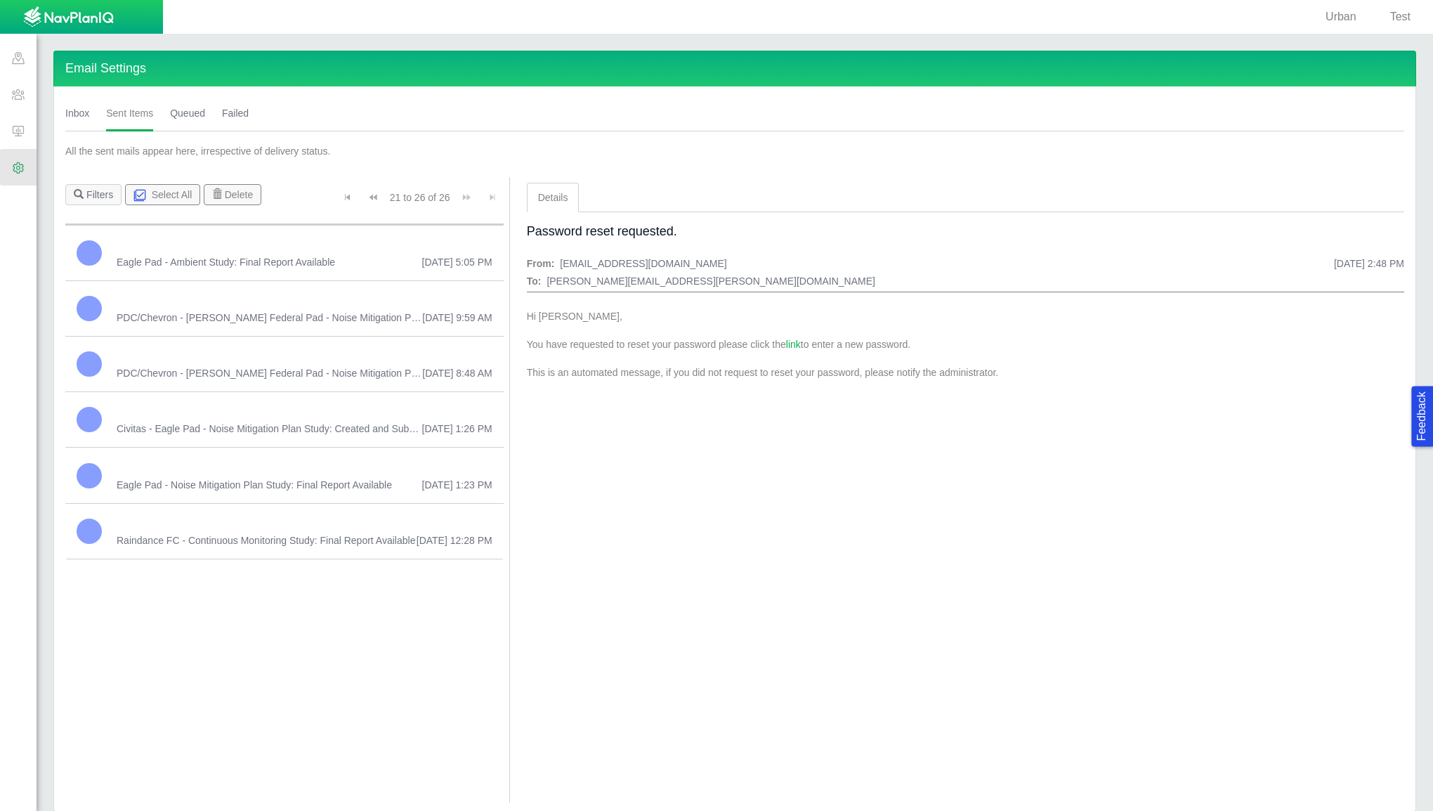
click at [490, 192] on div "21 to 26 of 26 Currently showing 21 to 26 of 26" at bounding box center [419, 200] width 167 height 32
click at [348, 195] on span "Go to first page" at bounding box center [348, 197] width 10 height 10
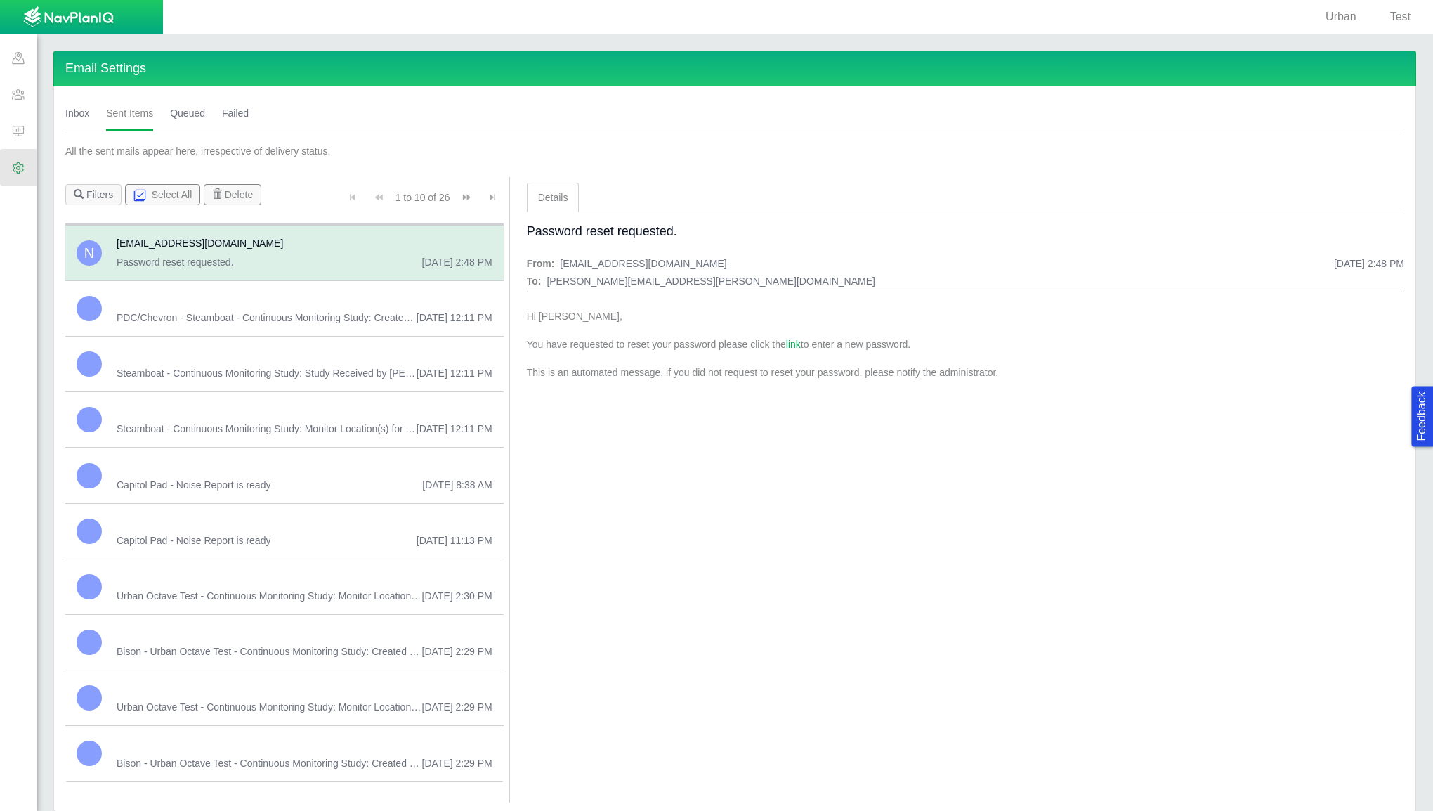
click at [315, 245] on h5 "[EMAIL_ADDRESS][DOMAIN_NAME]" at bounding box center [305, 243] width 376 height 13
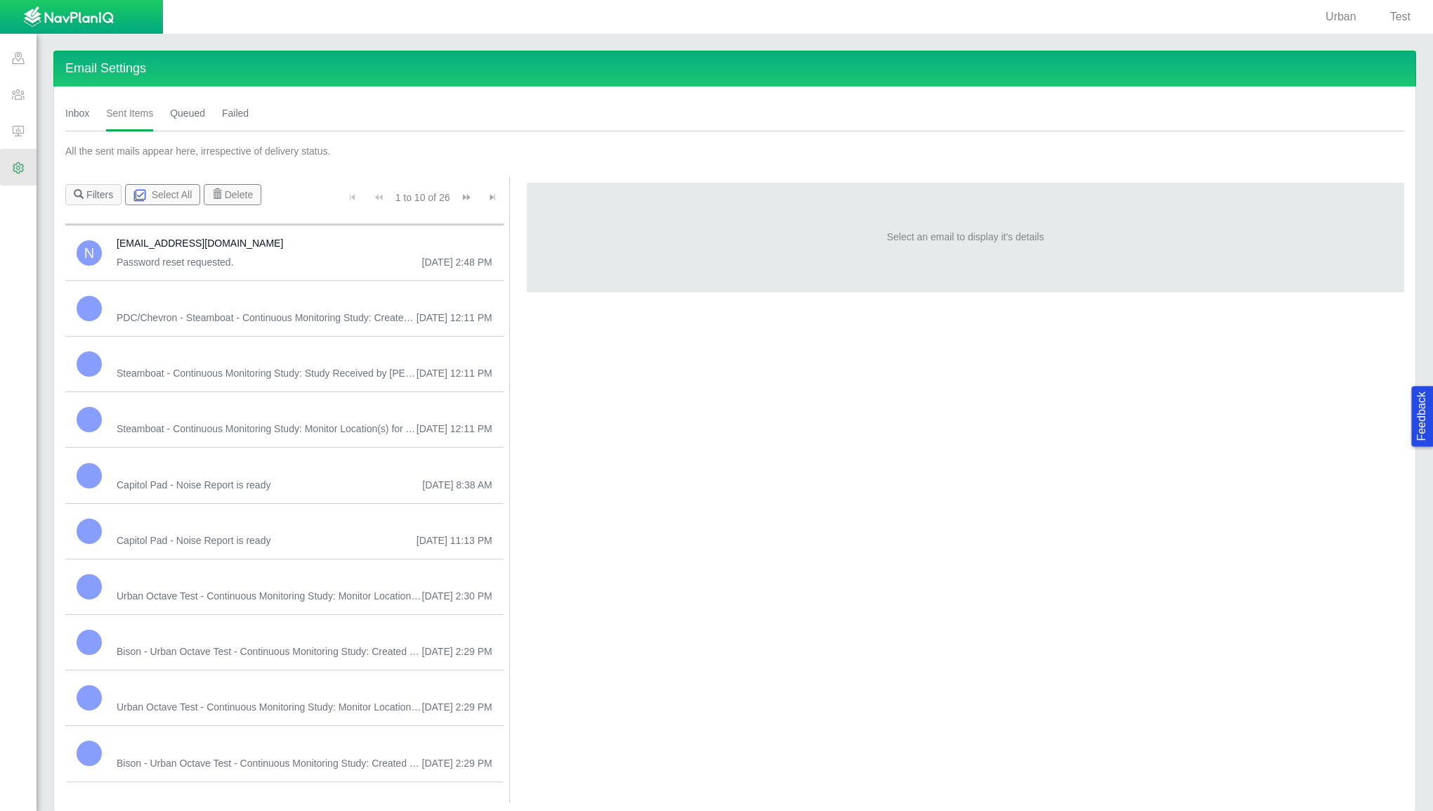
click at [294, 299] on h5 at bounding box center [305, 298] width 376 height 13
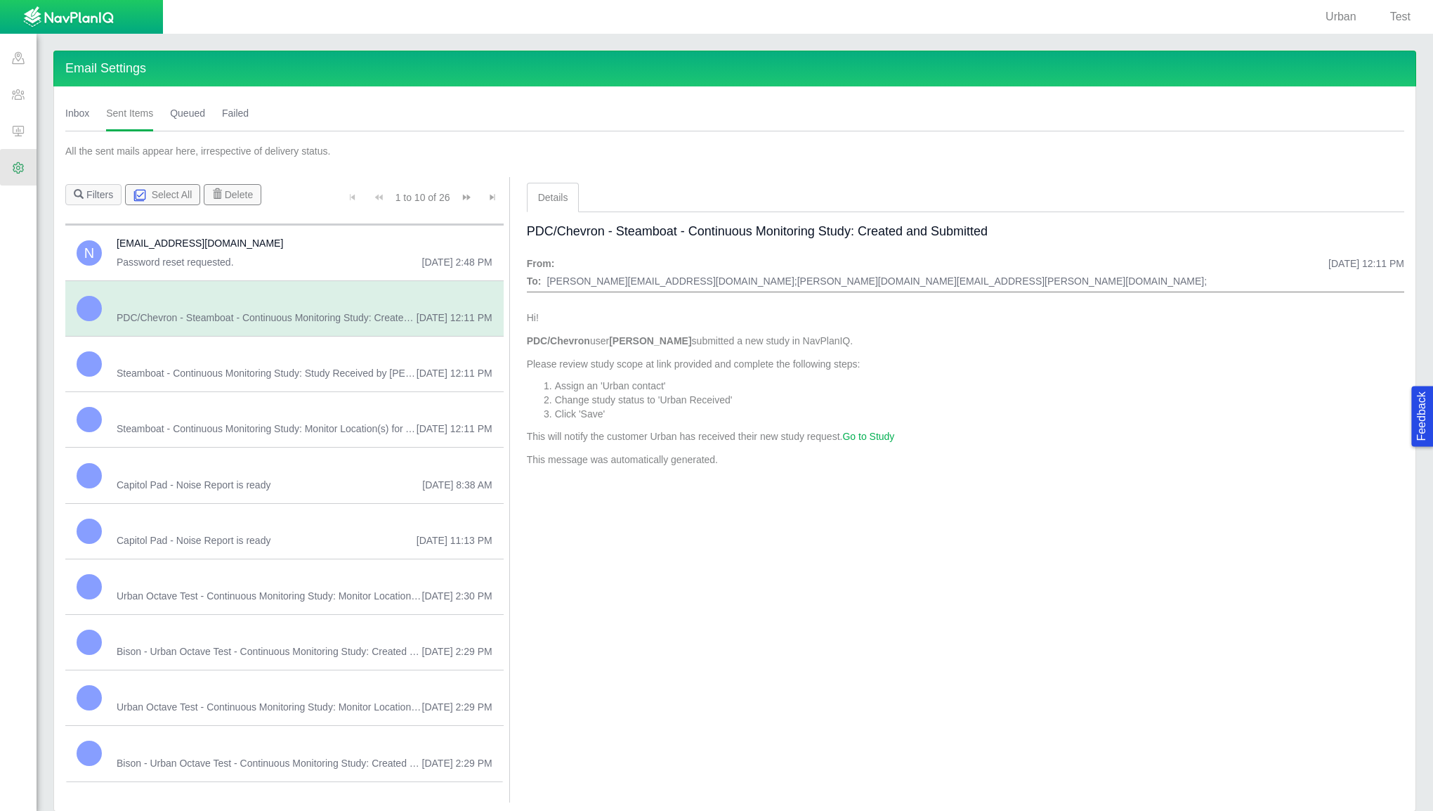
click at [334, 377] on span "Steamboat - Continuous Monitoring Study: Study Received by [PERSON_NAME] in Nav…" at bounding box center [267, 373] width 300 height 14
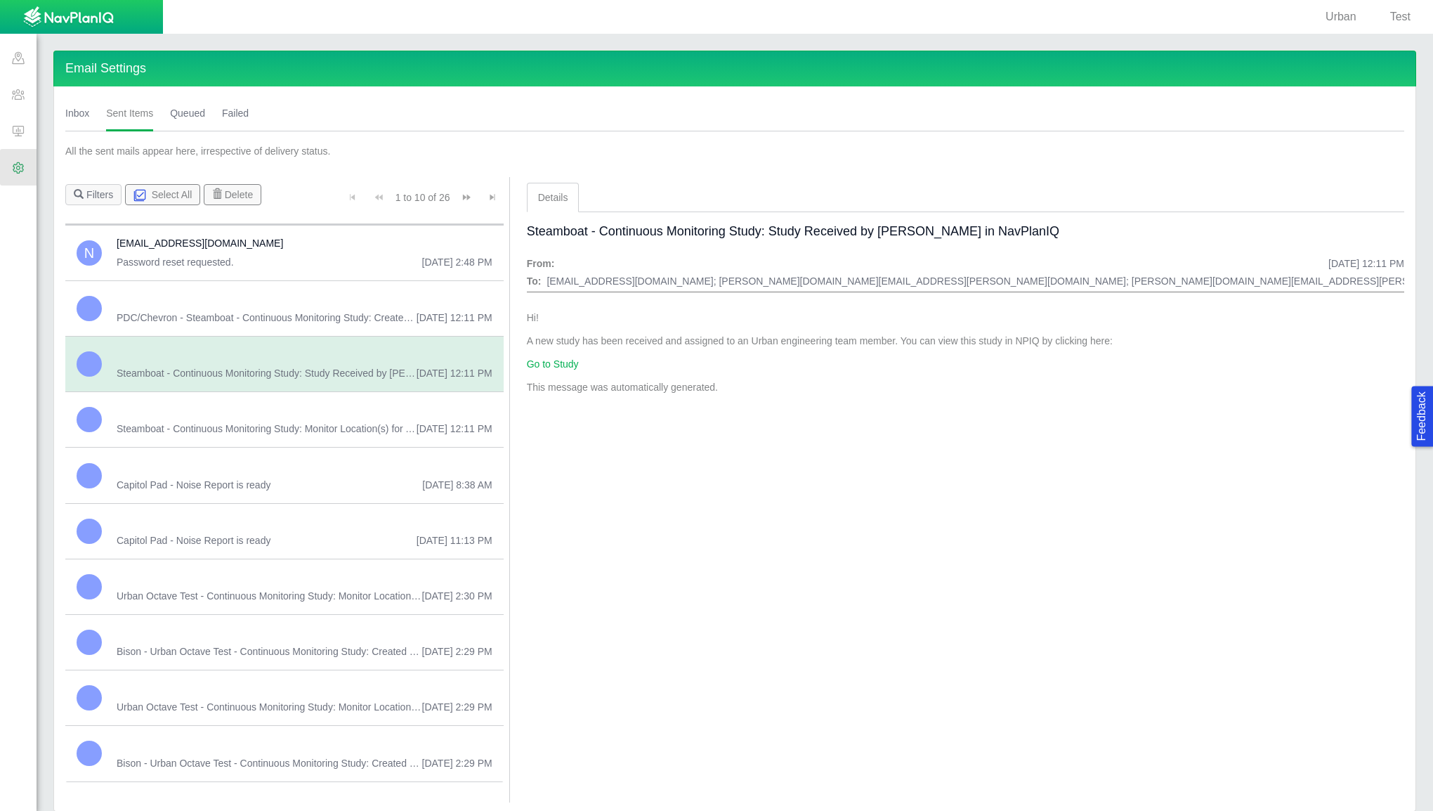
click at [312, 596] on span "Urban Octave Test - Continuous Monitoring Study: Monitor Location Responses fro…" at bounding box center [270, 596] width 306 height 14
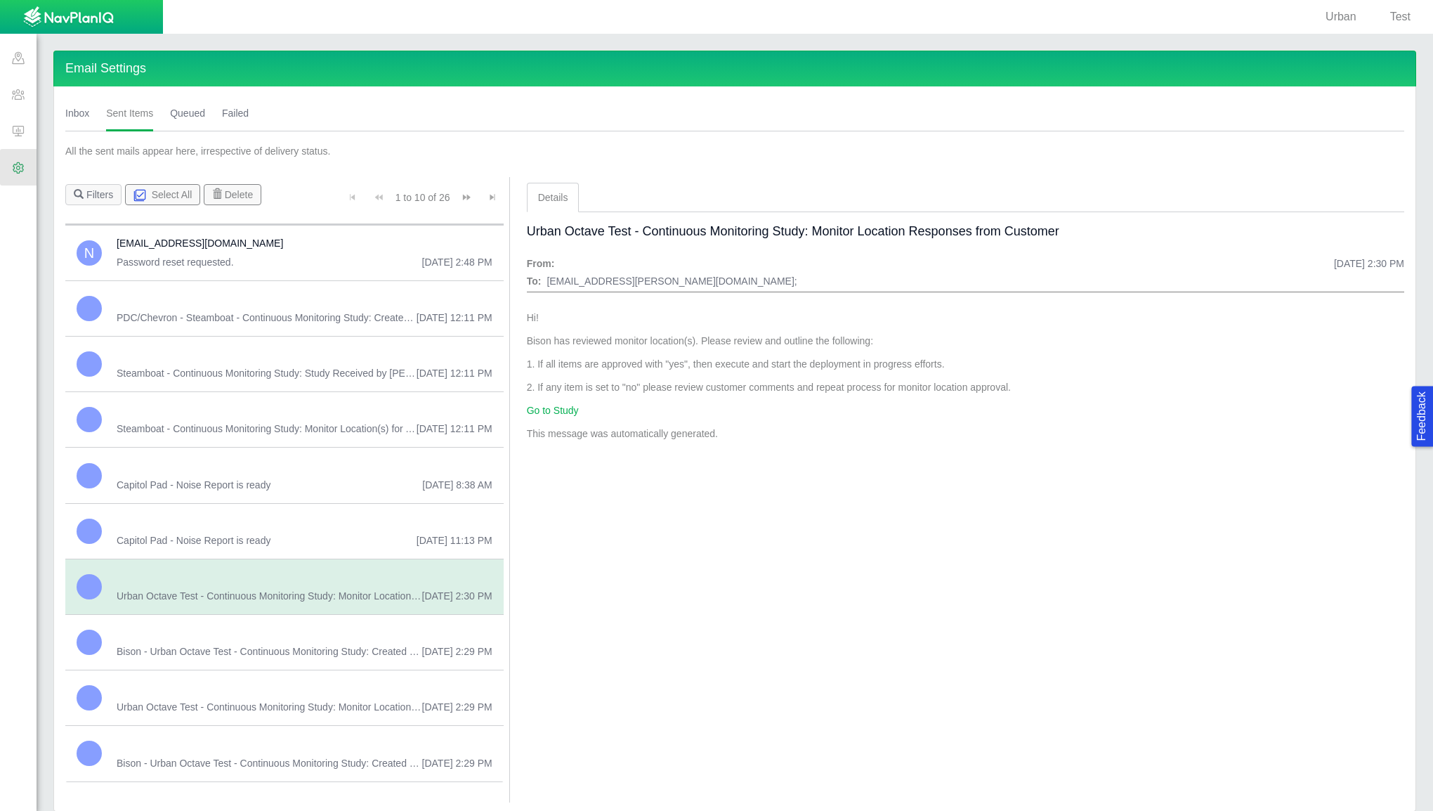
click at [561, 407] on link "Go to Study" at bounding box center [553, 410] width 52 height 11
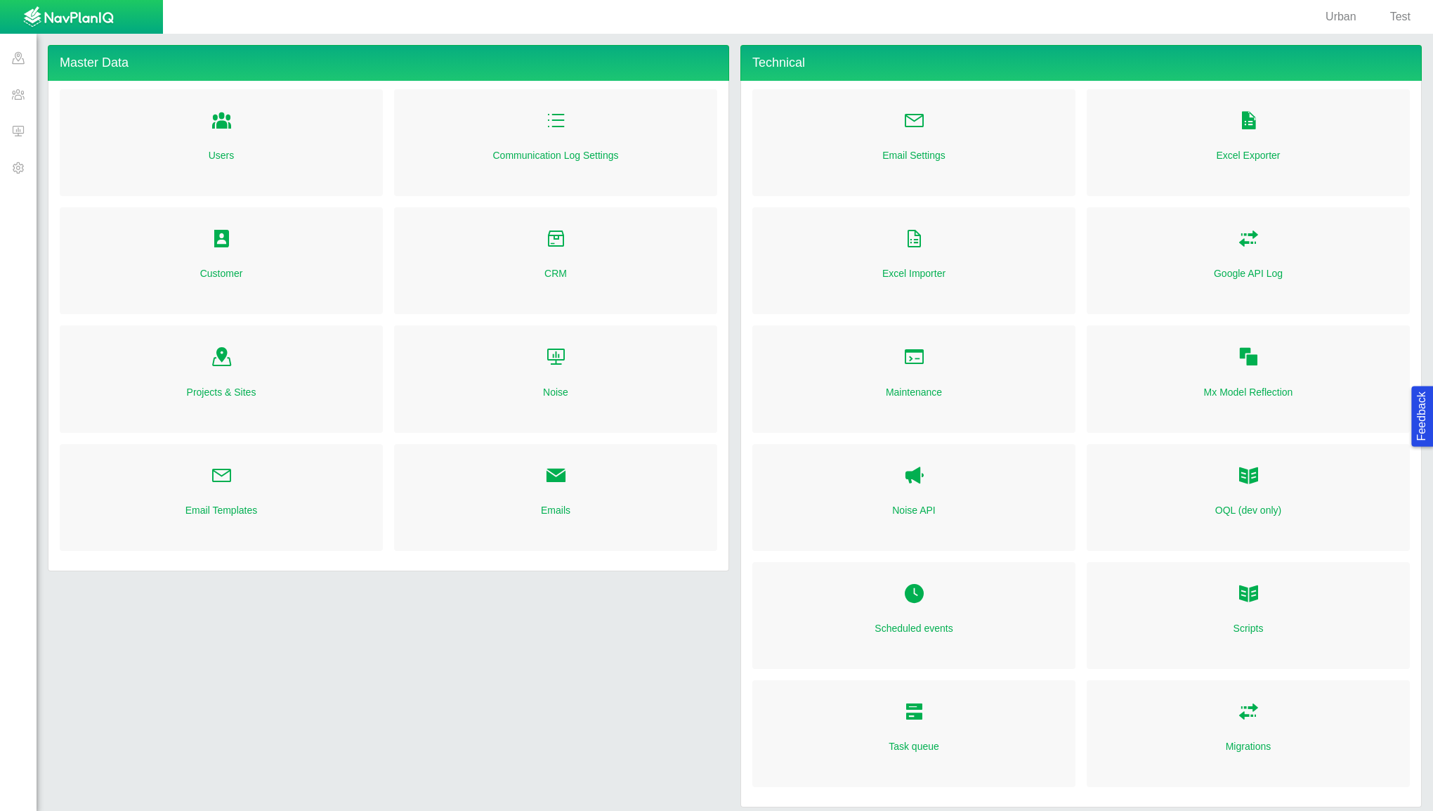
click at [570, 486] on div "Emails" at bounding box center [555, 497] width 323 height 107
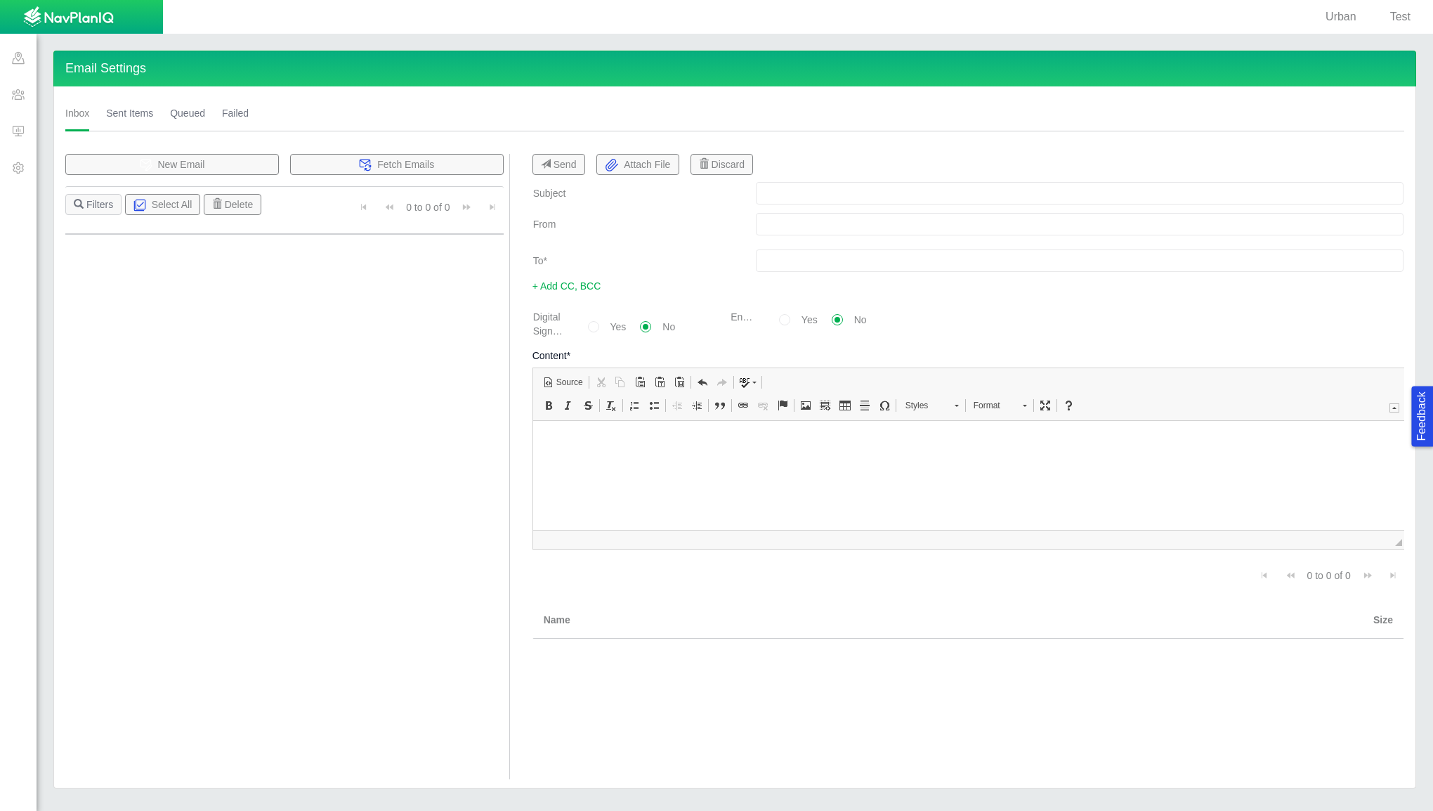
click at [134, 114] on link "Sent Items" at bounding box center [129, 113] width 47 height 37
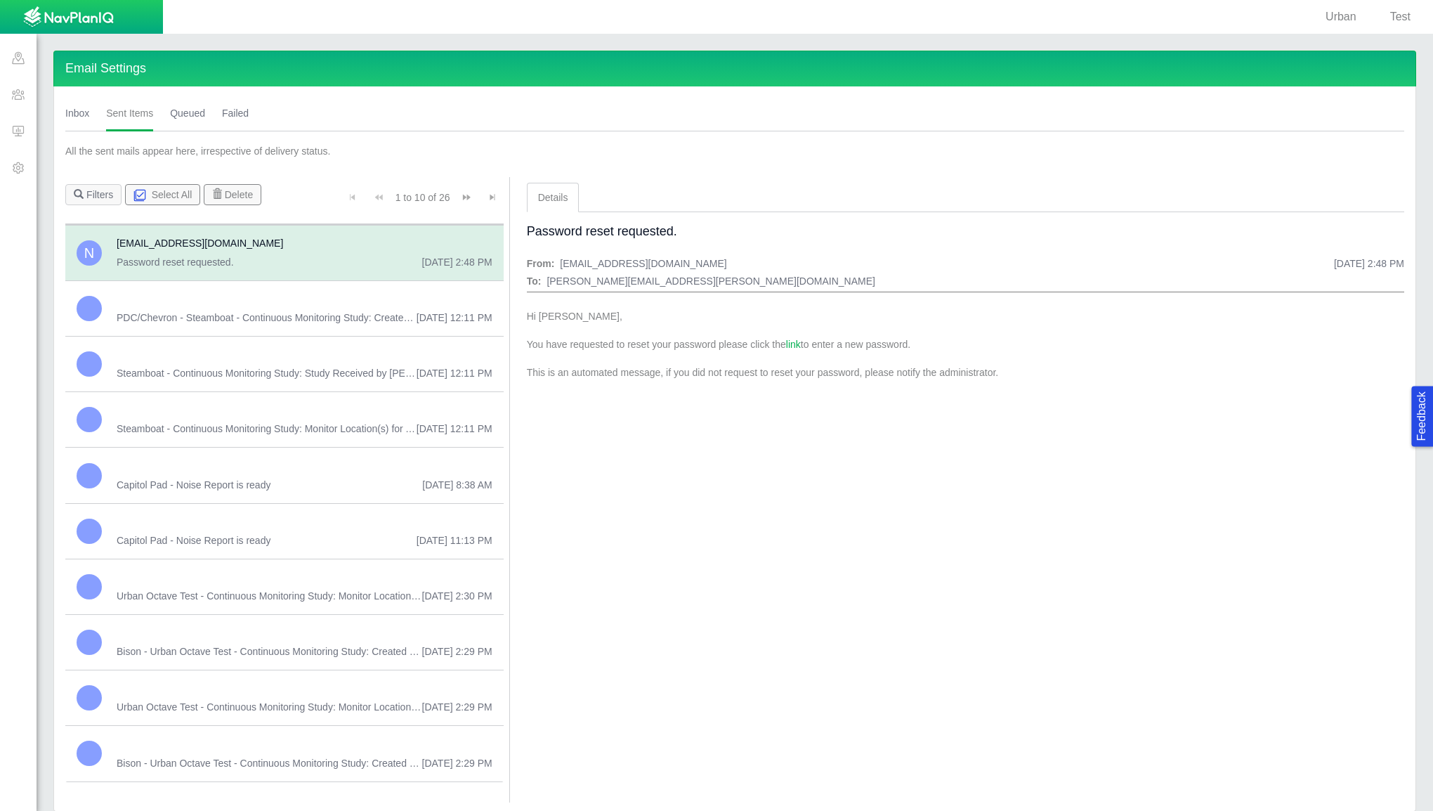
click at [284, 604] on div "Urban Octave Test - Continuous Monitoring Study: Monitor Location Responses fro…" at bounding box center [284, 585] width 438 height 55
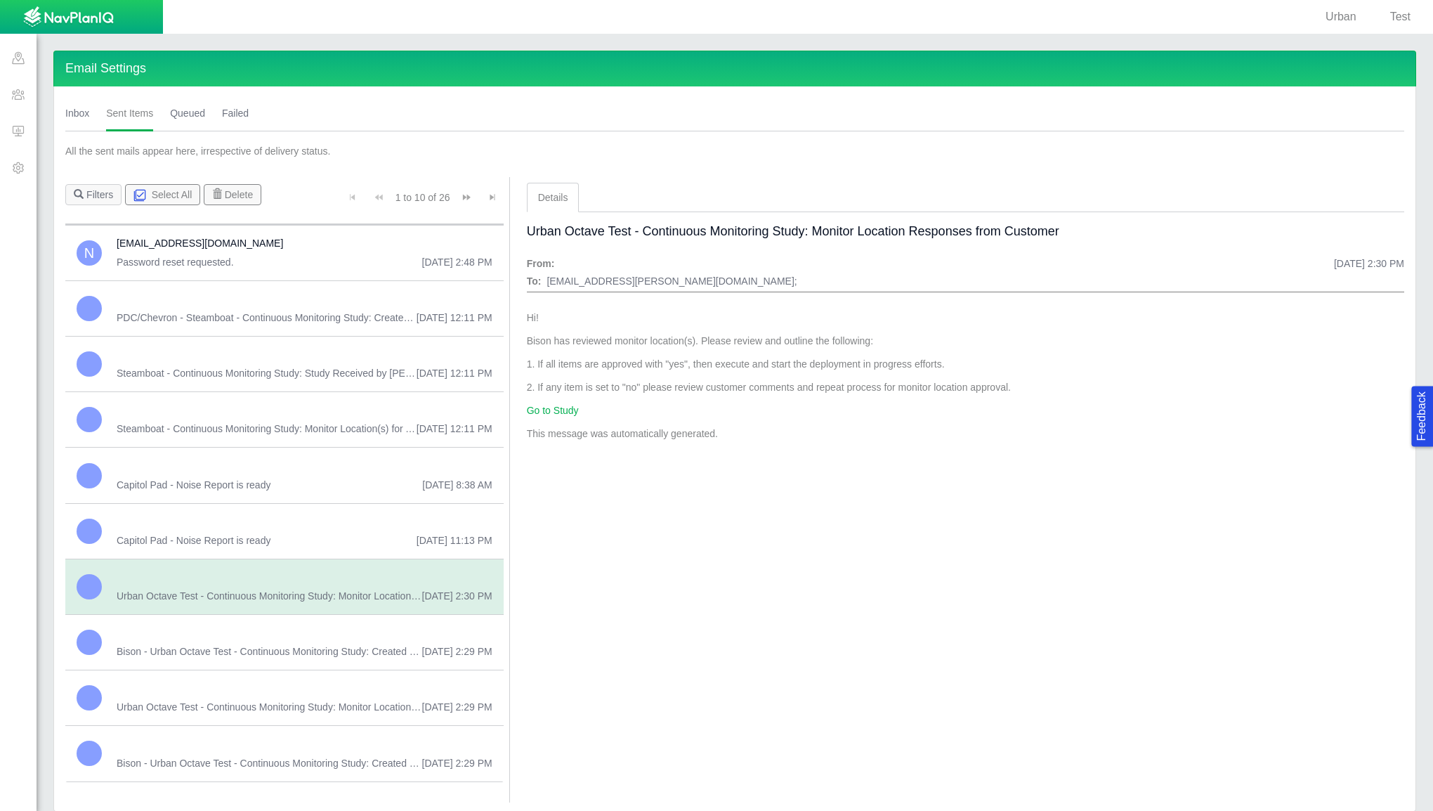
click at [549, 407] on link "Go to Study" at bounding box center [553, 410] width 52 height 11
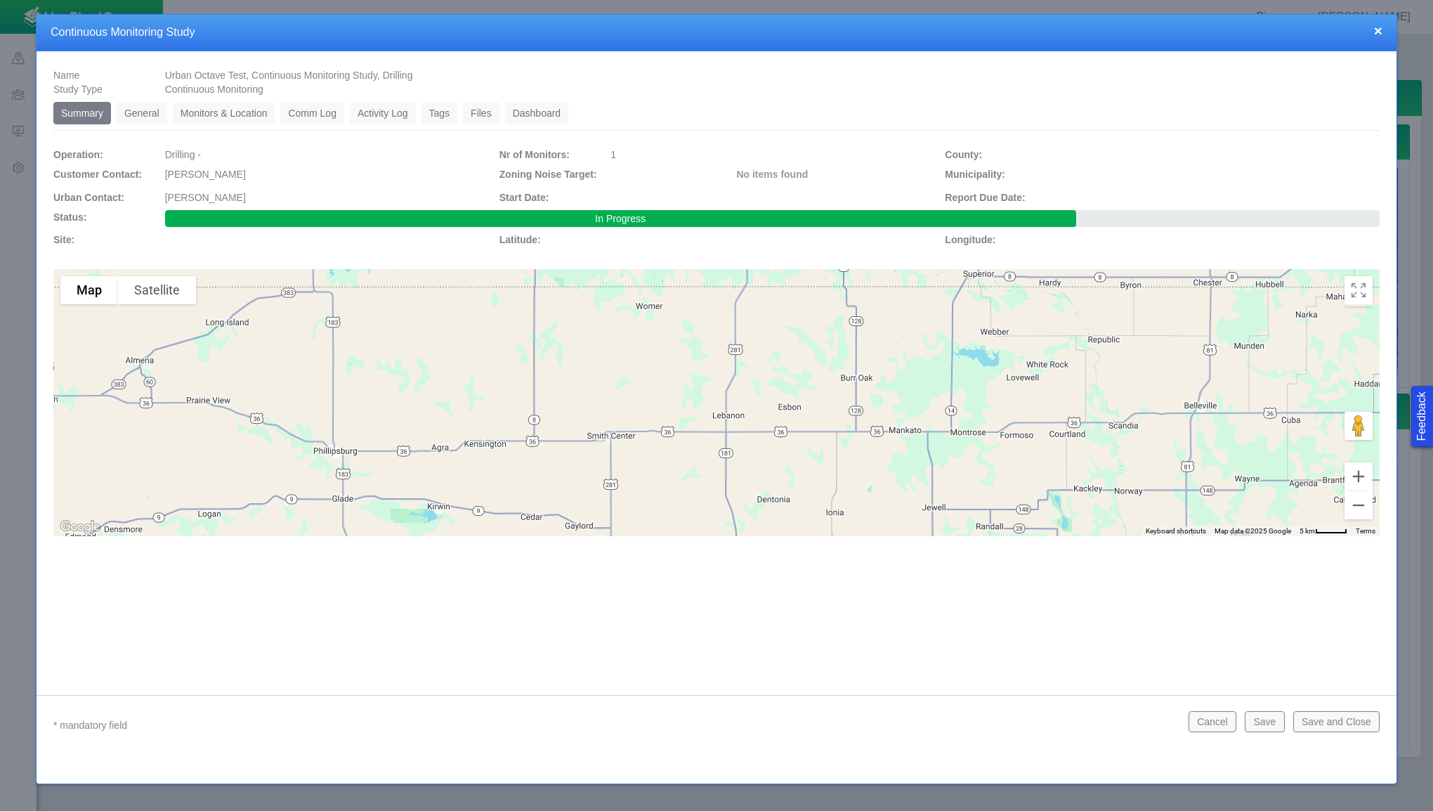
click at [143, 105] on link "General" at bounding box center [142, 113] width 51 height 22
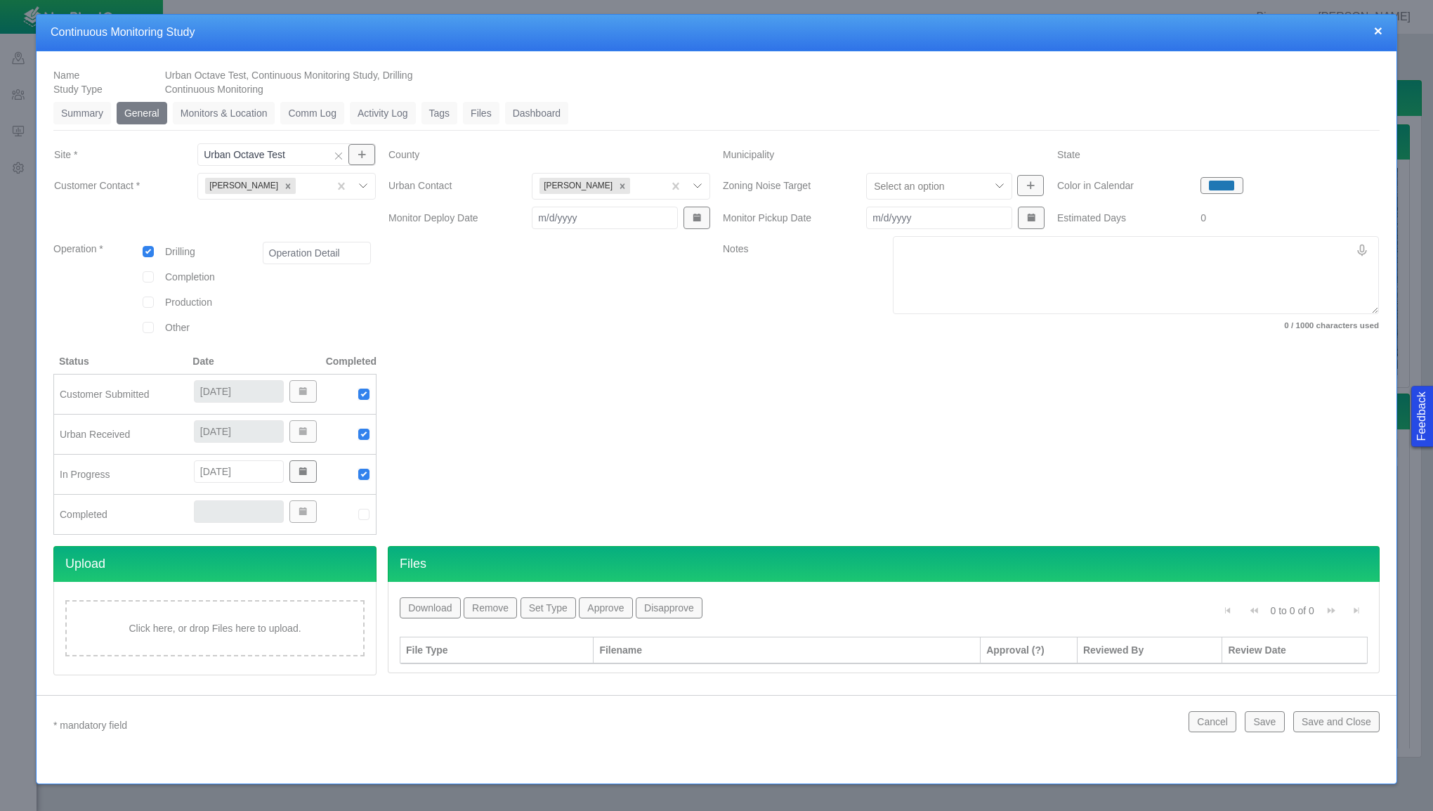
click at [1385, 28] on div "× Continuous Monitoring Study" at bounding box center [717, 33] width 1360 height 37
click at [1371, 37] on h4 "Continuous Monitoring Study" at bounding box center [717, 32] width 1332 height 15
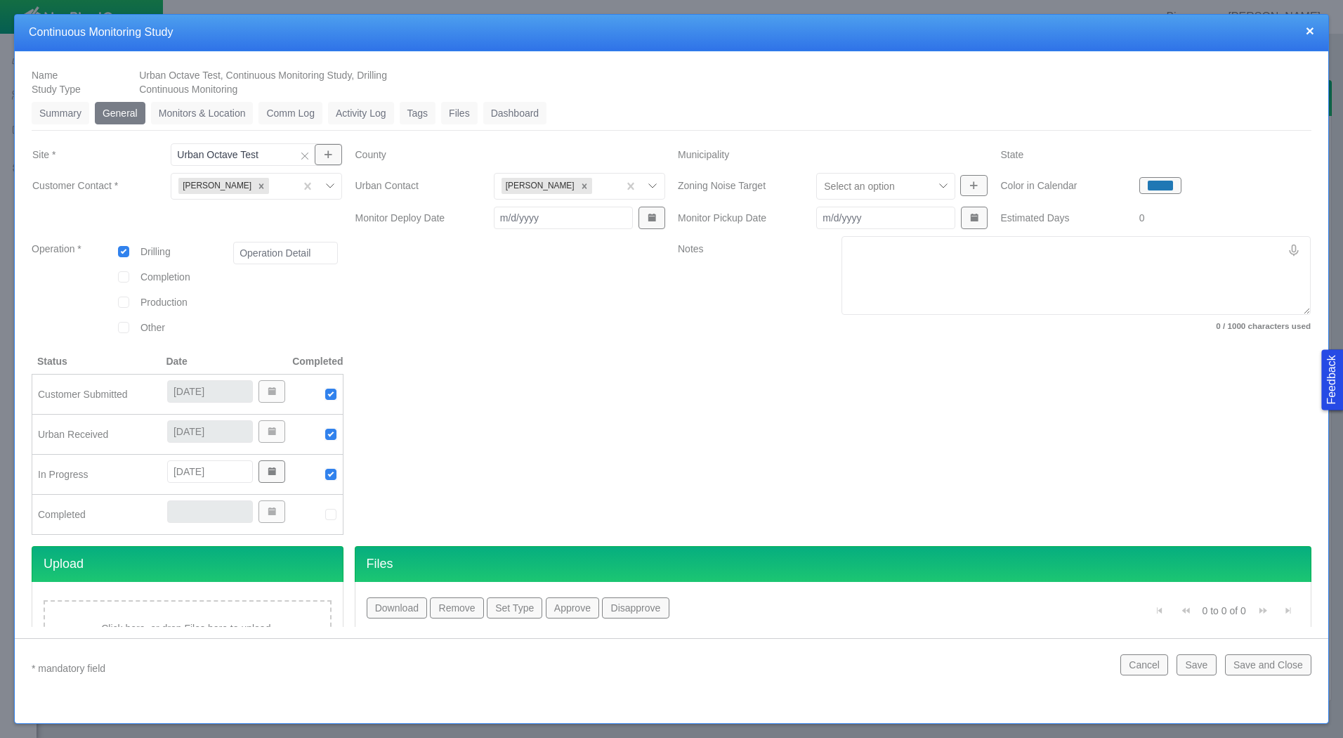
type textarea "x"
